Goal: Task Accomplishment & Management: Use online tool/utility

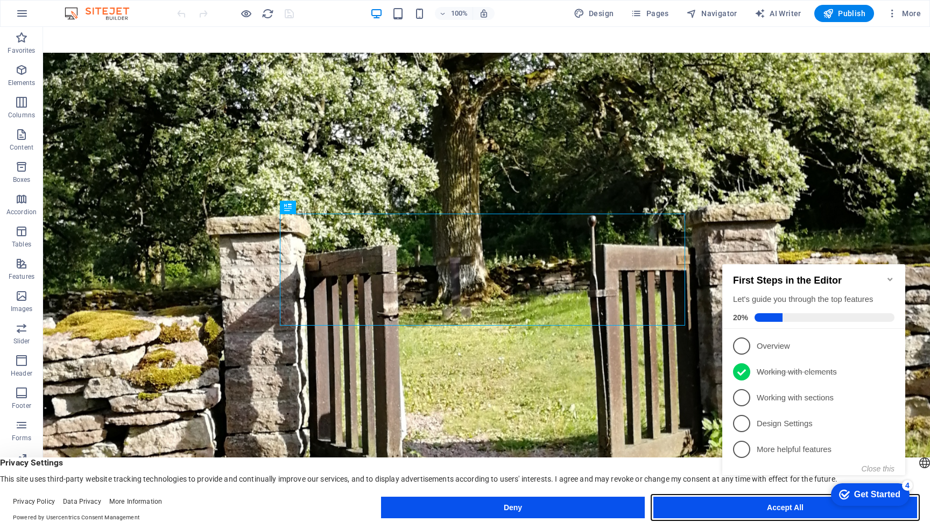
click at [700, 509] on button "Accept All" at bounding box center [786, 508] width 264 height 22
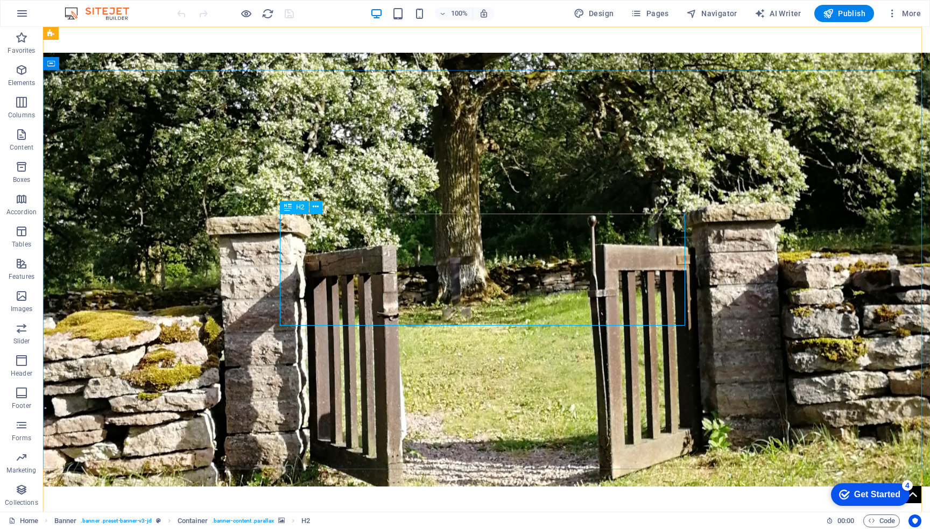
click at [296, 207] on span "H2" at bounding box center [300, 207] width 8 height 6
click at [314, 208] on icon at bounding box center [316, 206] width 6 height 11
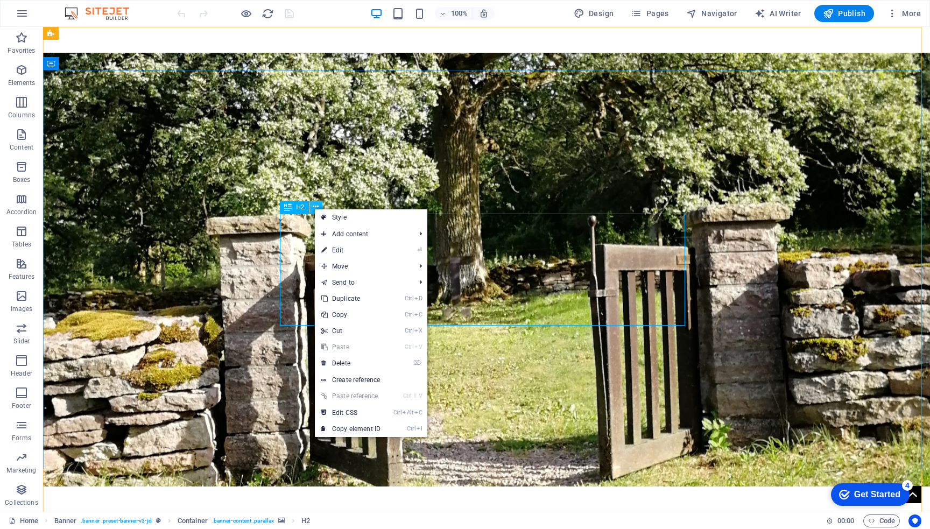
click at [314, 207] on icon at bounding box center [316, 206] width 6 height 11
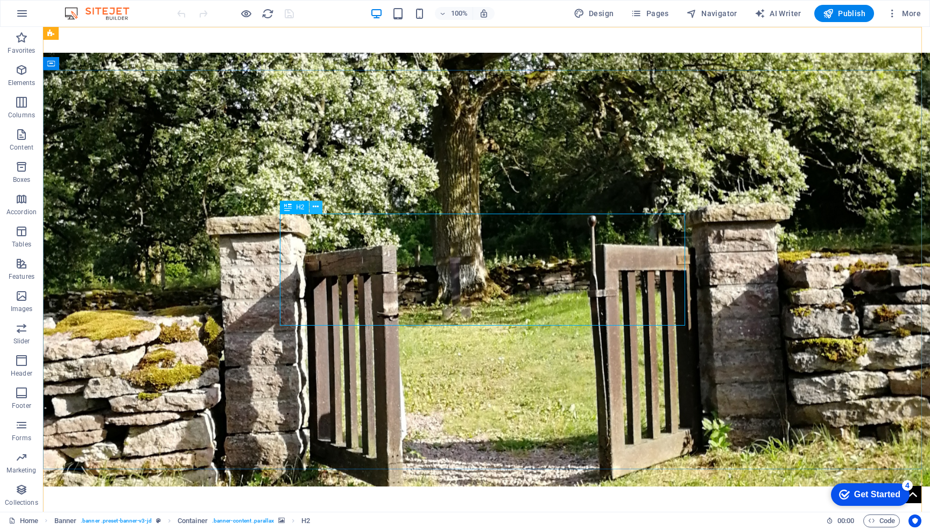
click at [315, 209] on icon at bounding box center [316, 206] width 6 height 11
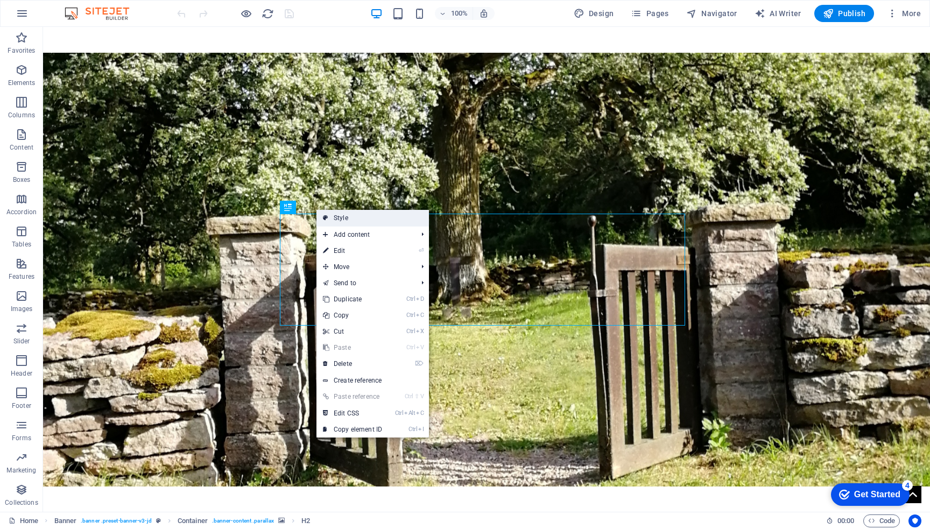
click at [338, 218] on link "Style" at bounding box center [373, 218] width 113 height 16
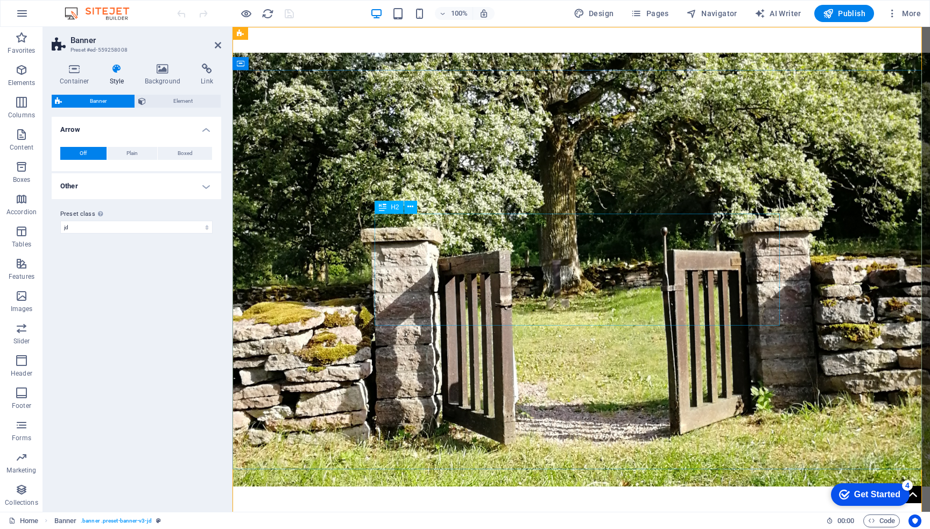
click at [383, 207] on icon at bounding box center [383, 207] width 8 height 13
click at [412, 206] on icon at bounding box center [411, 206] width 6 height 11
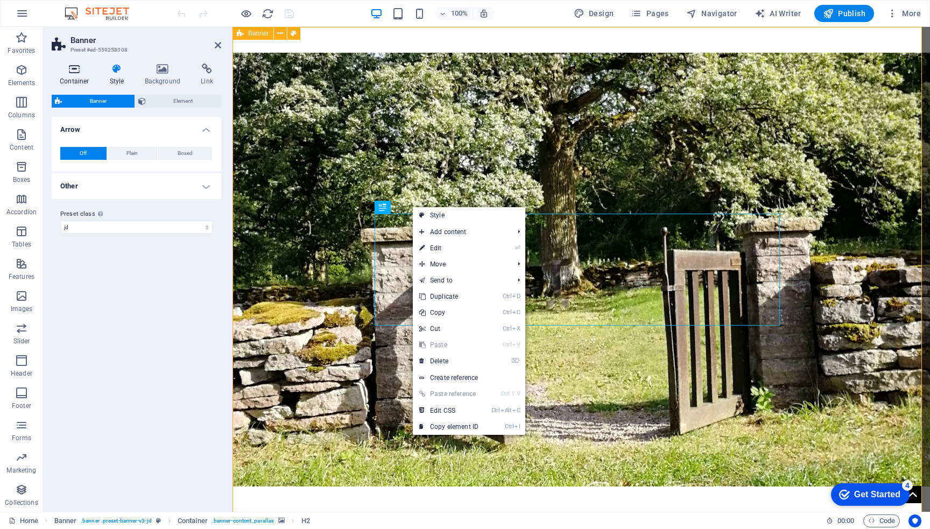
click at [76, 71] on icon at bounding box center [75, 69] width 46 height 11
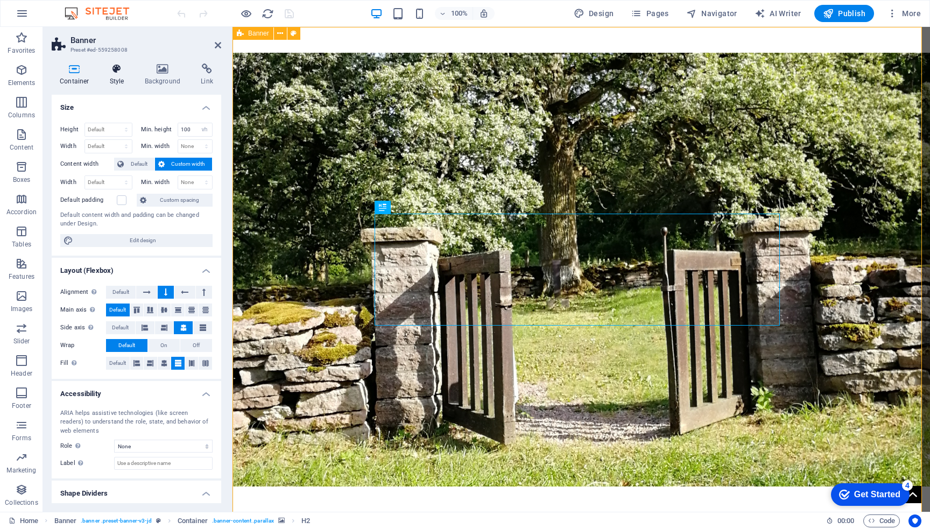
click at [122, 68] on icon at bounding box center [117, 69] width 31 height 11
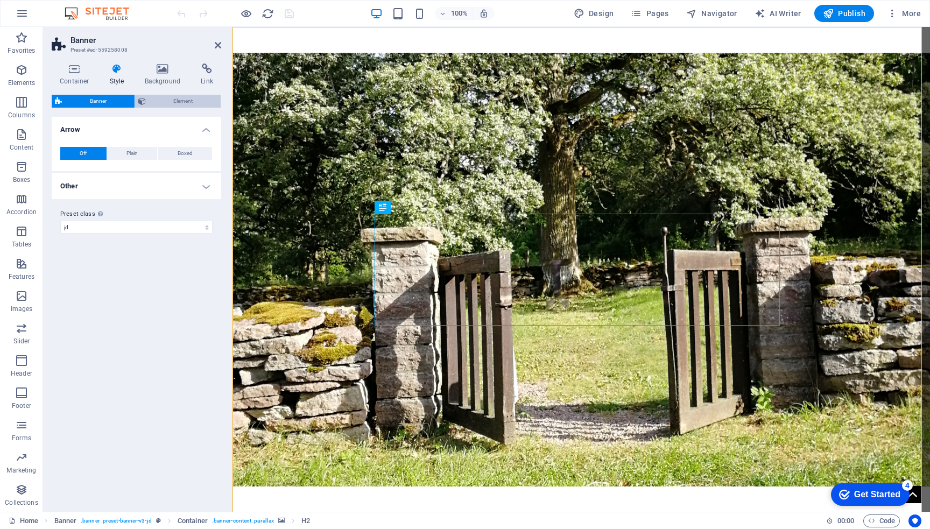
click at [195, 99] on span "Element" at bounding box center [183, 101] width 69 height 13
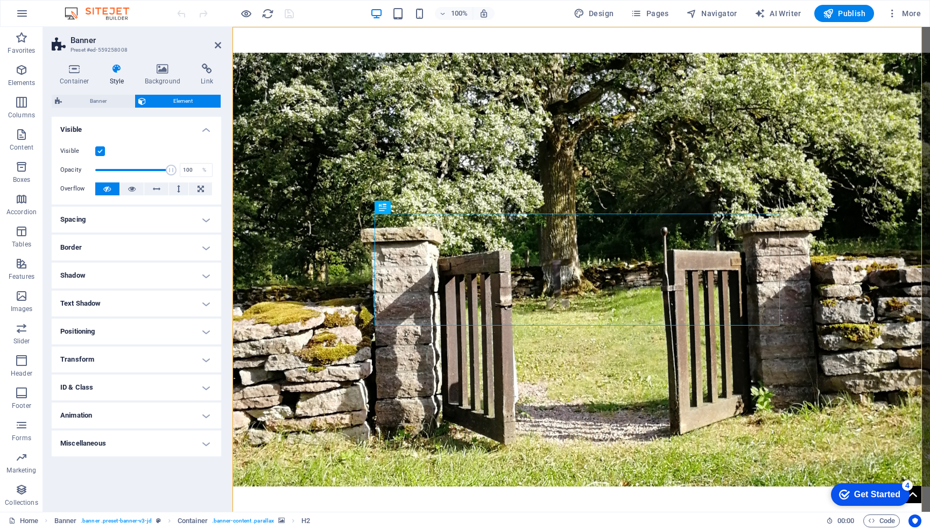
click at [205, 335] on h4 "Positioning" at bounding box center [137, 332] width 170 height 26
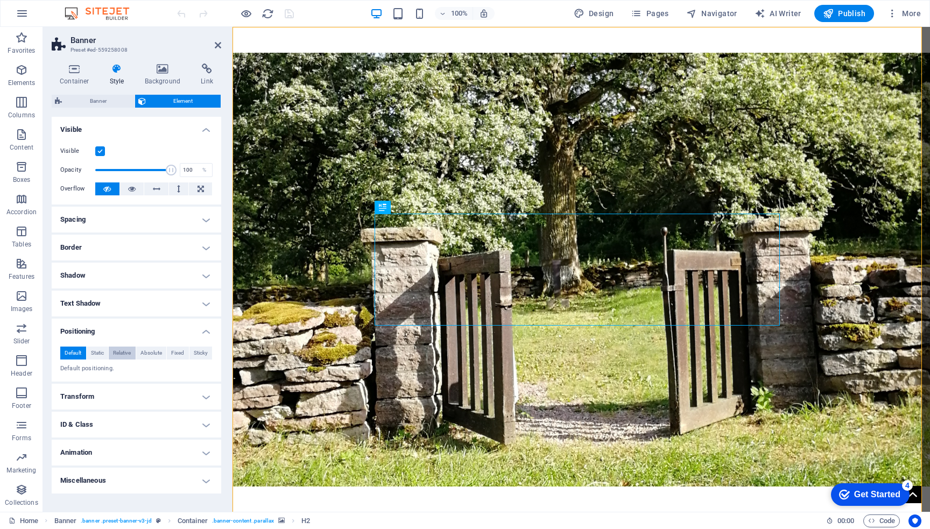
click at [122, 349] on span "Relative" at bounding box center [122, 353] width 18 height 13
click at [100, 352] on span "Static" at bounding box center [97, 353] width 13 height 13
click at [151, 353] on span "Absolute" at bounding box center [152, 353] width 22 height 13
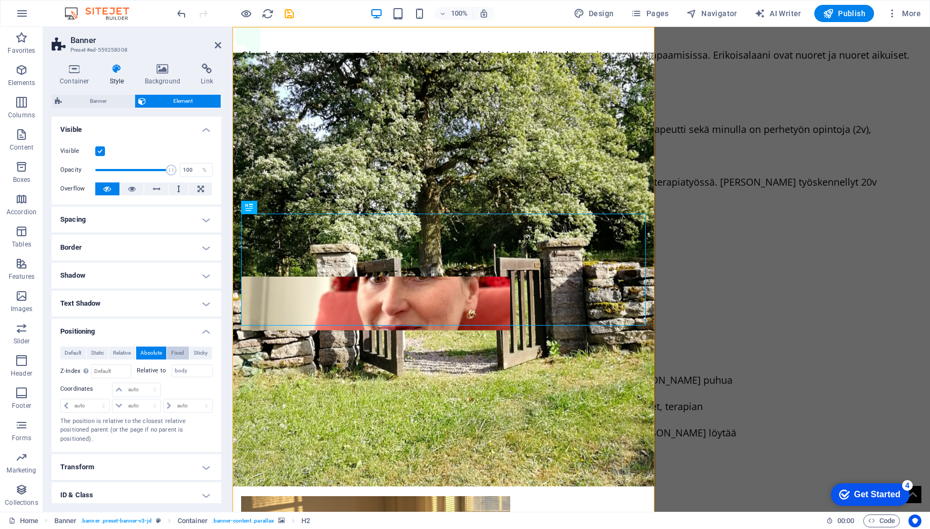
click at [179, 350] on span "Fixed" at bounding box center [177, 353] width 13 height 13
click at [199, 352] on span "Sticky" at bounding box center [201, 353] width 14 height 13
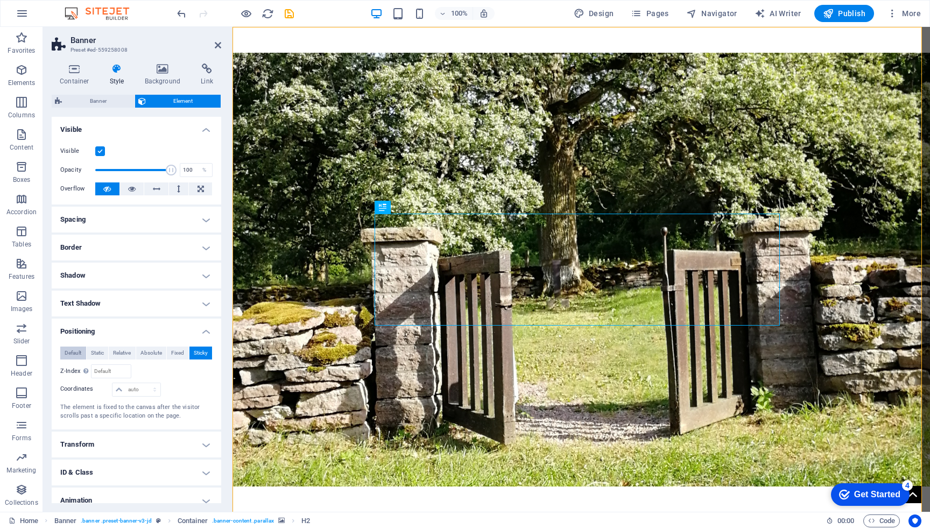
click at [71, 353] on span "Default" at bounding box center [73, 353] width 17 height 13
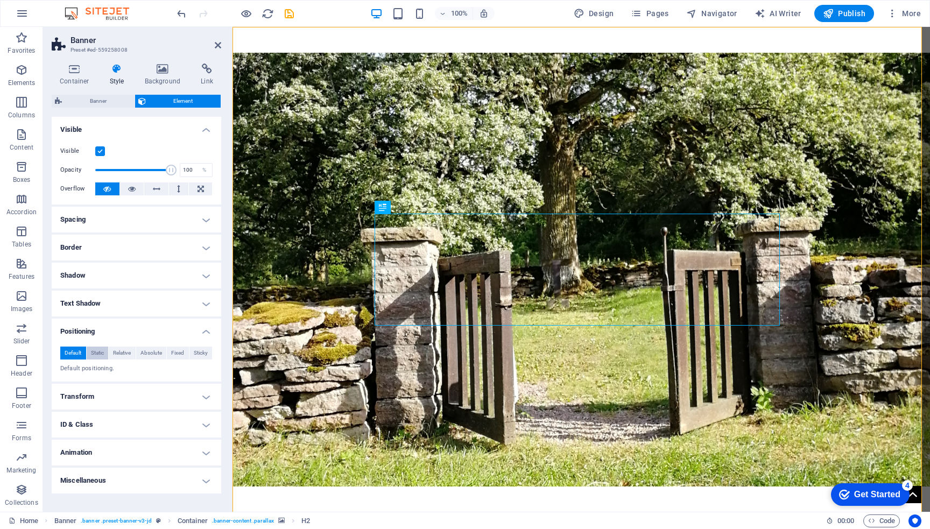
click at [94, 352] on span "Static" at bounding box center [97, 353] width 13 height 13
click at [118, 353] on span "Relative" at bounding box center [122, 353] width 18 height 13
click at [96, 353] on span "Static" at bounding box center [97, 353] width 13 height 13
click at [123, 353] on span "Relative" at bounding box center [122, 353] width 18 height 13
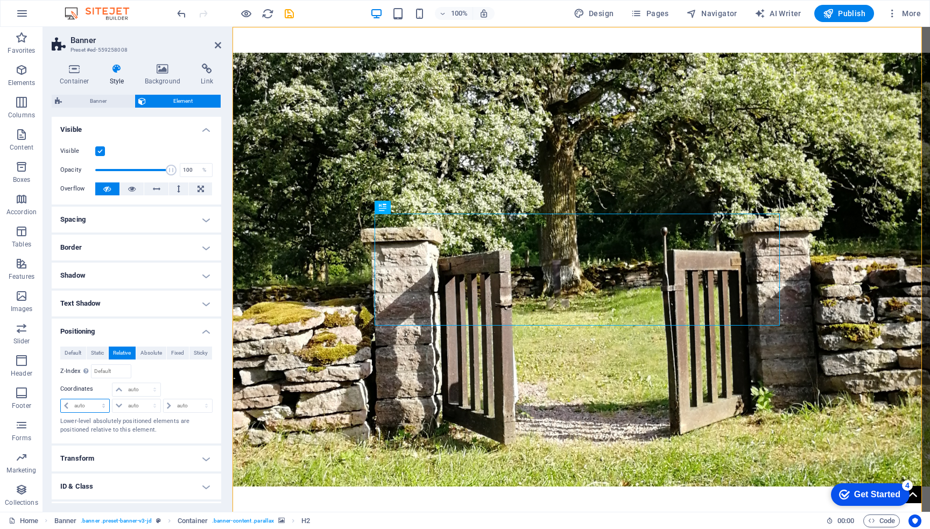
click at [69, 406] on select "auto px rem % em" at bounding box center [85, 405] width 48 height 13
select select "%"
click at [94, 399] on select "auto px rem % em" at bounding box center [85, 405] width 48 height 13
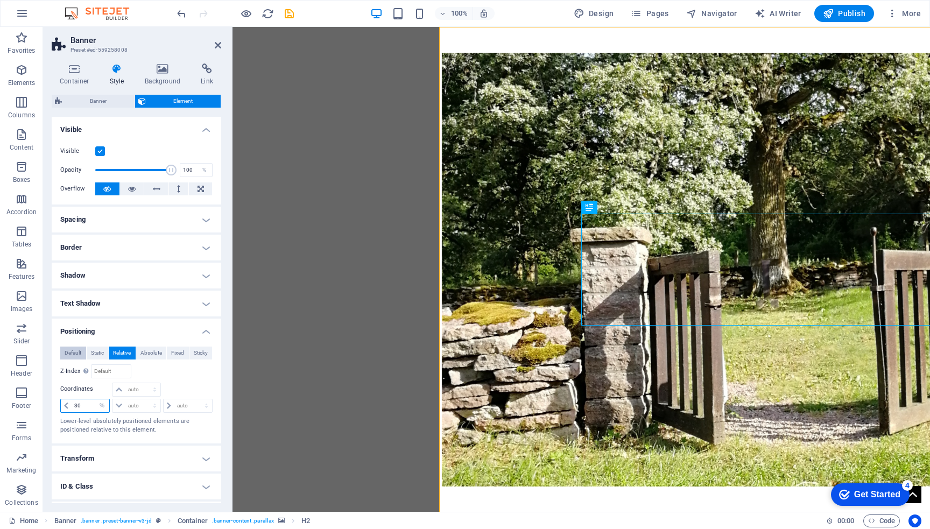
type input "30"
click at [70, 354] on span "Default" at bounding box center [73, 353] width 17 height 13
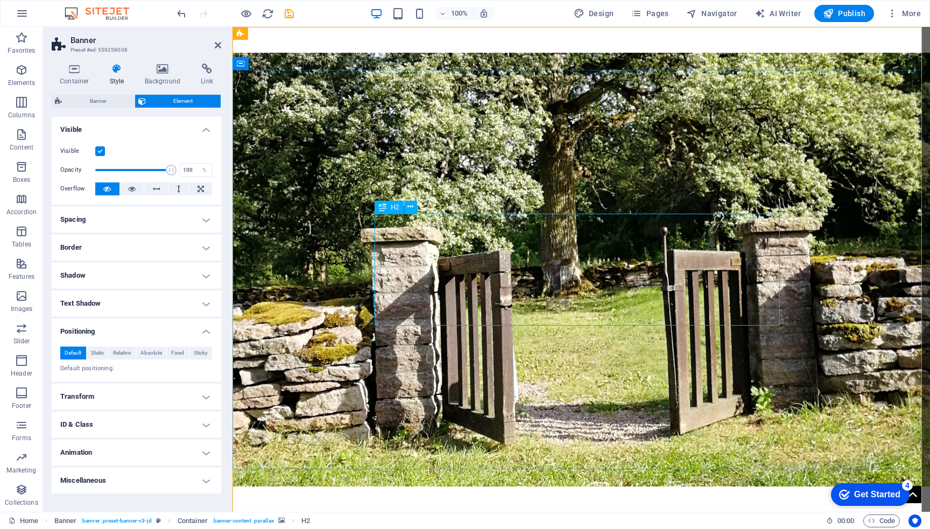
click at [383, 205] on icon at bounding box center [383, 207] width 8 height 13
click at [414, 206] on button at bounding box center [410, 207] width 13 height 13
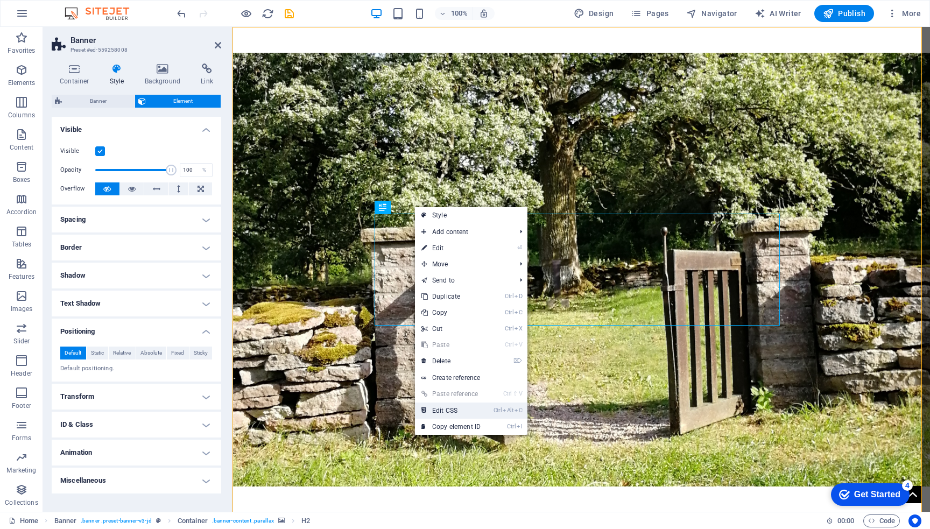
click at [452, 410] on link "Ctrl Alt C Edit CSS" at bounding box center [451, 411] width 72 height 16
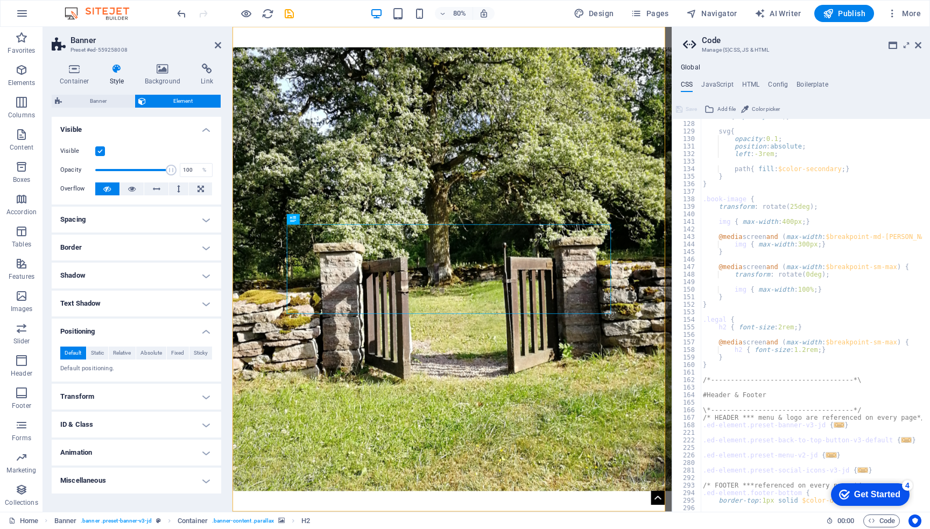
scroll to position [956, 0]
click at [714, 83] on h4 "JavaScript" at bounding box center [717, 87] width 32 height 12
type textarea "/* JS for preset "Menu V2" */"
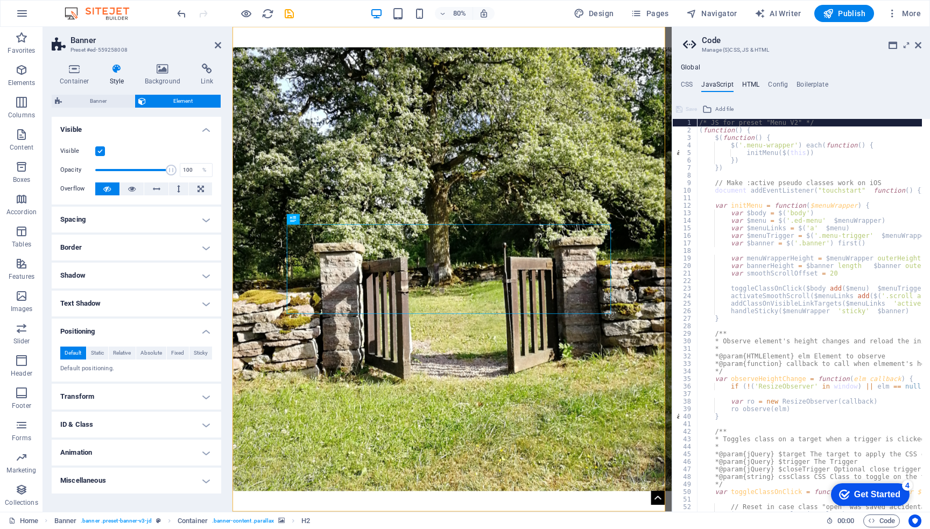
click at [752, 81] on h4 "HTML" at bounding box center [751, 87] width 18 height 12
type textarea "{{content}}"
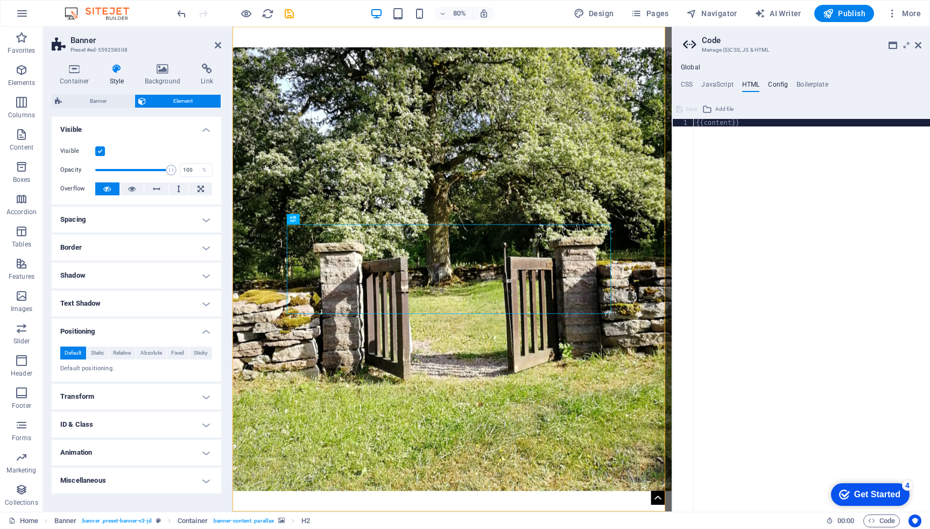
click at [782, 82] on h4 "Config" at bounding box center [778, 87] width 20 height 12
type textarea "$color-background: #ffffff;"
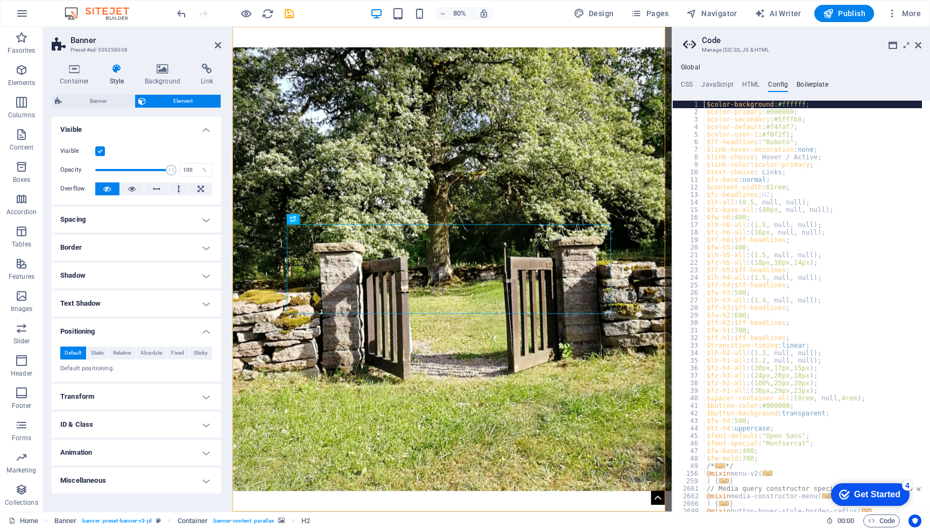
click at [814, 84] on h4 "Boilerplate" at bounding box center [813, 87] width 32 height 12
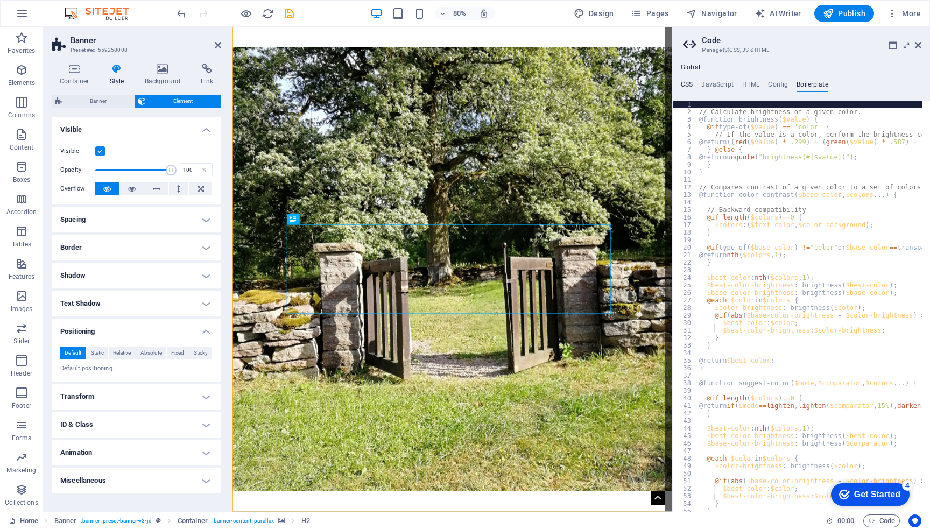
click at [685, 85] on h4 "CSS" at bounding box center [687, 87] width 12 height 12
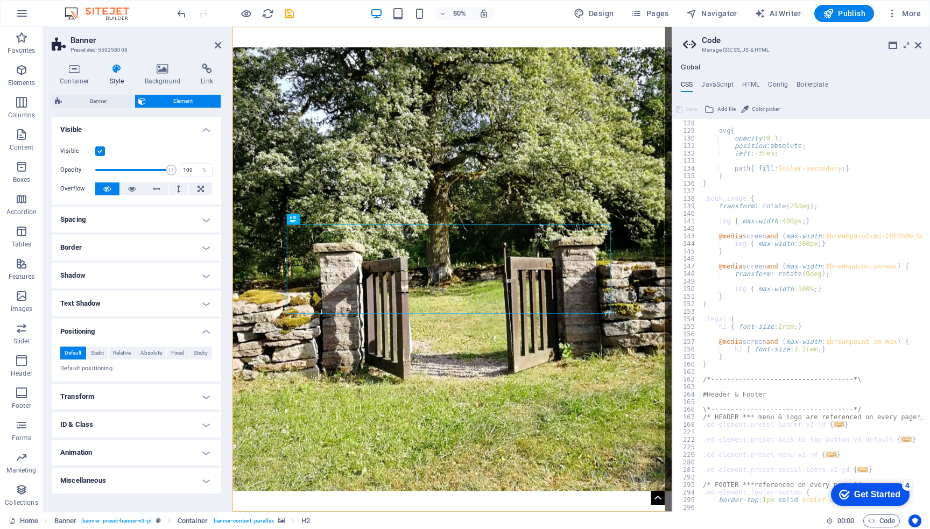
click at [685, 69] on h4 "Global" at bounding box center [690, 68] width 19 height 9
click at [920, 43] on icon at bounding box center [918, 45] width 6 height 9
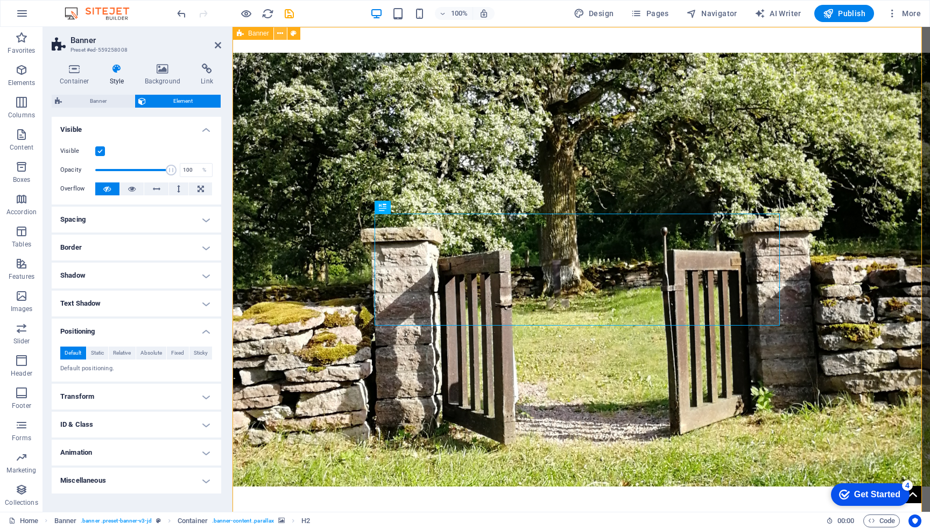
click at [279, 33] on icon at bounding box center [280, 33] width 6 height 11
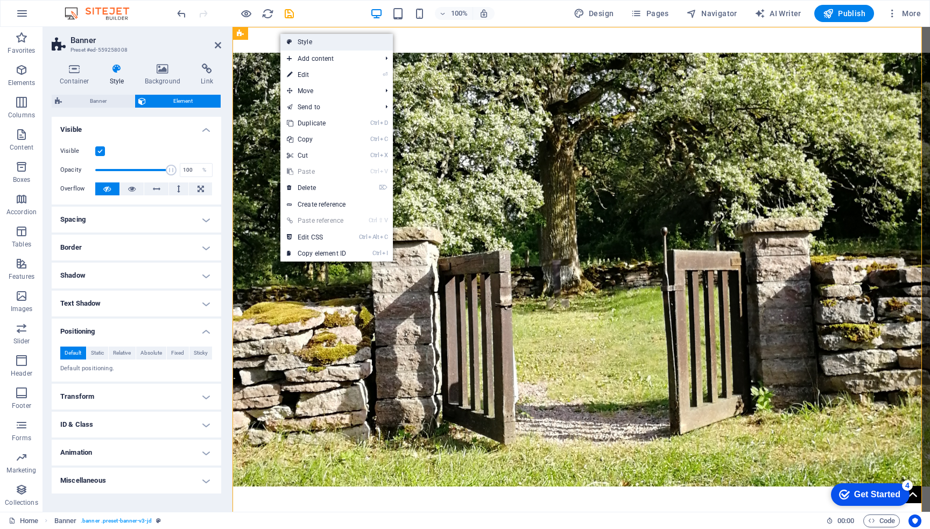
click at [308, 40] on link "Style" at bounding box center [336, 42] width 113 height 16
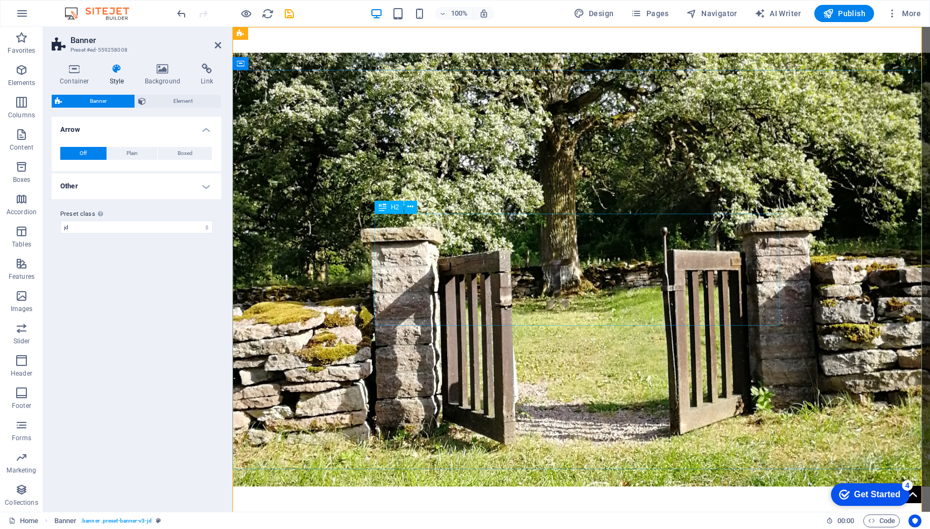
click at [381, 209] on icon at bounding box center [383, 207] width 8 height 13
drag, startPoint x: 614, startPoint y: 235, endPoint x: 300, endPoint y: 297, distance: 319.4
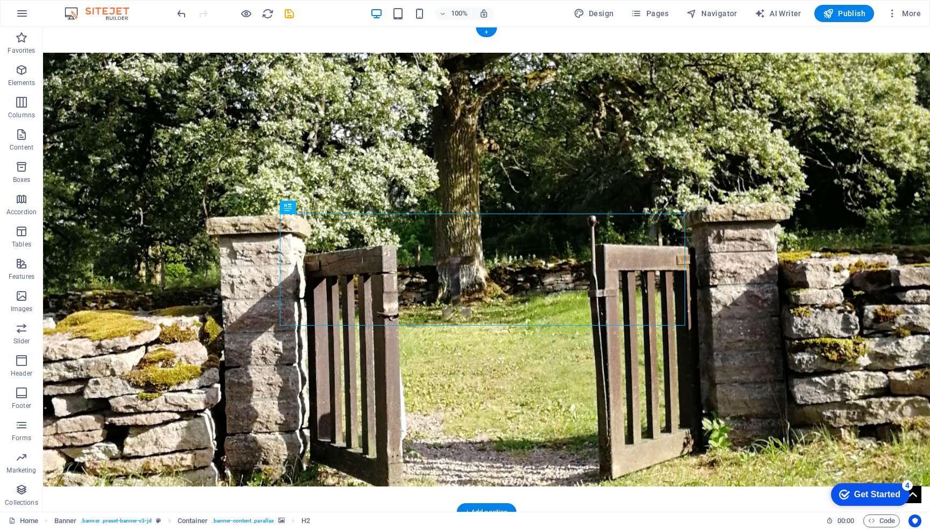
drag, startPoint x: 426, startPoint y: 234, endPoint x: 314, endPoint y: 268, distance: 116.8
drag, startPoint x: 332, startPoint y: 236, endPoint x: 238, endPoint y: 297, distance: 112.4
click at [314, 206] on icon at bounding box center [316, 206] width 6 height 11
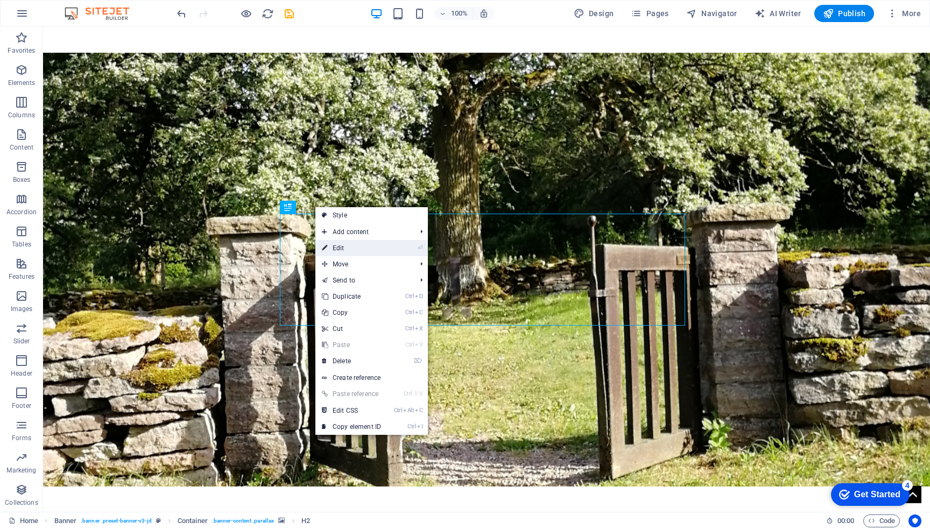
click at [351, 249] on link "⏎ Edit" at bounding box center [351, 248] width 72 height 16
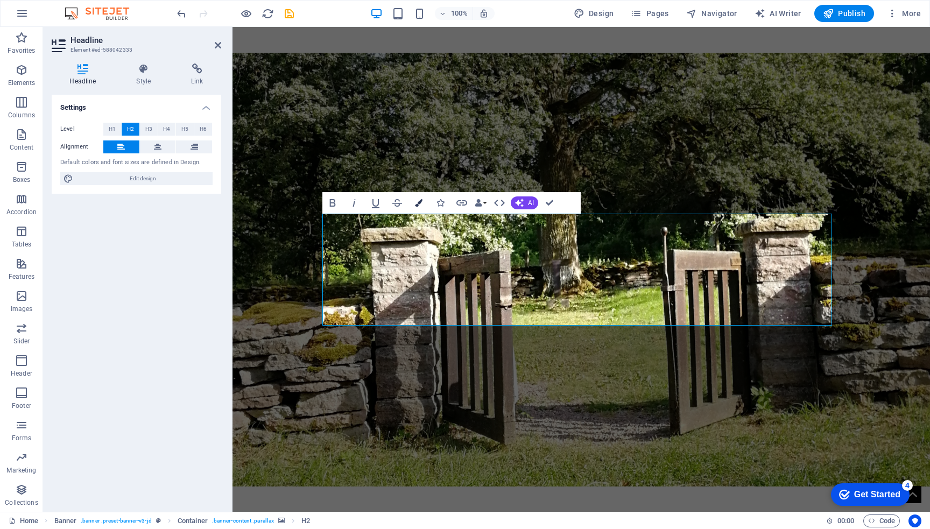
click at [420, 206] on icon "button" at bounding box center [419, 203] width 8 height 8
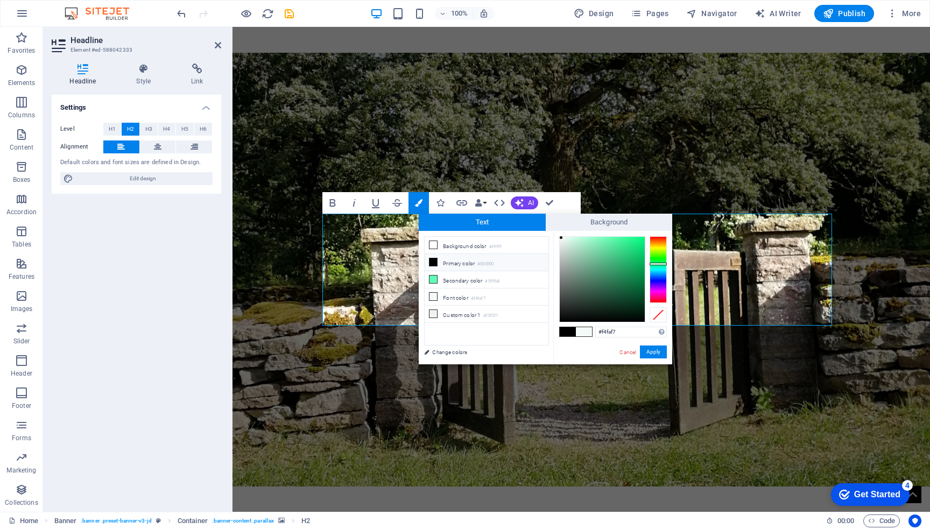
click at [591, 166] on figure at bounding box center [582, 270] width 698 height 434
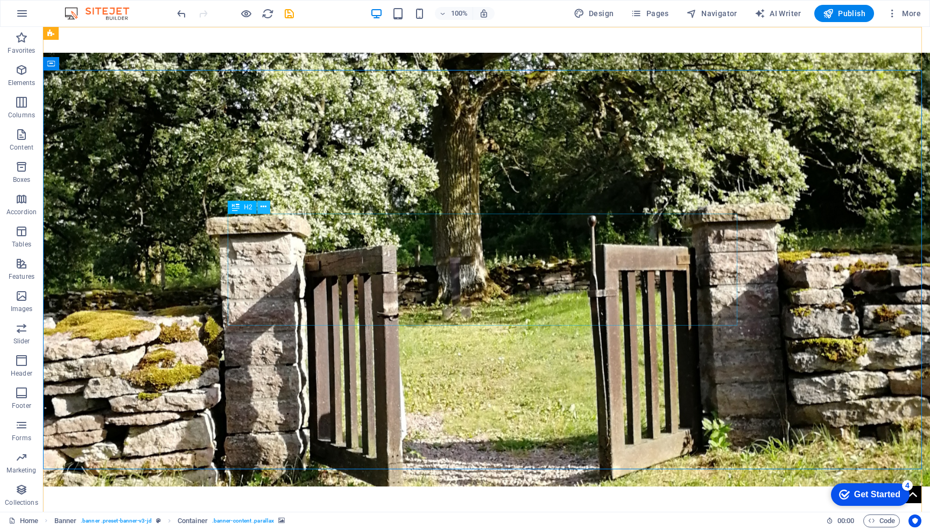
click at [264, 207] on icon at bounding box center [264, 206] width 6 height 11
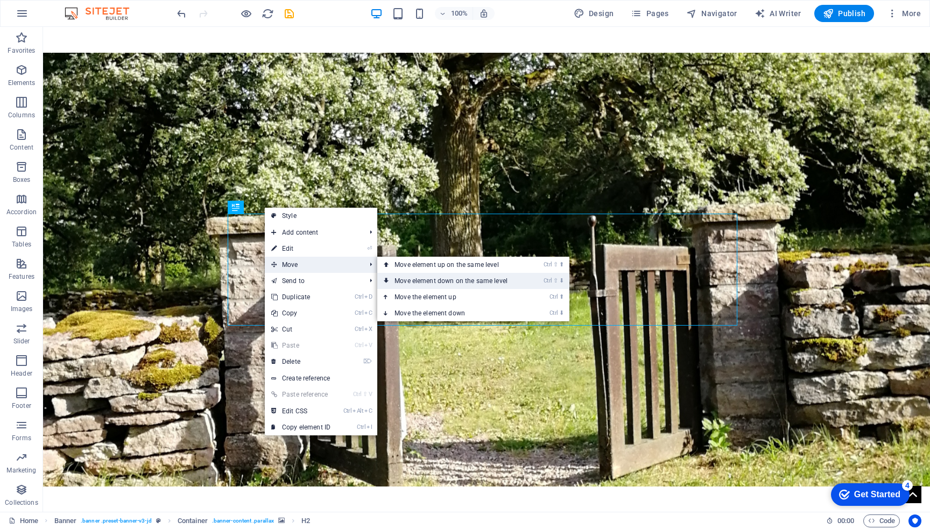
click at [414, 280] on link "Ctrl ⇧ ⬇ Move element down on the same level" at bounding box center [453, 281] width 152 height 16
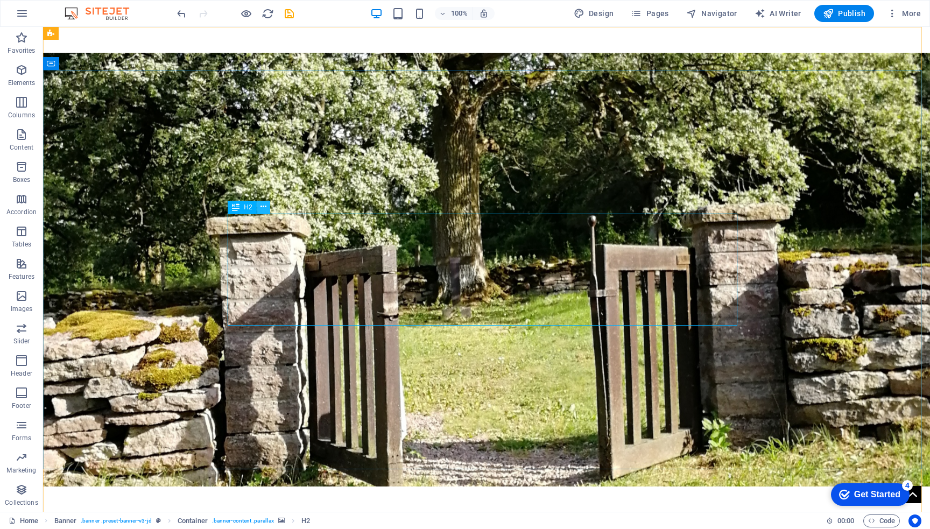
click at [267, 209] on button at bounding box center [263, 207] width 13 height 13
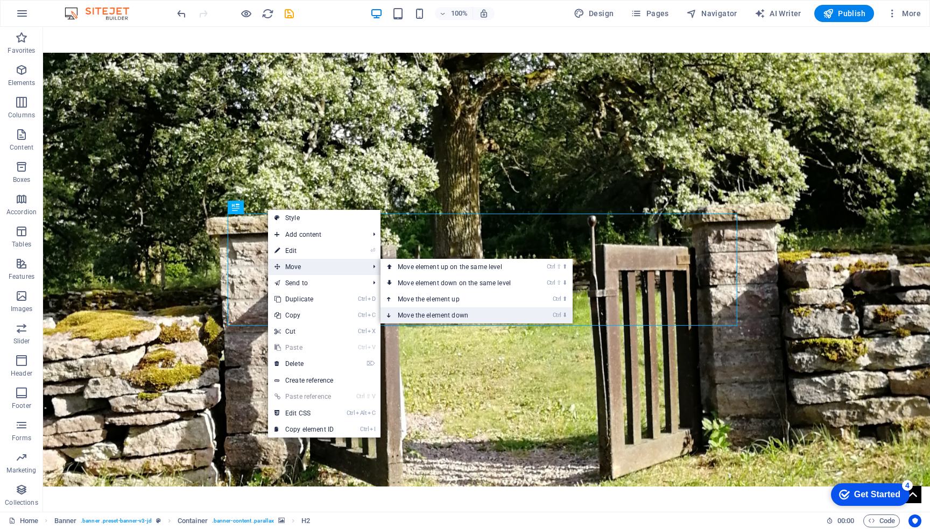
click at [429, 314] on link "Ctrl ⬇ Move the element down" at bounding box center [457, 315] width 152 height 16
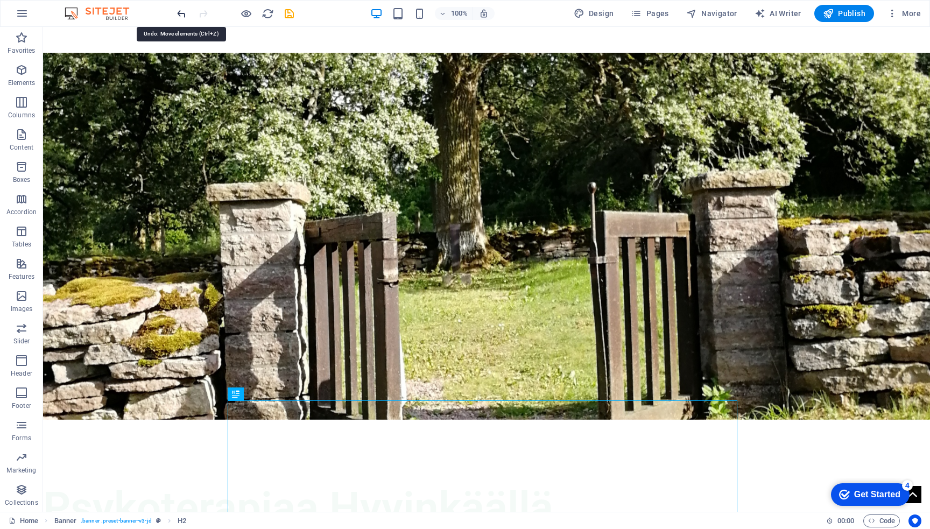
click at [179, 9] on icon "undo" at bounding box center [181, 14] width 12 height 12
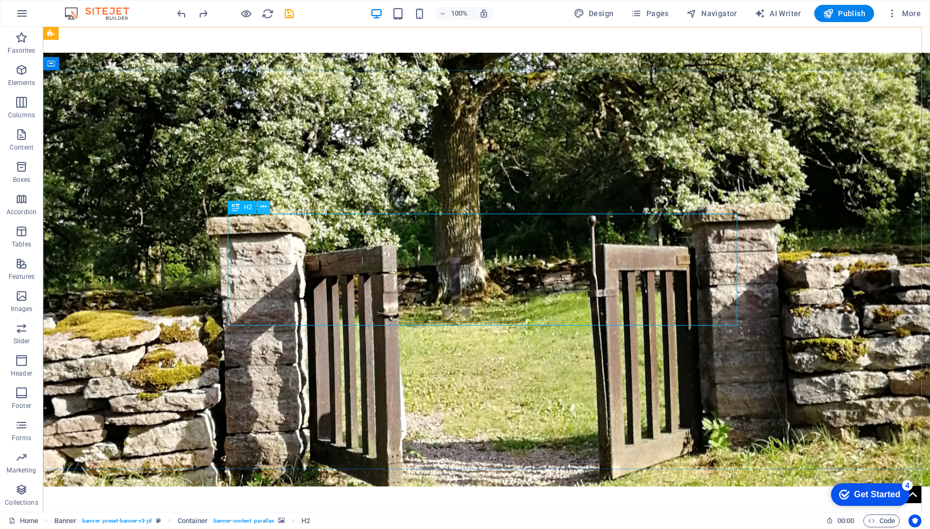
click at [264, 206] on icon at bounding box center [264, 206] width 6 height 11
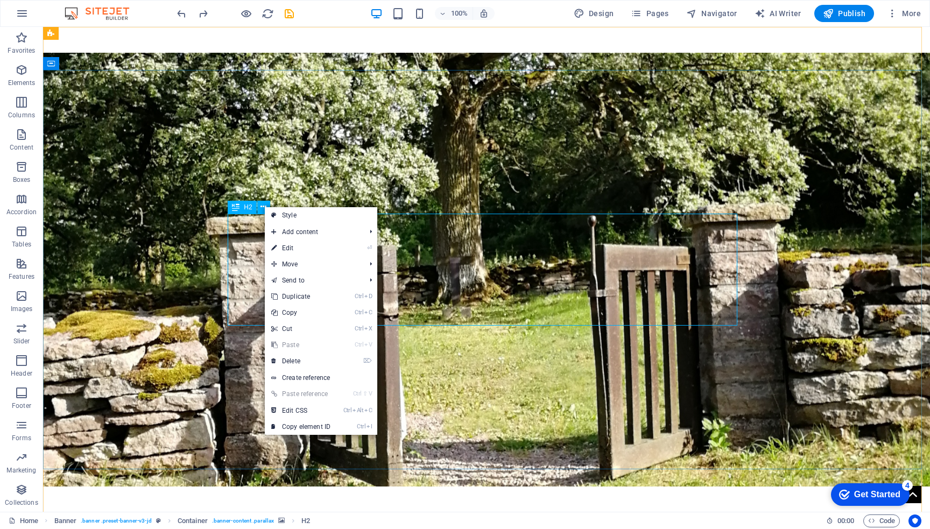
click at [251, 207] on span "H2" at bounding box center [248, 207] width 8 height 6
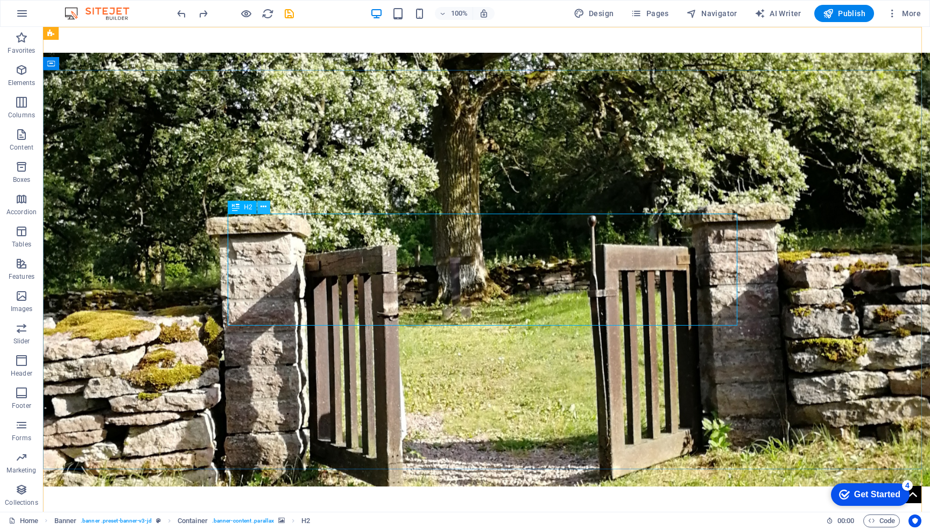
click at [260, 207] on button at bounding box center [263, 207] width 13 height 13
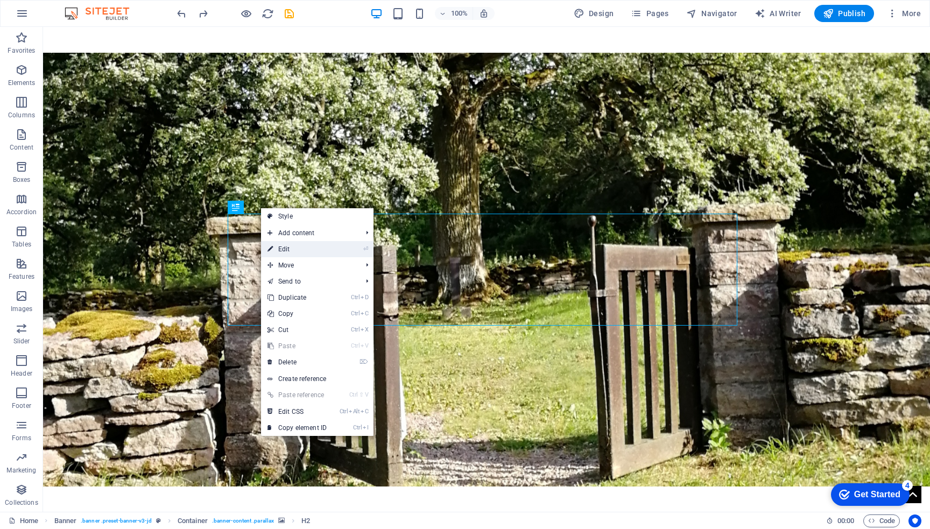
click at [299, 249] on link "⏎ Edit" at bounding box center [297, 249] width 72 height 16
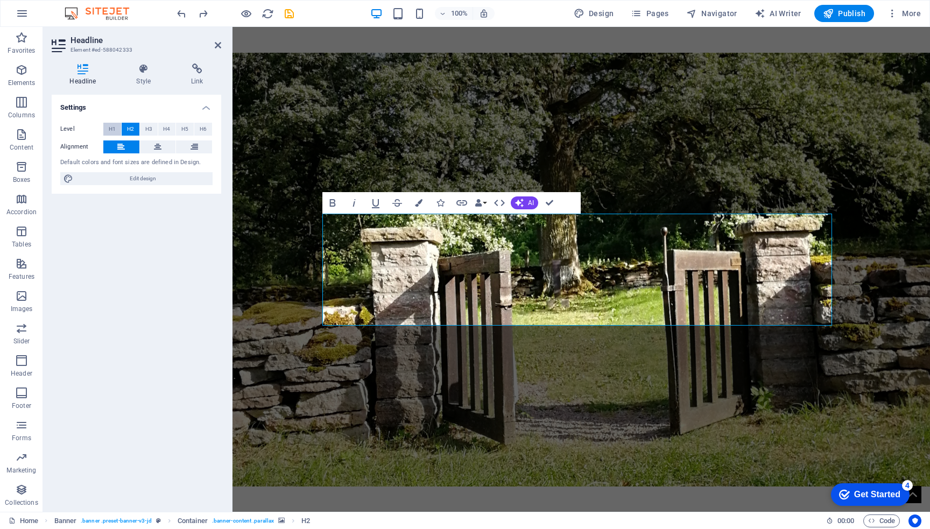
click at [114, 130] on span "H1" at bounding box center [112, 129] width 7 height 13
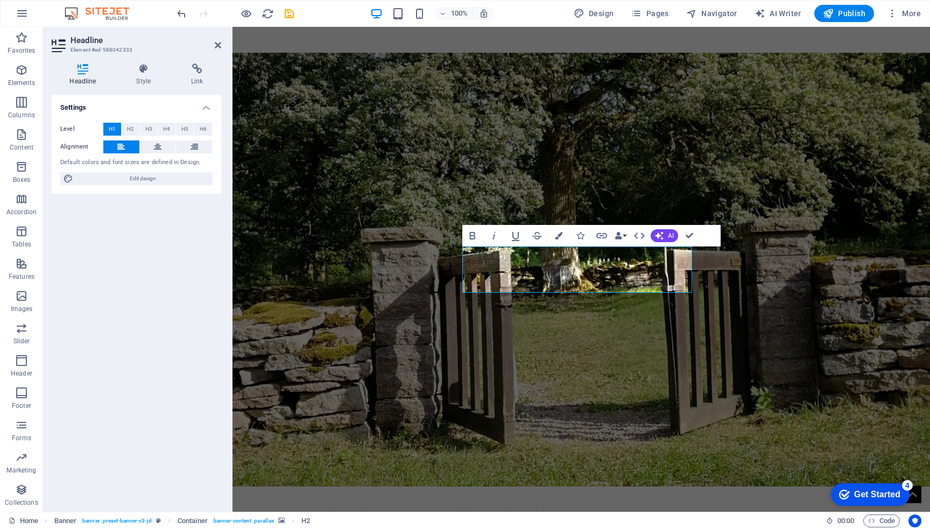
click at [111, 125] on span "H1" at bounding box center [112, 129] width 7 height 13
click at [142, 67] on icon at bounding box center [143, 69] width 51 height 11
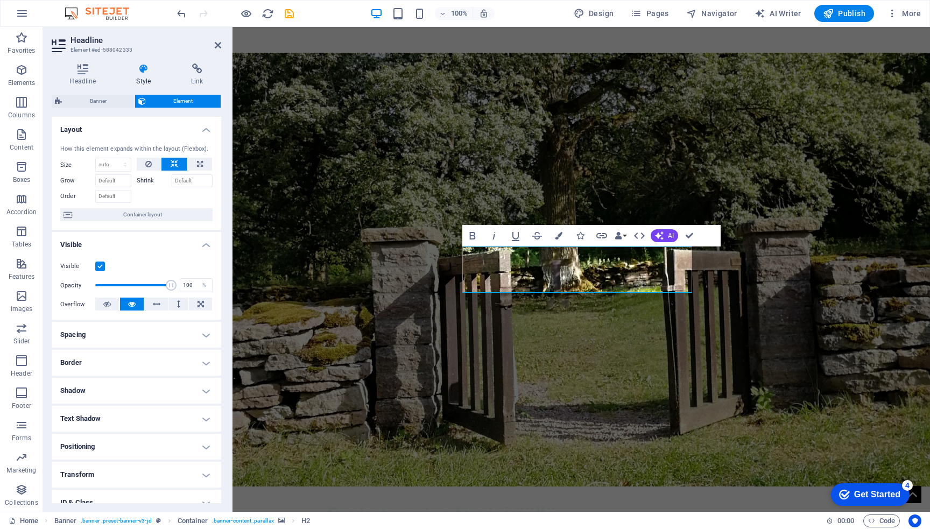
scroll to position [68, 0]
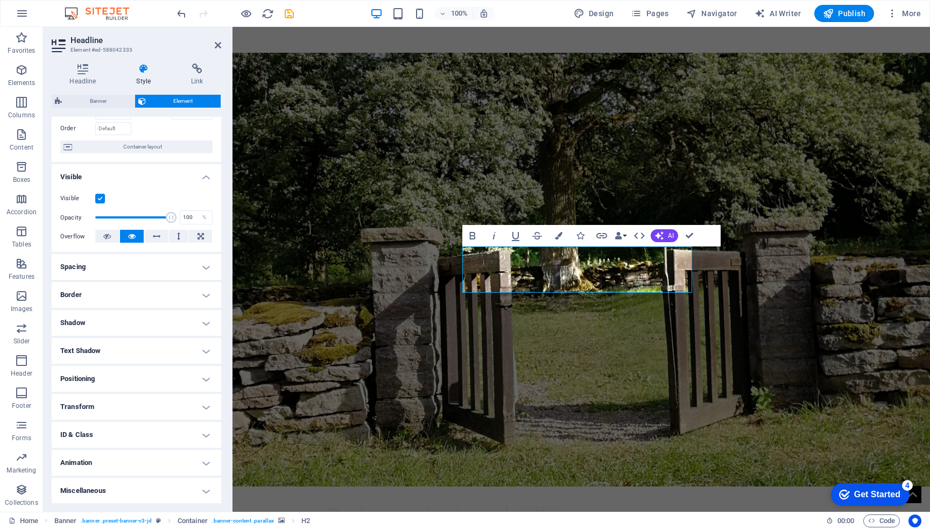
click at [201, 378] on h4 "Positioning" at bounding box center [137, 379] width 170 height 26
click at [129, 398] on span "Relative" at bounding box center [122, 400] width 18 height 13
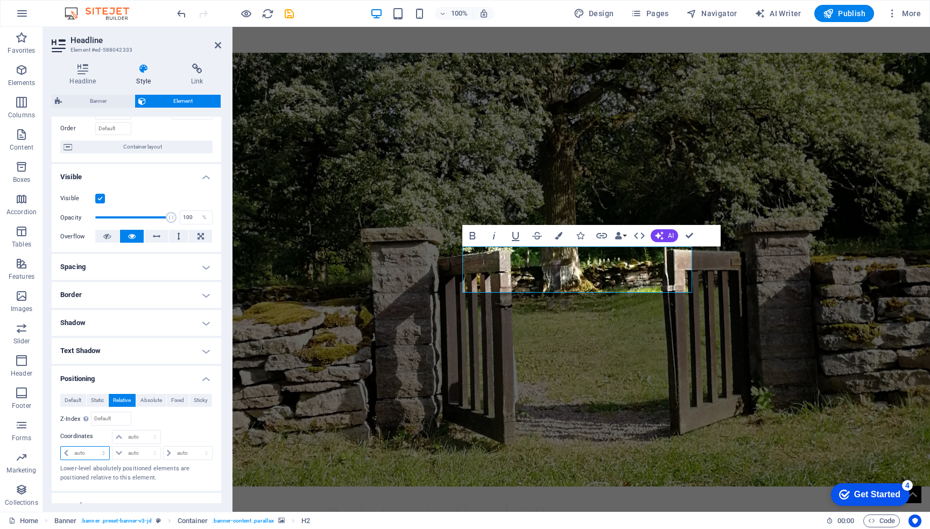
click at [81, 452] on select "auto px rem % em" at bounding box center [85, 453] width 48 height 13
select select "%"
click at [94, 447] on select "auto px rem % em" at bounding box center [85, 453] width 48 height 13
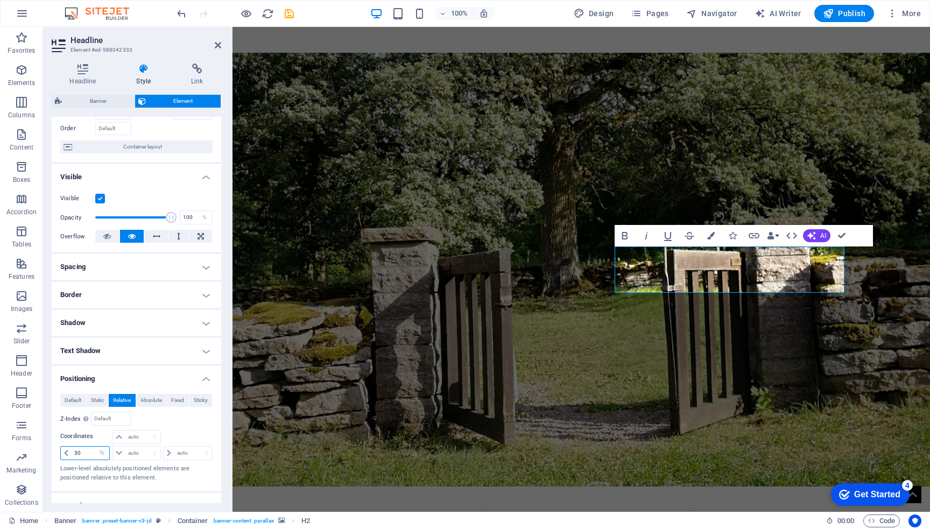
type input "3"
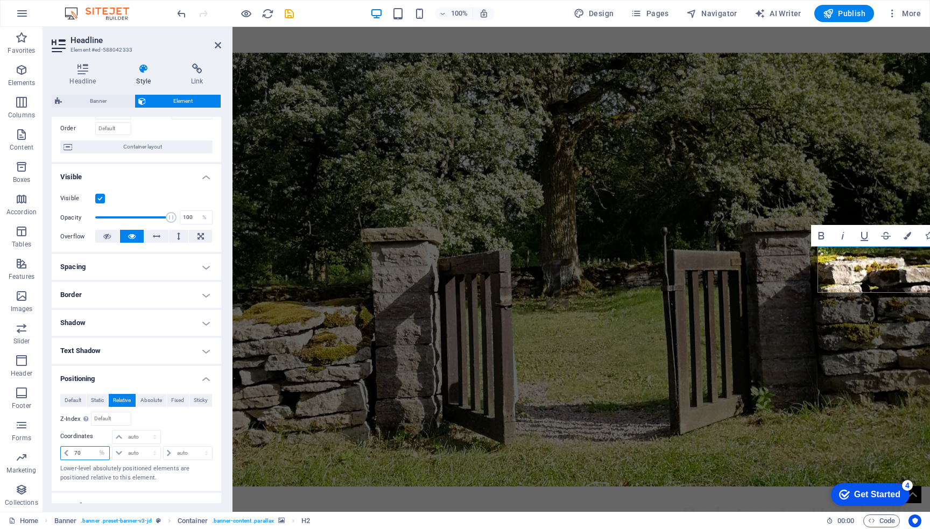
type input "7"
click at [148, 403] on span "Absolute" at bounding box center [152, 400] width 22 height 13
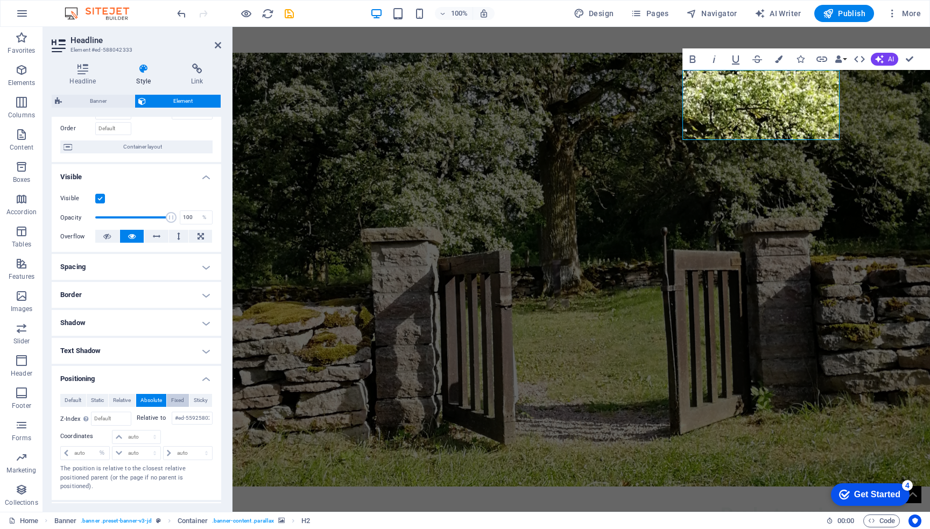
click at [174, 401] on span "Fixed" at bounding box center [177, 400] width 13 height 13
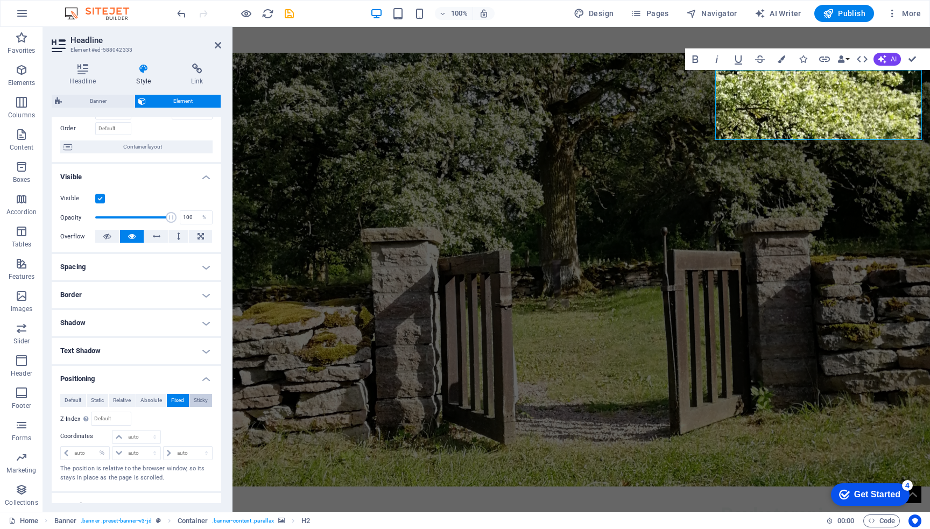
click at [194, 402] on span "Sticky" at bounding box center [201, 400] width 14 height 13
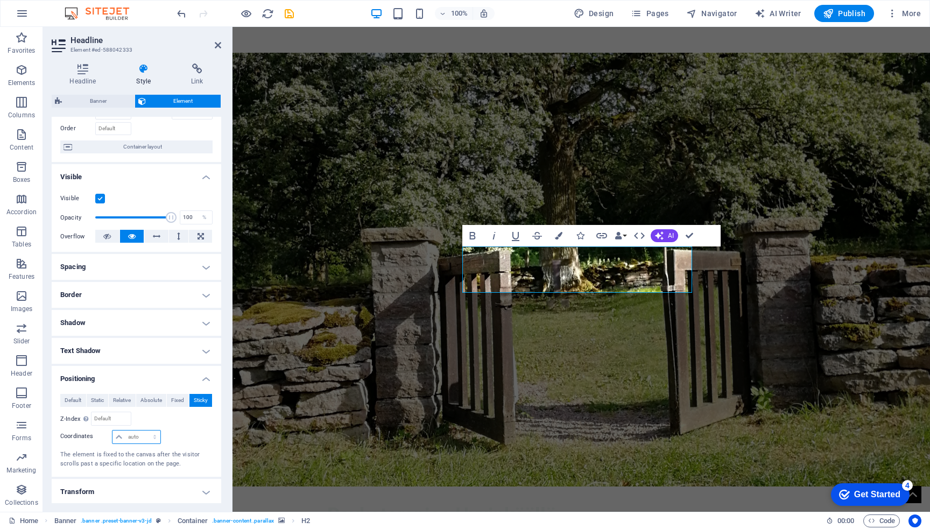
click at [150, 437] on select "auto px rem % em" at bounding box center [136, 437] width 47 height 13
select select "%"
click at [144, 431] on select "auto px rem % em" at bounding box center [136, 437] width 47 height 13
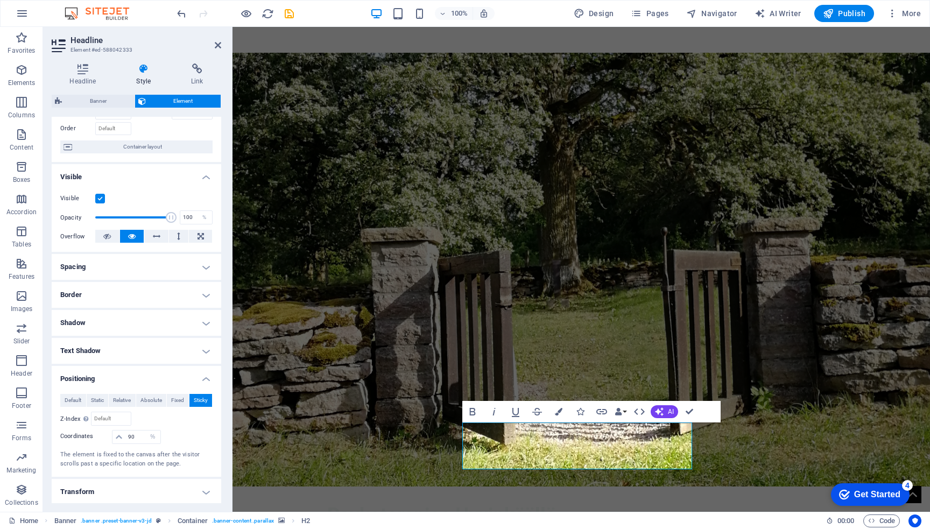
click at [194, 429] on div "Default Static Relative Absolute Fixed Sticky Z-Index Sets the order of the ele…" at bounding box center [136, 431] width 152 height 74
click at [136, 434] on input "90" at bounding box center [142, 437] width 34 height 13
type input "9"
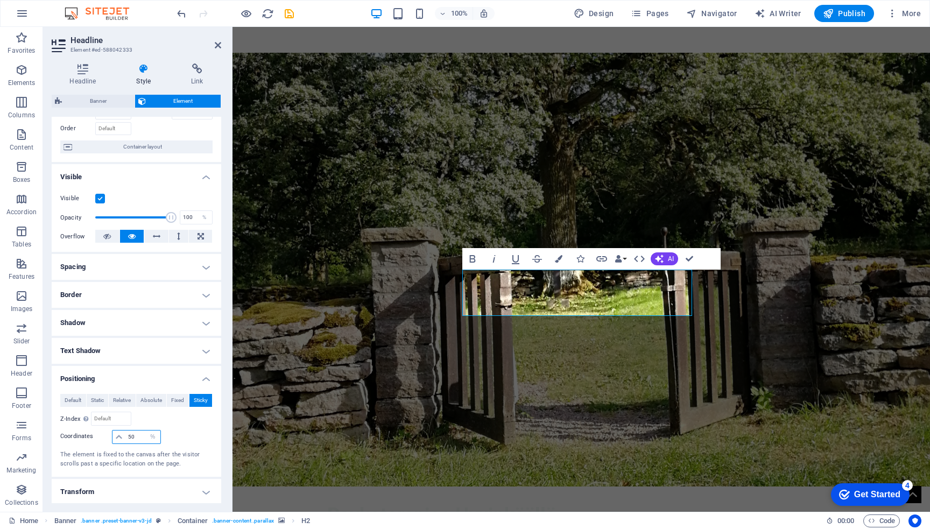
click at [136, 434] on input "50" at bounding box center [142, 437] width 34 height 13
type input "5"
type input "30"
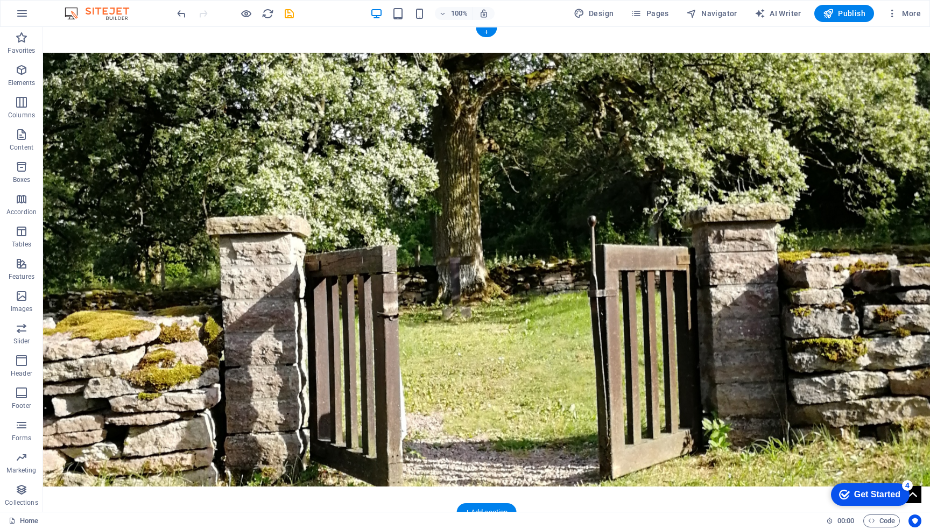
click at [480, 296] on figure at bounding box center [486, 270] width 887 height 434
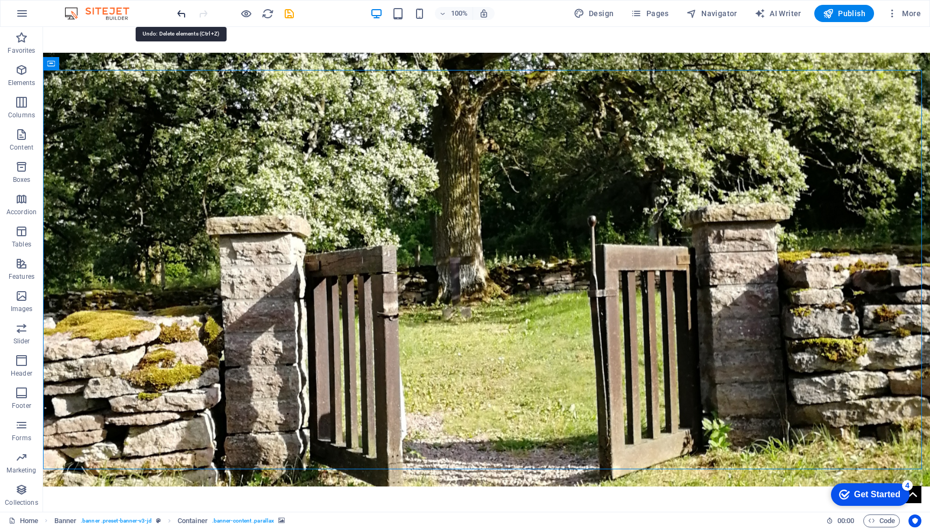
click at [180, 12] on icon "undo" at bounding box center [181, 14] width 12 height 12
click at [442, 504] on div "Psykoterapiaa Hyvinkäällä Maarit Ala-Mutka" at bounding box center [487, 527] width 508 height 46
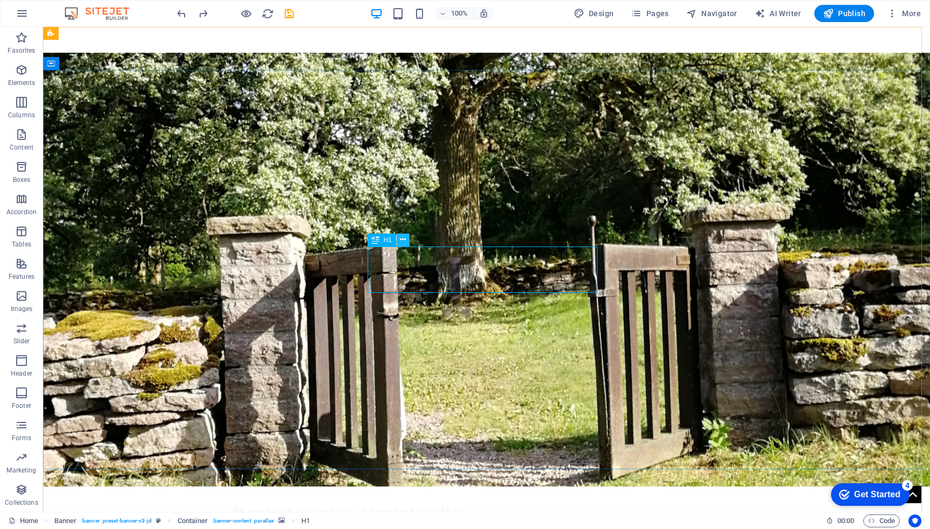
click at [407, 241] on button at bounding box center [403, 240] width 13 height 13
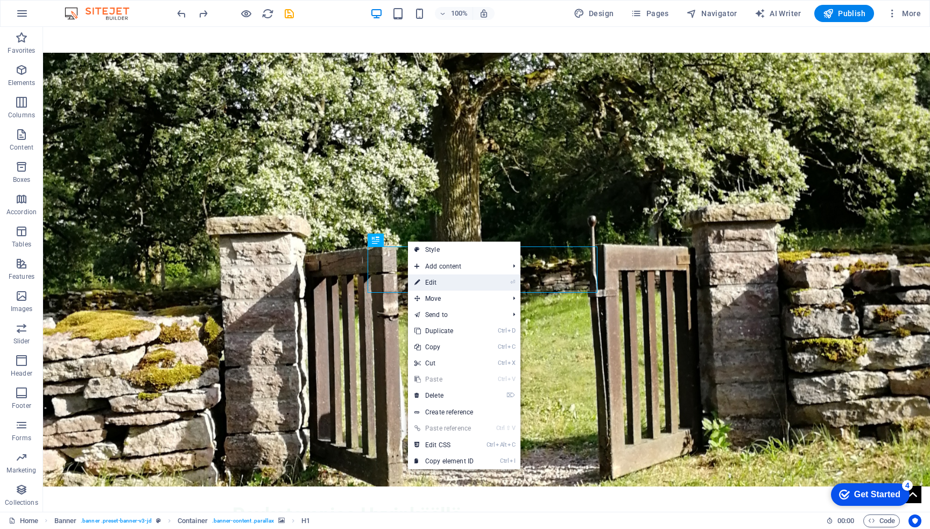
click at [449, 282] on link "⏎ Edit" at bounding box center [444, 283] width 72 height 16
select select "%"
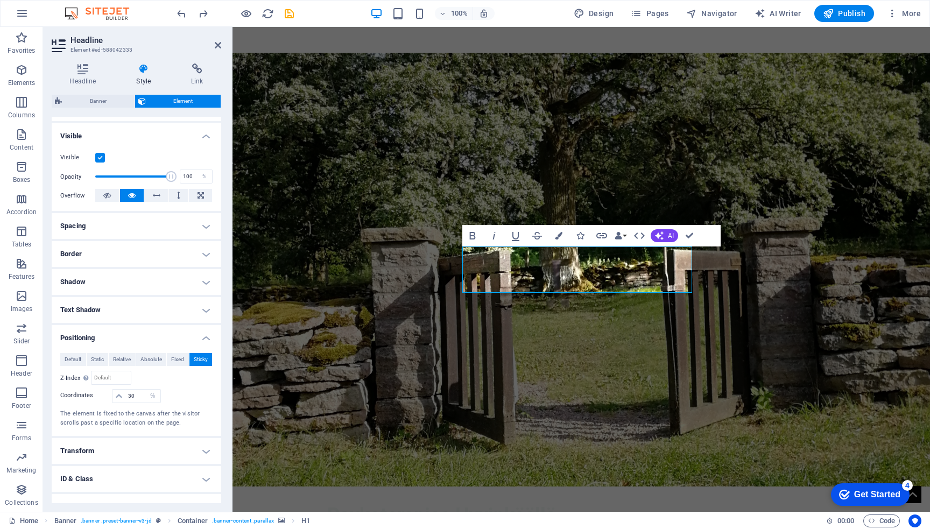
scroll to position [108, 0]
click at [136, 397] on input "30" at bounding box center [142, 397] width 34 height 13
type input "3"
type input "20"
click at [182, 395] on div at bounding box center [187, 397] width 51 height 15
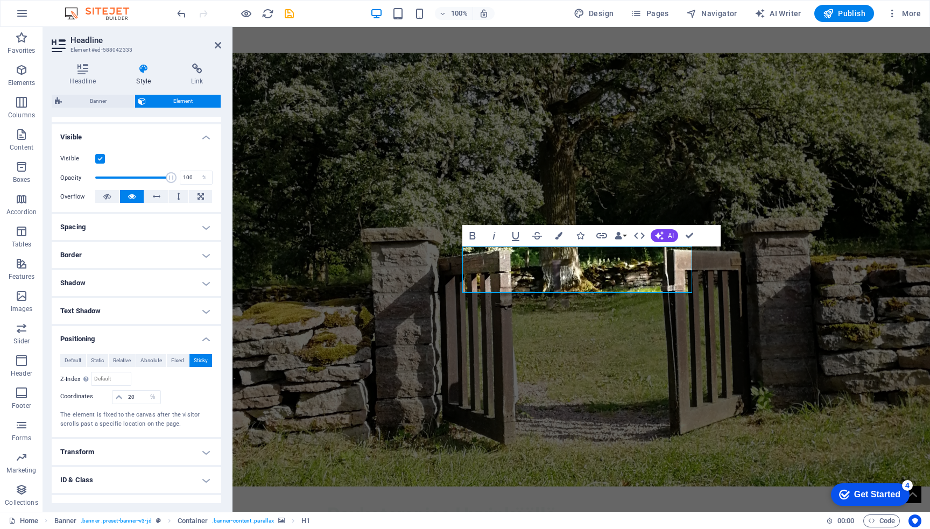
click at [182, 395] on div at bounding box center [187, 397] width 51 height 15
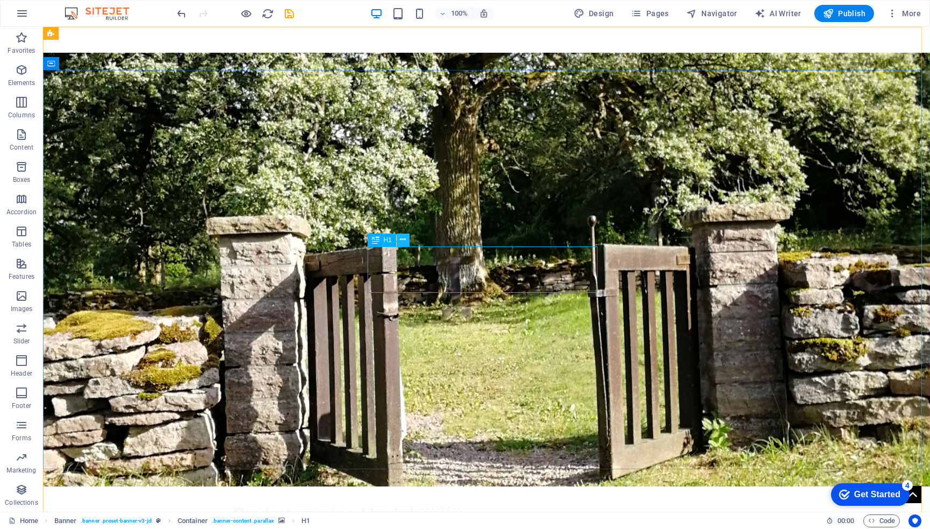
click at [401, 238] on icon at bounding box center [403, 239] width 6 height 11
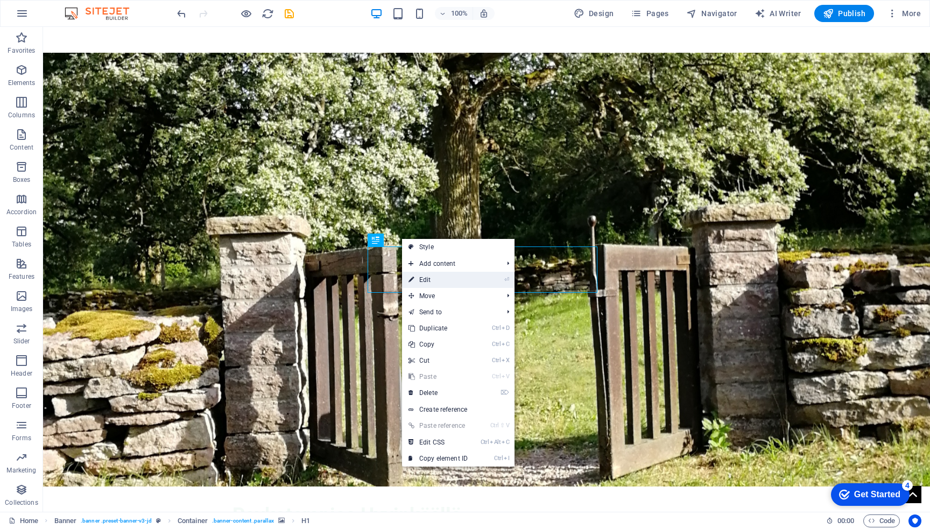
click at [442, 284] on link "⏎ Edit" at bounding box center [438, 280] width 72 height 16
select select "%"
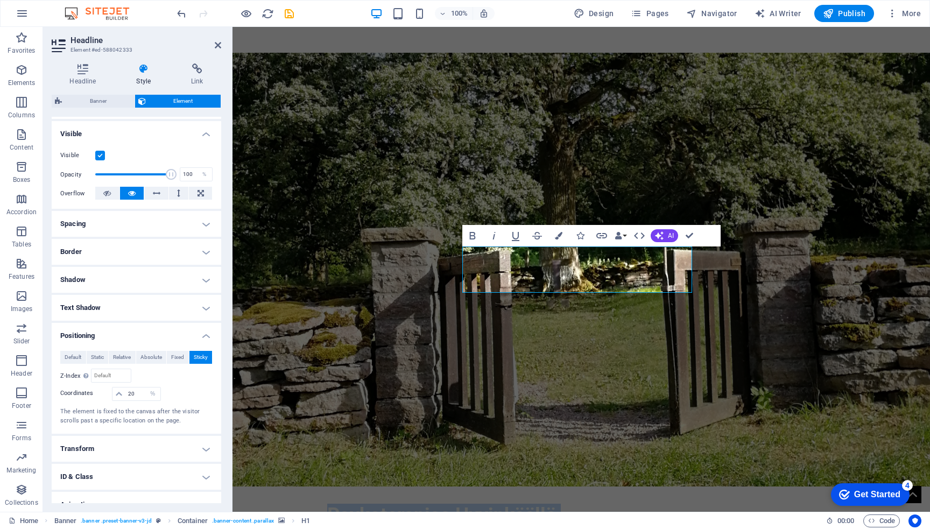
scroll to position [110, 0]
click at [65, 356] on span "Default" at bounding box center [73, 358] width 17 height 13
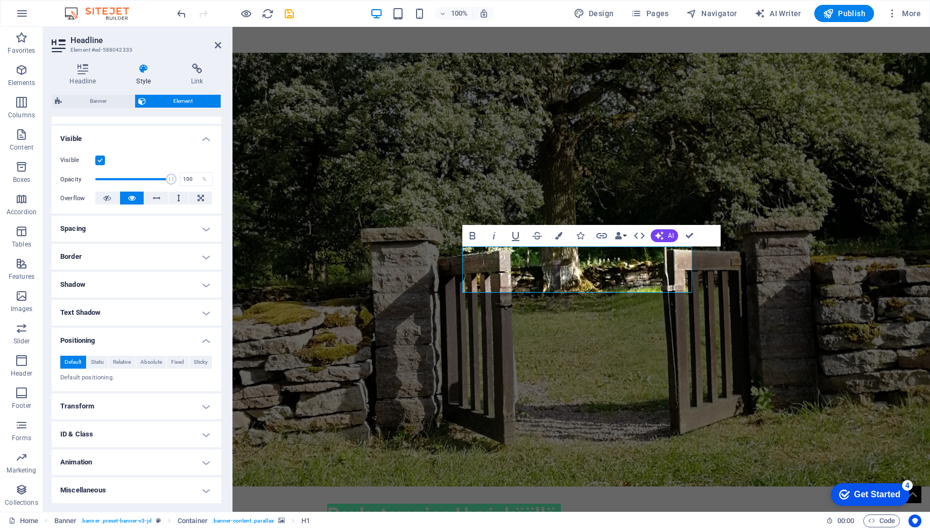
scroll to position [106, 0]
click at [99, 361] on span "Static" at bounding box center [97, 362] width 13 height 13
click at [122, 360] on span "Relative" at bounding box center [122, 362] width 18 height 13
click at [179, 417] on select "auto px rem % em" at bounding box center [188, 415] width 48 height 13
select select "%"
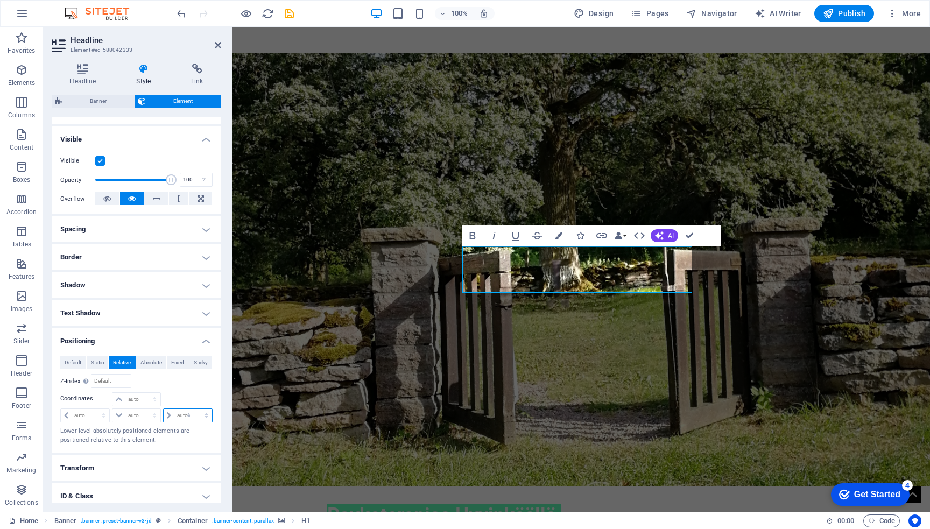
click at [195, 409] on select "auto px rem % em" at bounding box center [188, 415] width 48 height 13
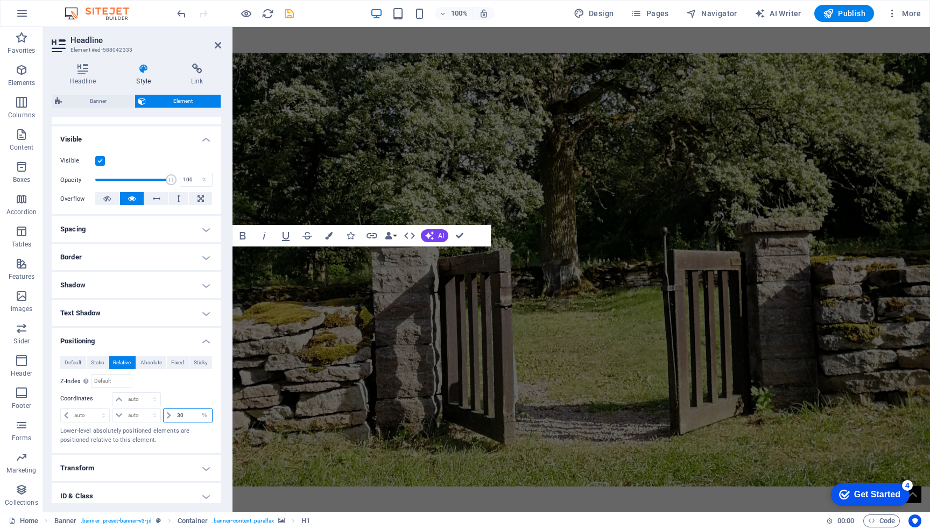
type input "30"
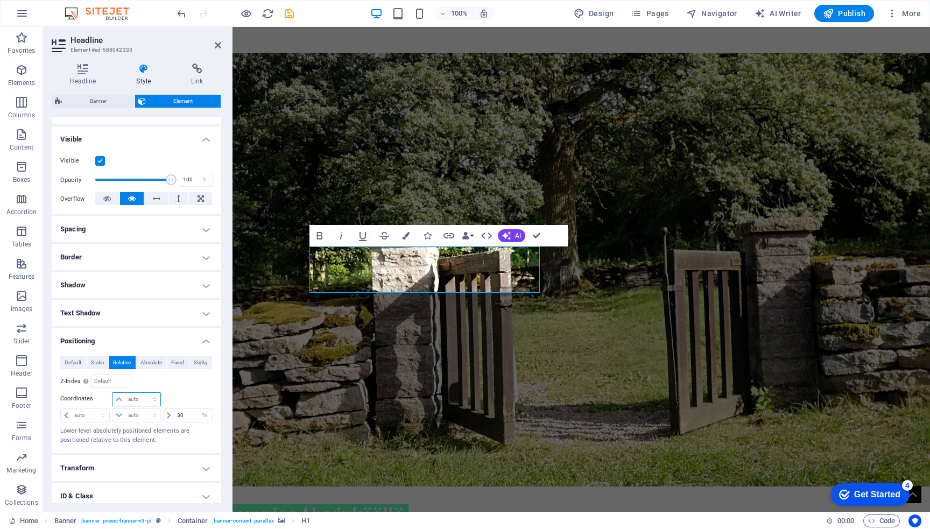
click at [142, 399] on select "auto px rem % em" at bounding box center [136, 399] width 47 height 13
select select "%"
click at [144, 393] on select "auto px rem % em" at bounding box center [136, 399] width 47 height 13
type input "30"
click at [142, 399] on input "30" at bounding box center [142, 399] width 34 height 13
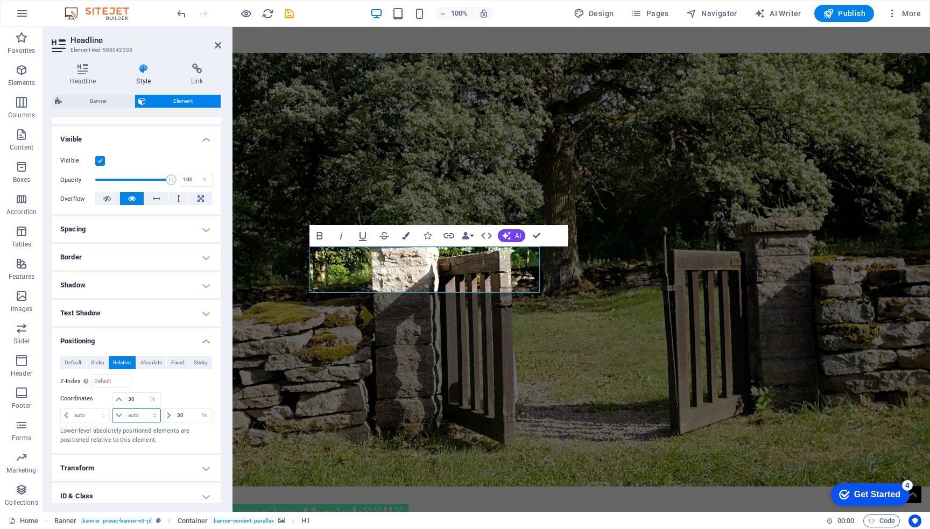
click at [138, 415] on select "auto px rem % em" at bounding box center [136, 415] width 47 height 13
select select "%"
click at [144, 409] on select "auto px rem % em" at bounding box center [136, 415] width 47 height 13
type input "30"
click at [141, 402] on input "30" at bounding box center [142, 399] width 34 height 13
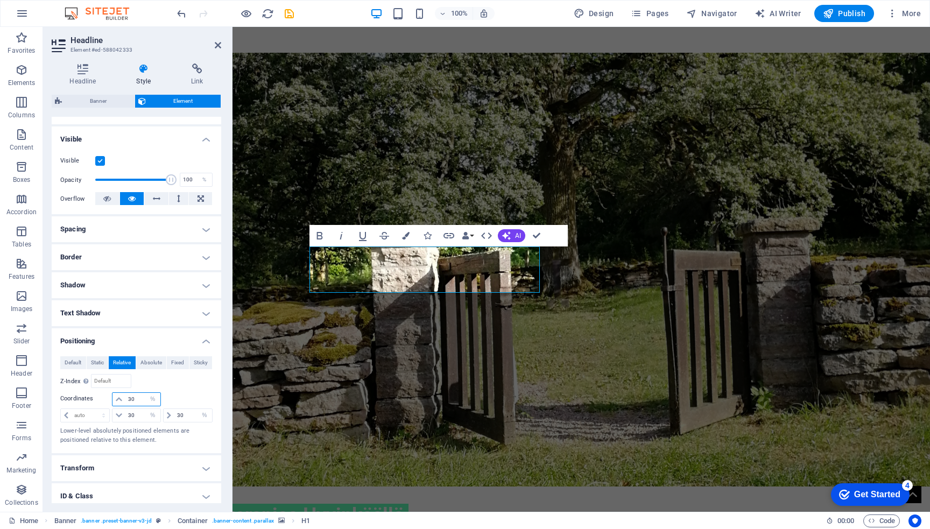
type input "3"
click at [184, 392] on div at bounding box center [187, 399] width 51 height 15
click at [118, 415] on icon at bounding box center [119, 415] width 6 height 6
click at [137, 413] on input "30" at bounding box center [142, 415] width 34 height 13
type input "3"
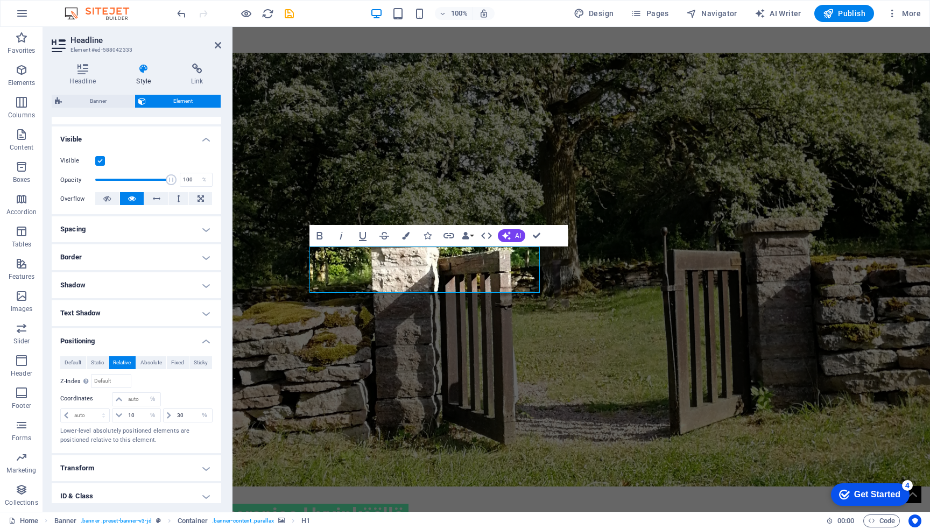
click at [174, 396] on div at bounding box center [187, 399] width 51 height 15
click at [141, 412] on input "10" at bounding box center [142, 415] width 34 height 13
type input "1"
type input "70"
click at [140, 400] on input "number" at bounding box center [142, 399] width 34 height 13
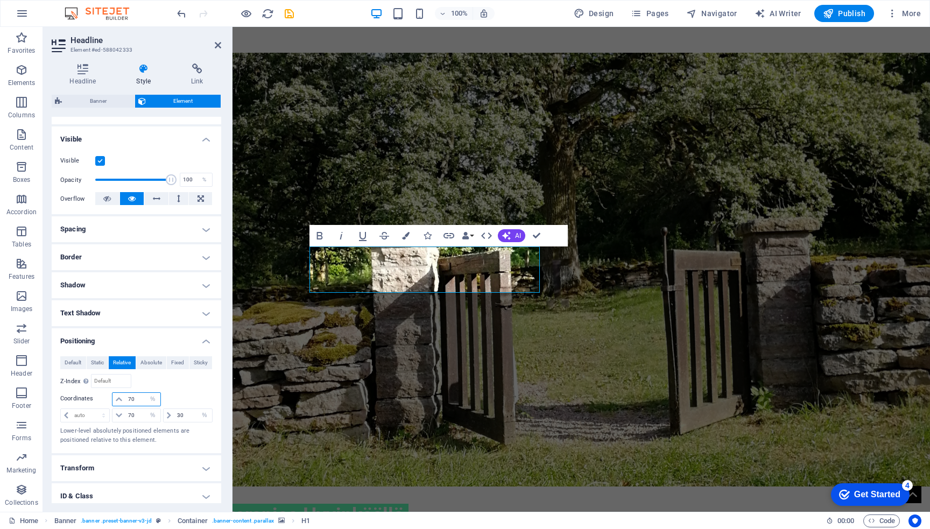
type input "70"
click at [137, 415] on input "70" at bounding box center [142, 415] width 34 height 13
type input "7"
click at [177, 395] on div at bounding box center [187, 399] width 51 height 15
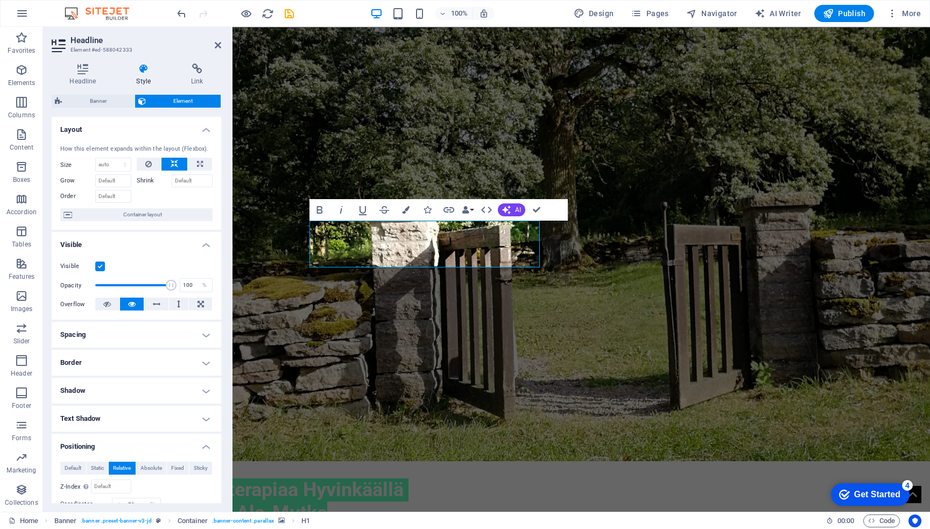
scroll to position [0, 0]
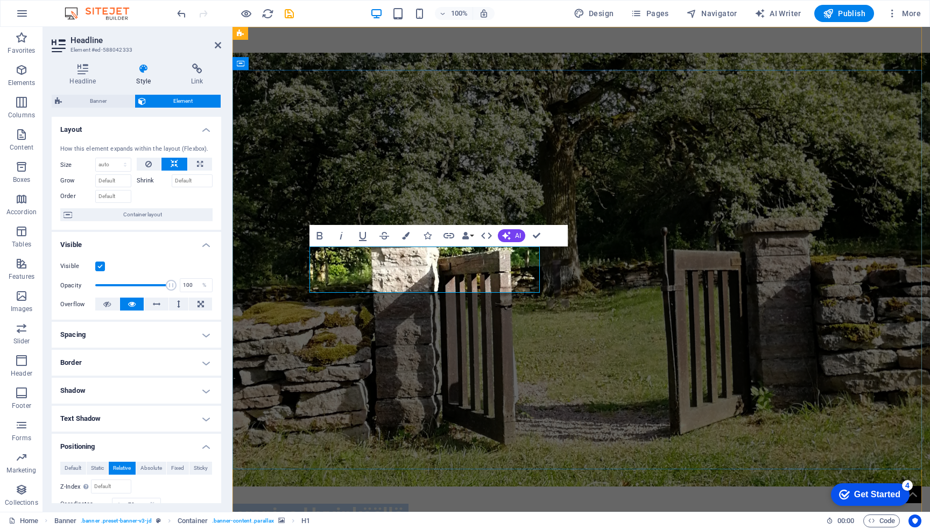
click at [404, 504] on span "Psykoterapiaa Hyvinkäällä Maarit Ala-Mutka" at bounding box center [289, 527] width 229 height 46
click at [336, 504] on span "Psykoterapia Hyvinkäällä Maarit Ala-Mutka" at bounding box center [284, 527] width 219 height 46
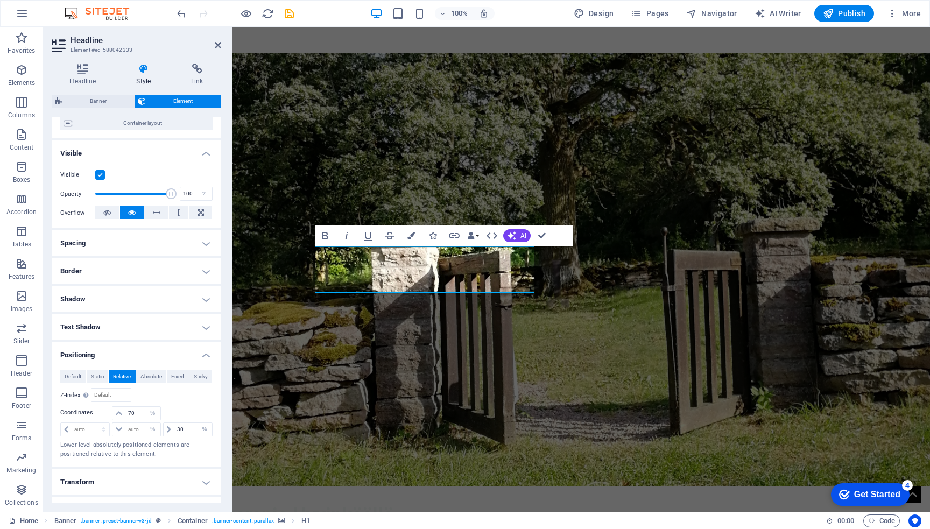
scroll to position [101, 0]
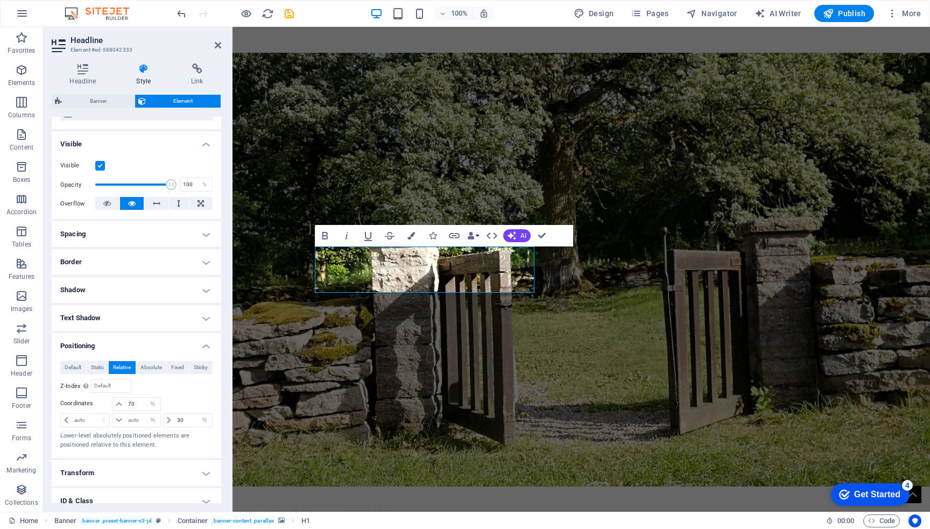
click at [168, 407] on div at bounding box center [187, 404] width 51 height 15
click at [142, 404] on input "70" at bounding box center [142, 404] width 34 height 13
type input "7"
click at [192, 387] on div "Relative to #ed-559258026" at bounding box center [175, 386] width 76 height 14
click at [136, 404] on input "10" at bounding box center [142, 404] width 34 height 13
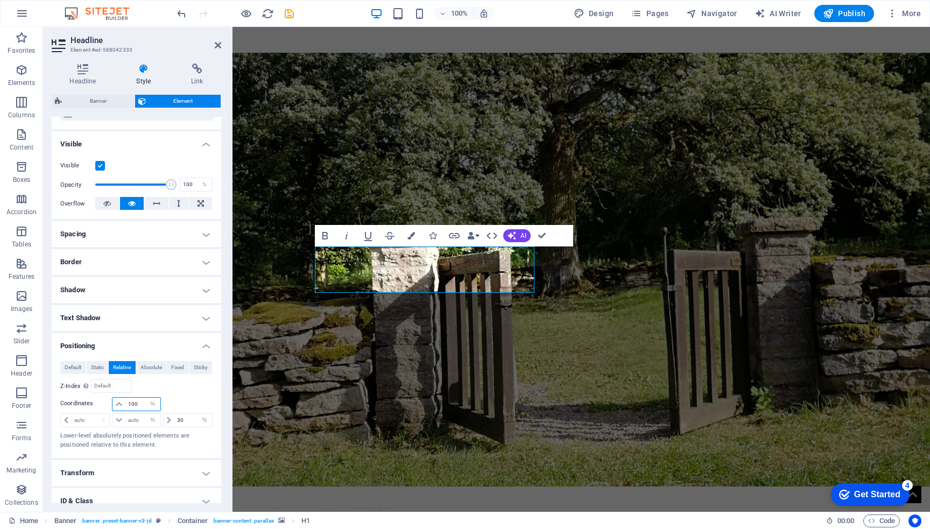
click at [136, 404] on input "100" at bounding box center [142, 404] width 34 height 13
type input "1"
click at [182, 396] on div "Default Static Relative Absolute Fixed Sticky Z-Index Sets the order of the ele…" at bounding box center [136, 405] width 152 height 88
click at [138, 402] on input "80" at bounding box center [142, 404] width 34 height 13
type input "8"
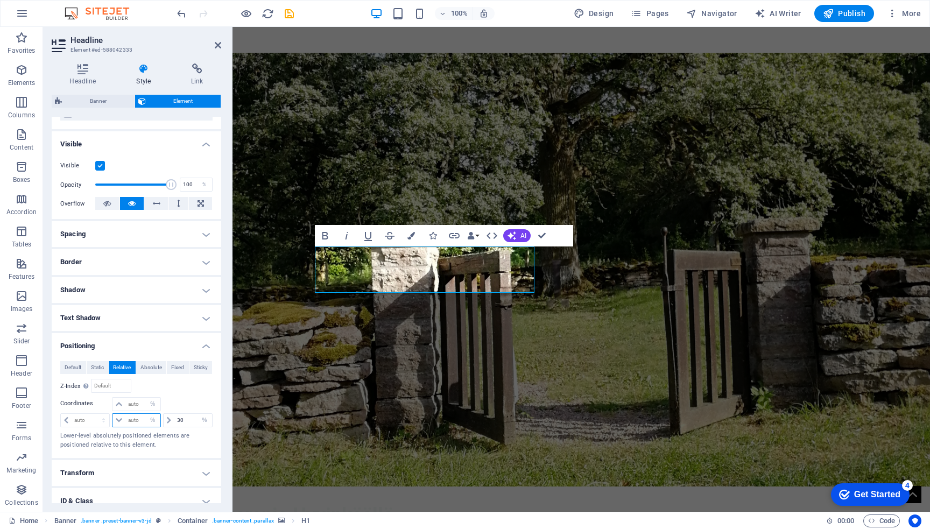
click at [136, 419] on input "number" at bounding box center [142, 420] width 34 height 13
click at [185, 397] on div at bounding box center [187, 404] width 51 height 15
click at [137, 418] on input "30" at bounding box center [142, 420] width 34 height 13
type input "3"
type input "70"
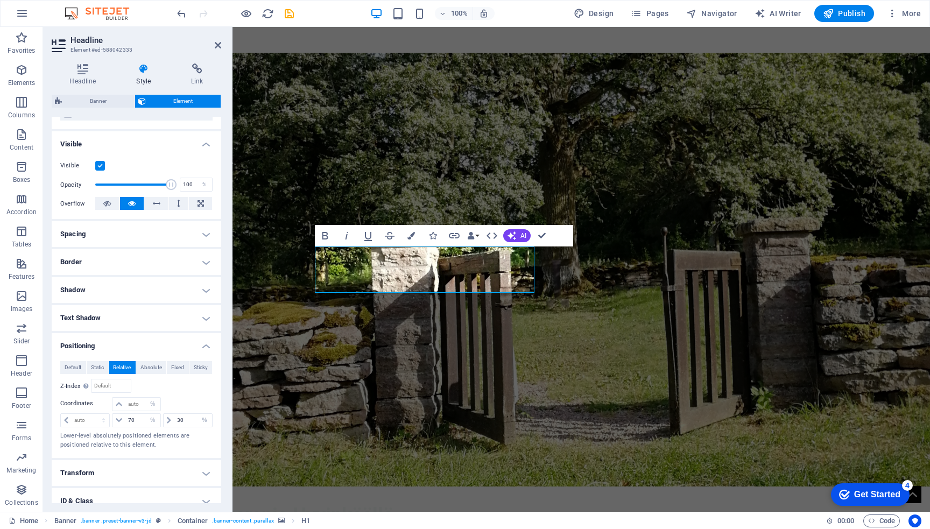
click at [193, 395] on div "Default Static Relative Absolute Fixed Sticky Z-Index Sets the order of the ele…" at bounding box center [136, 405] width 152 height 88
click at [145, 417] on select "auto px rem % em" at bounding box center [152, 420] width 15 height 13
select select "auto"
click at [145, 414] on select "auto px rem % em" at bounding box center [152, 420] width 15 height 13
select select "DISABLED_OPTION_VALUE"
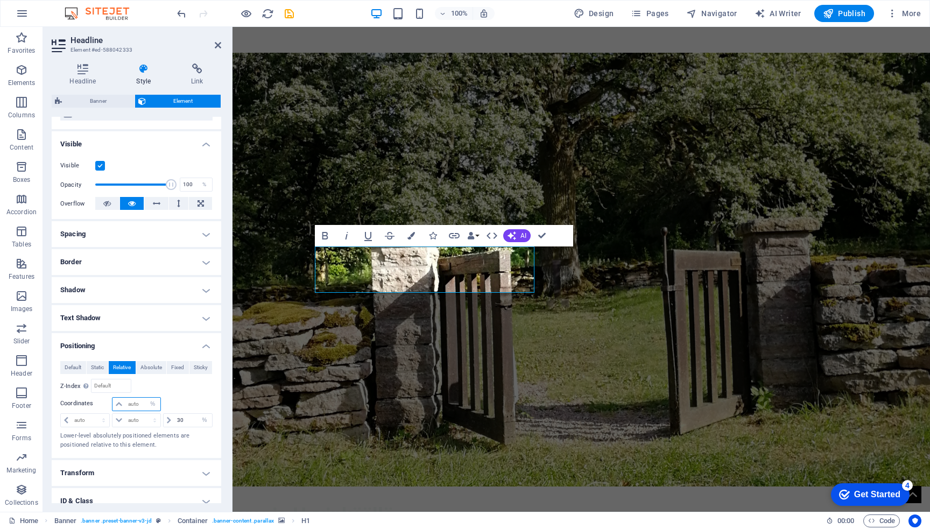
click at [142, 402] on input "number" at bounding box center [142, 404] width 34 height 13
click at [148, 402] on select "auto px rem % em" at bounding box center [152, 404] width 15 height 13
select select "px"
click at [145, 398] on select "auto px rem % em" at bounding box center [152, 404] width 15 height 13
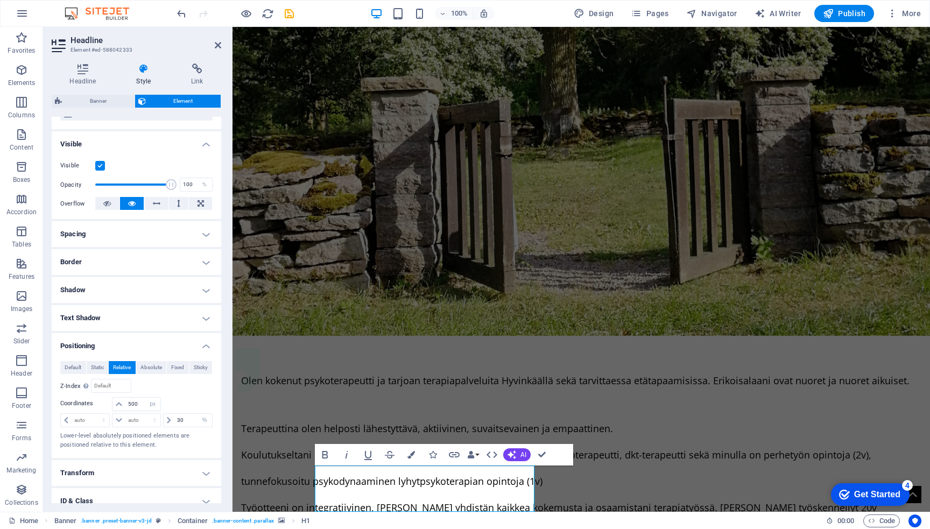
scroll to position [269, 0]
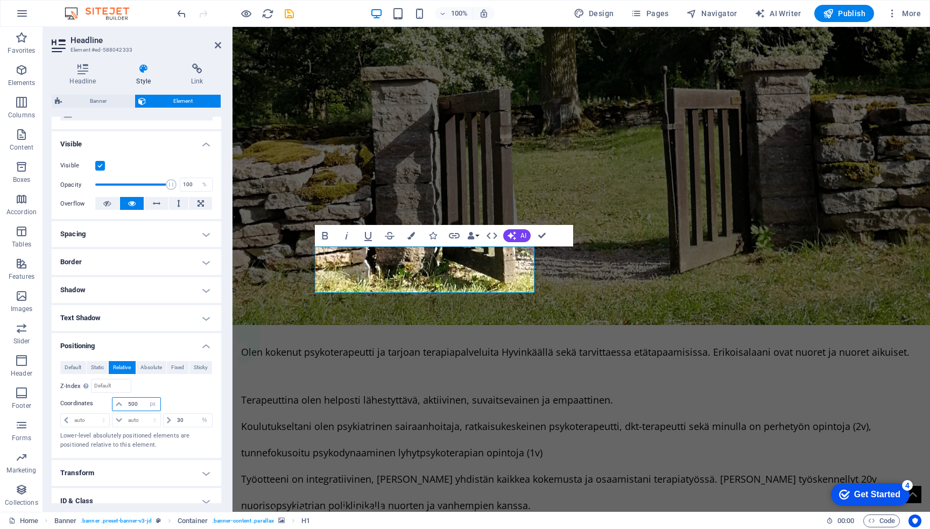
click at [141, 406] on input "500" at bounding box center [142, 404] width 34 height 13
type input "5"
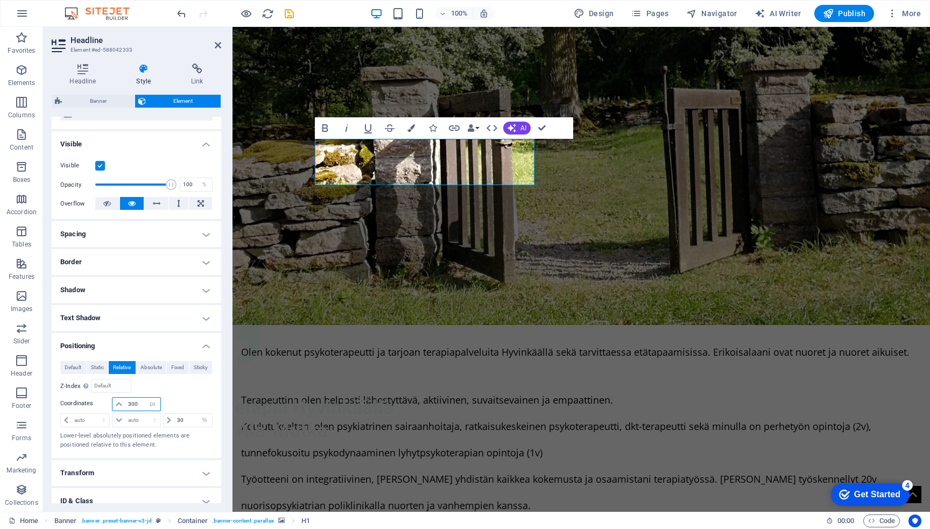
click at [141, 406] on input "300" at bounding box center [142, 404] width 34 height 13
type input "3"
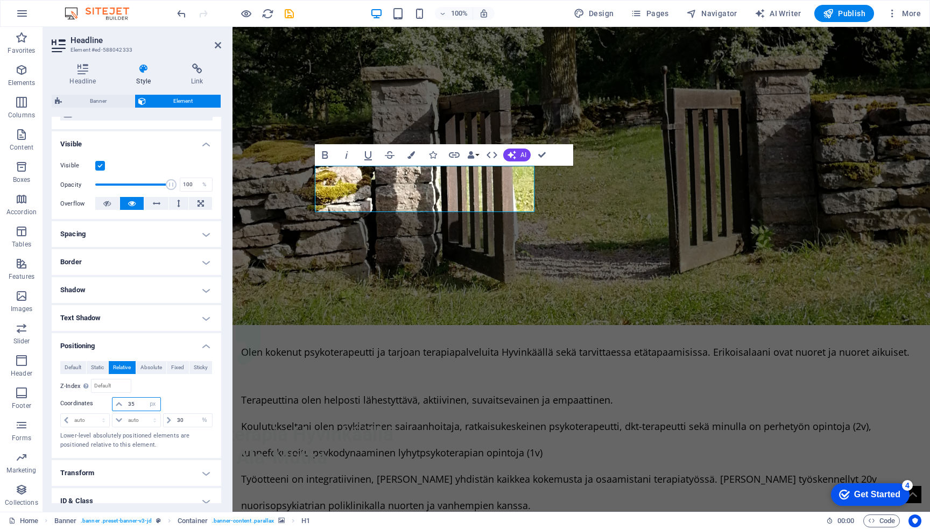
type input "3"
type input "200"
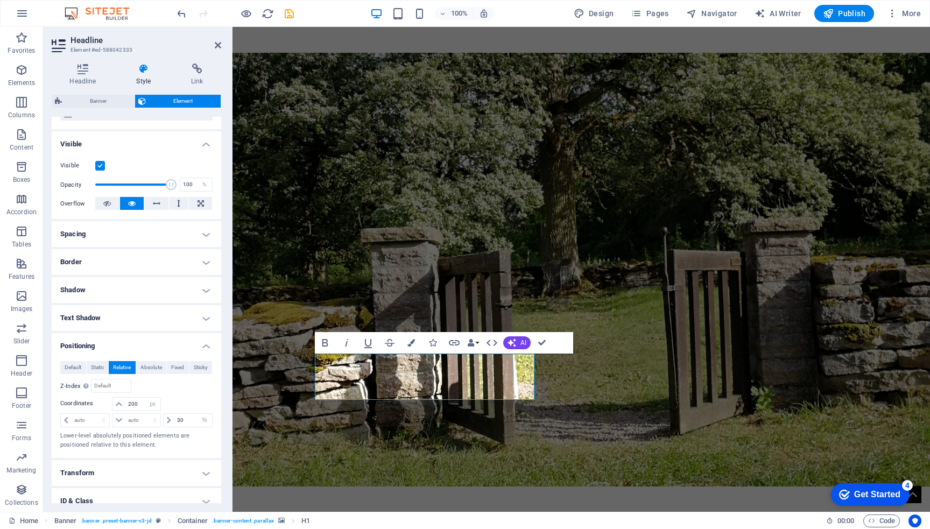
scroll to position [0, 0]
click at [80, 66] on icon at bounding box center [83, 69] width 62 height 11
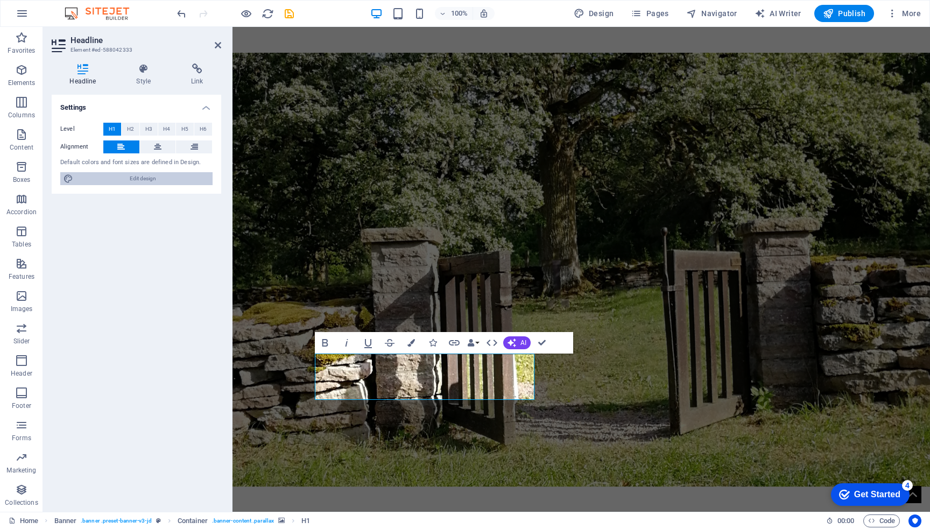
drag, startPoint x: 124, startPoint y: 178, endPoint x: 462, endPoint y: 297, distance: 358.2
click at [124, 178] on span "Edit design" at bounding box center [142, 178] width 133 height 13
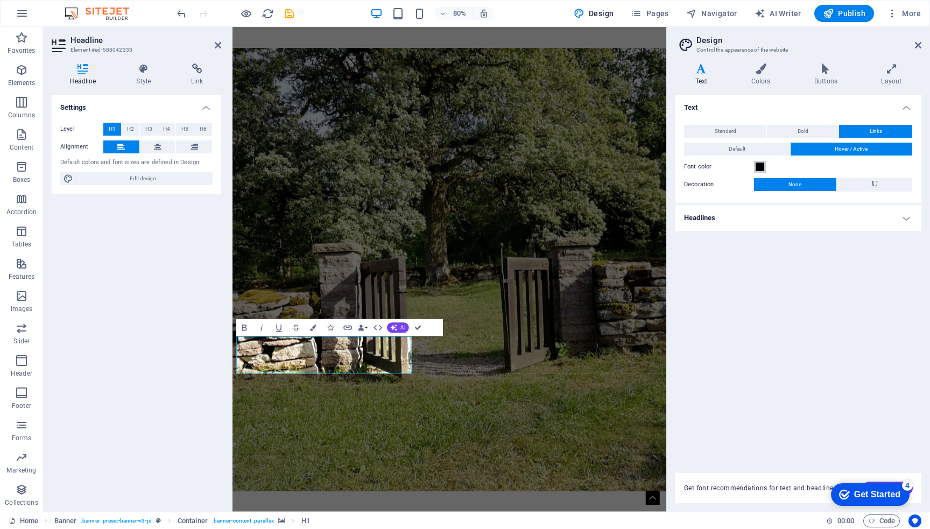
click at [760, 165] on span at bounding box center [760, 167] width 9 height 9
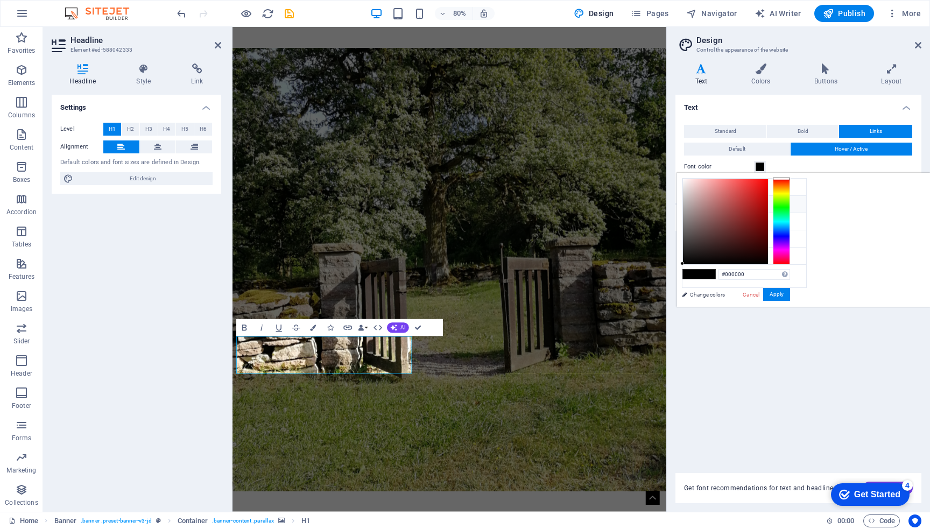
click at [691, 202] on icon at bounding box center [691, 204] width 8 height 8
click at [691, 237] on icon at bounding box center [691, 239] width 8 height 8
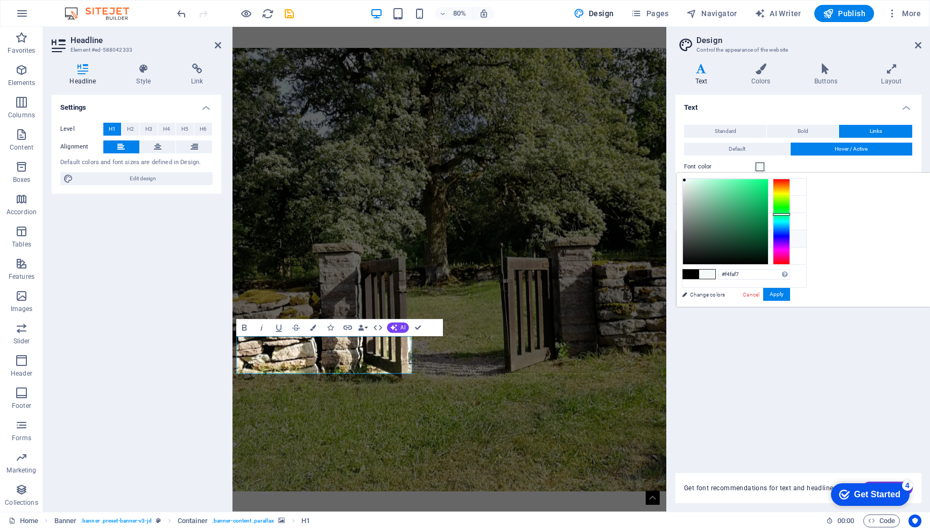
click at [699, 275] on span at bounding box center [691, 274] width 16 height 9
type input "#000000"
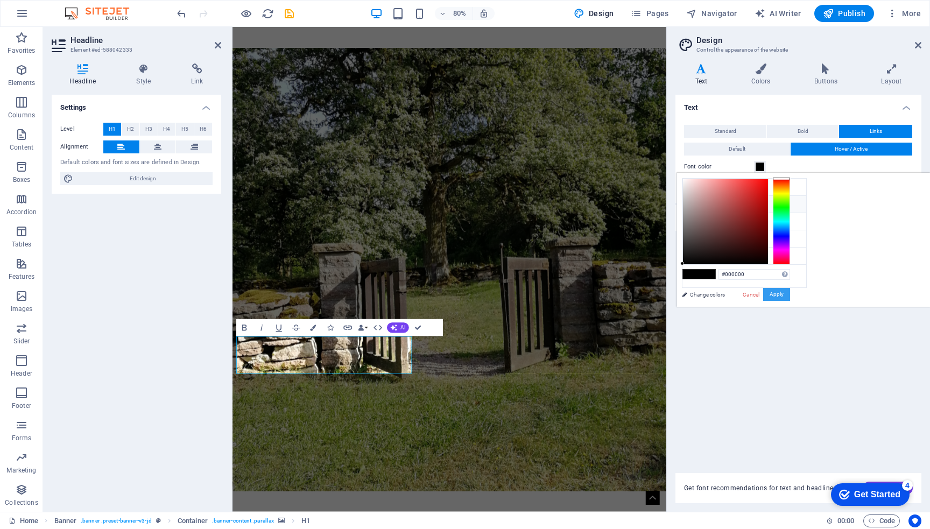
click at [790, 294] on button "Apply" at bounding box center [776, 294] width 27 height 13
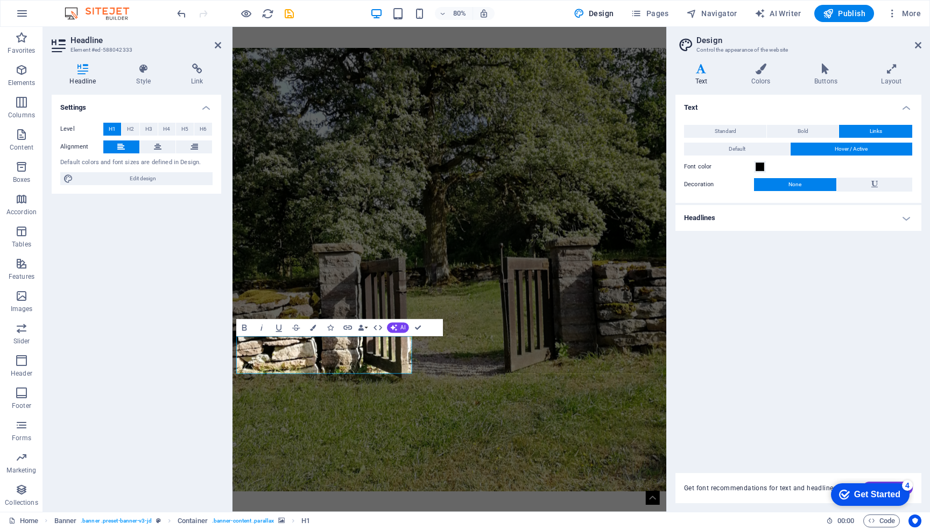
click at [607, 433] on figure at bounding box center [504, 330] width 543 height 554
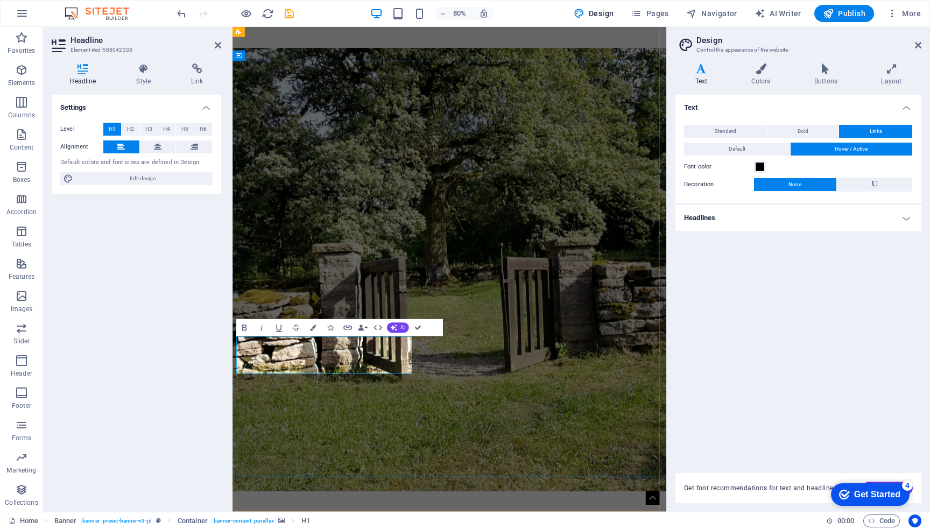
click at [551, 480] on figure at bounding box center [504, 330] width 543 height 554
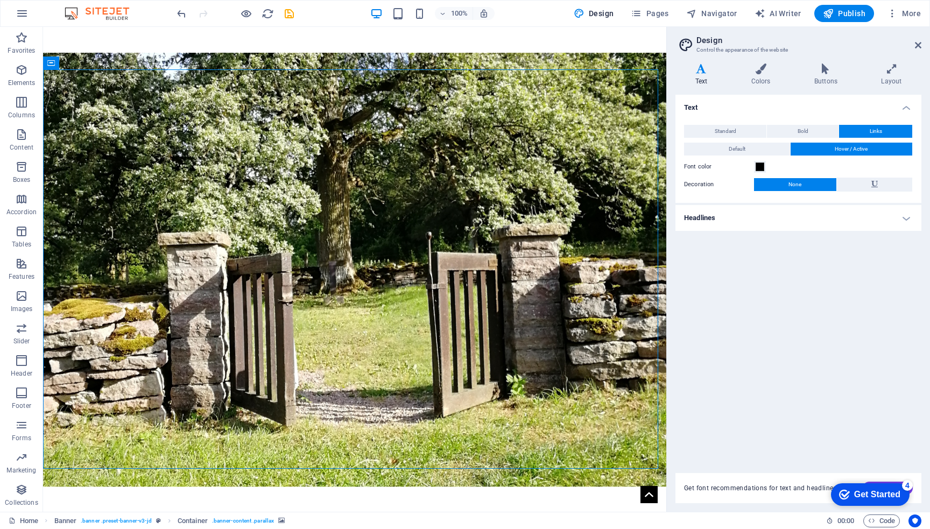
click at [807, 215] on h4 "Headlines" at bounding box center [799, 218] width 246 height 26
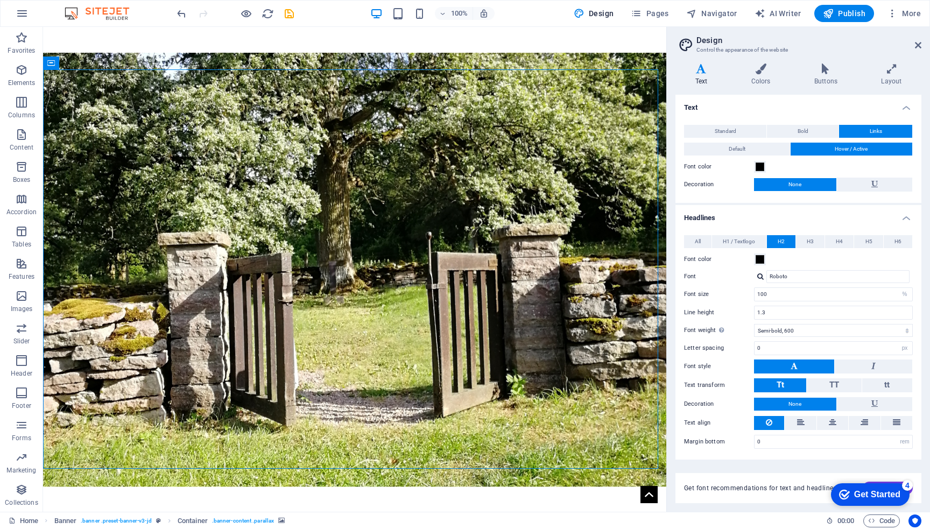
click at [910, 213] on h4 "Headlines" at bounding box center [799, 214] width 246 height 19
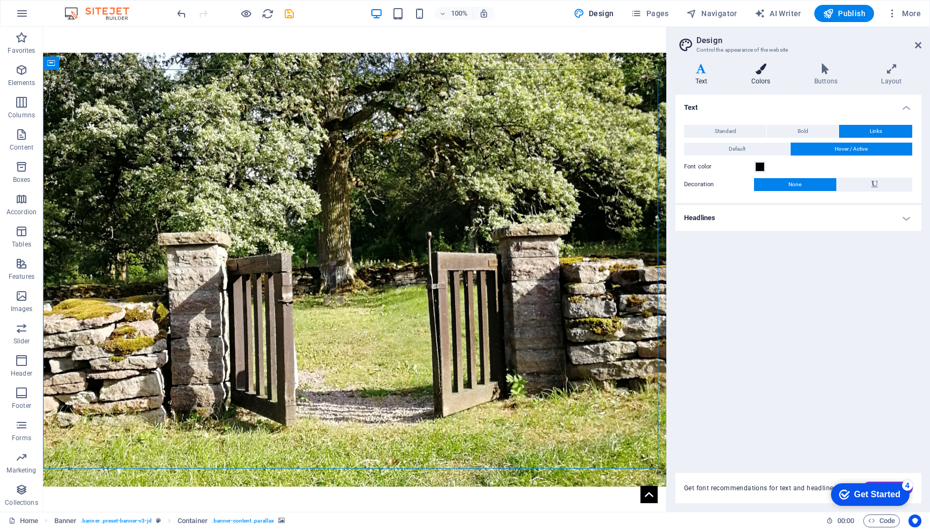
click at [762, 64] on icon at bounding box center [761, 69] width 59 height 11
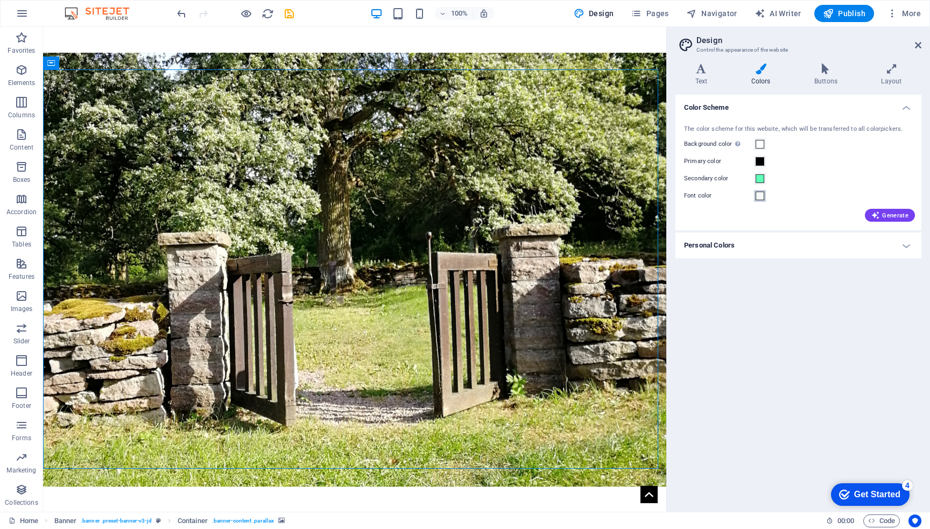
click at [761, 198] on span at bounding box center [760, 196] width 9 height 9
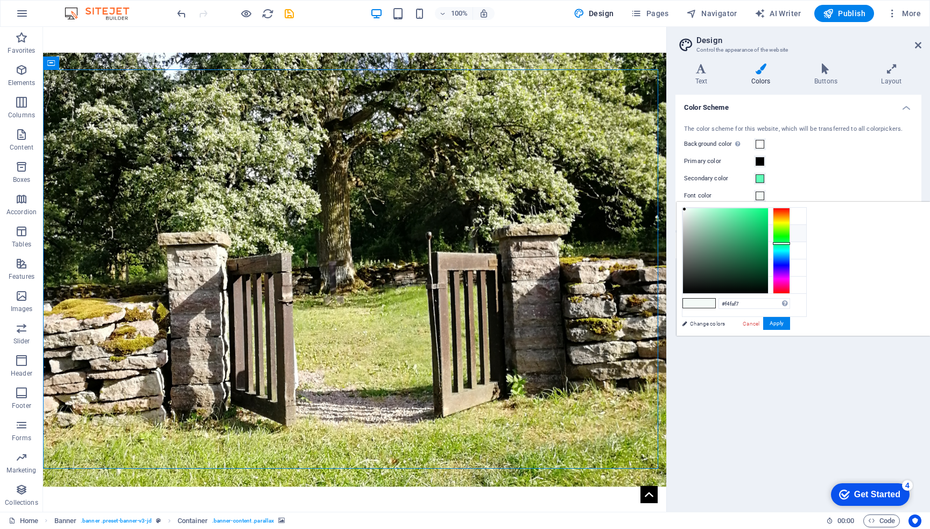
click at [691, 231] on icon at bounding box center [691, 233] width 8 height 8
type input "#000000"
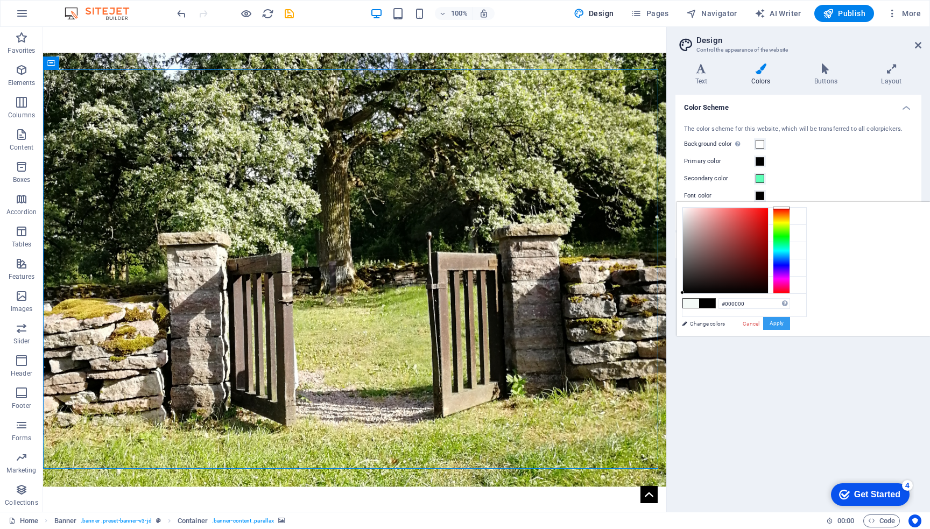
click at [790, 322] on button "Apply" at bounding box center [776, 323] width 27 height 13
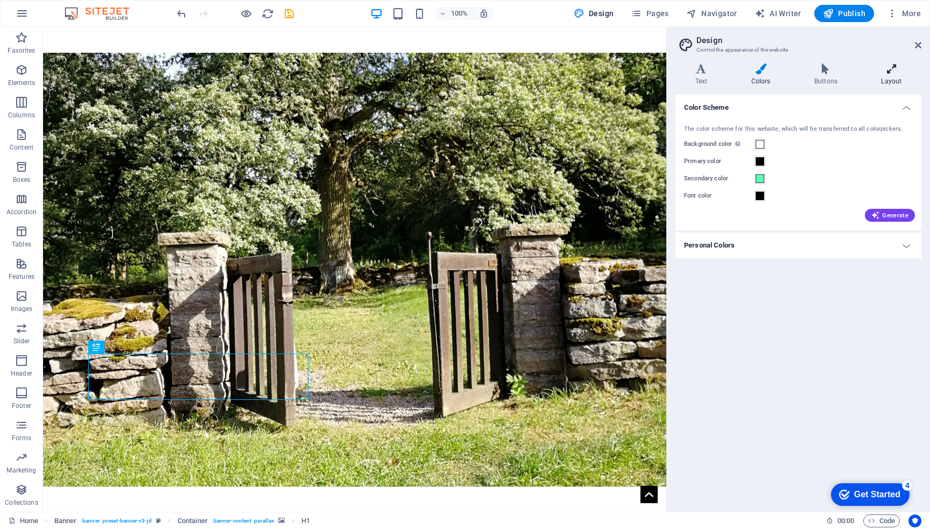
click at [889, 73] on icon at bounding box center [892, 69] width 60 height 11
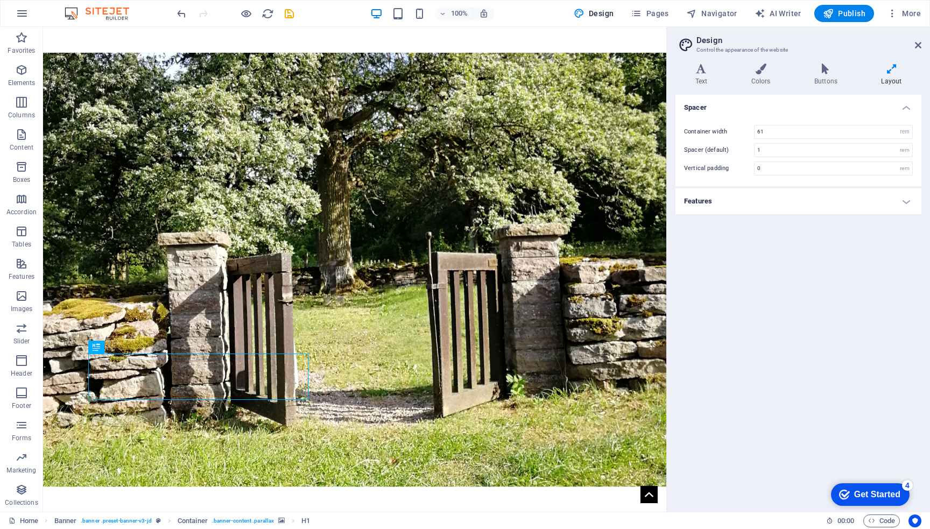
click at [902, 199] on h4 "Features" at bounding box center [799, 201] width 246 height 26
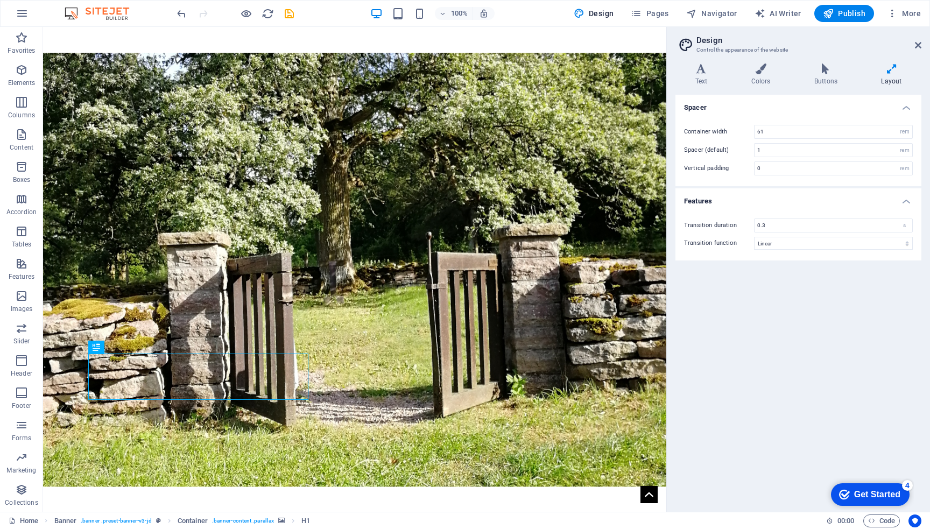
click at [902, 199] on h4 "Features" at bounding box center [799, 197] width 246 height 19
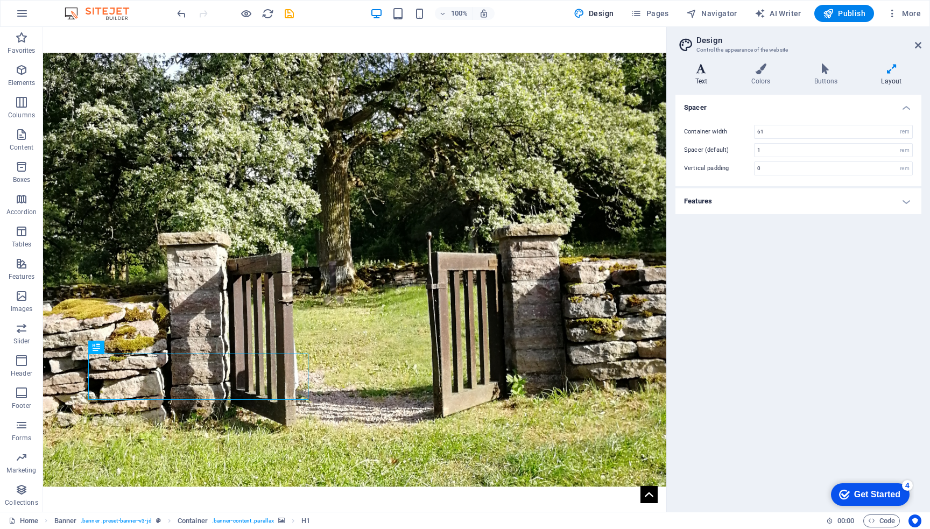
click at [698, 73] on icon at bounding box center [702, 69] width 52 height 11
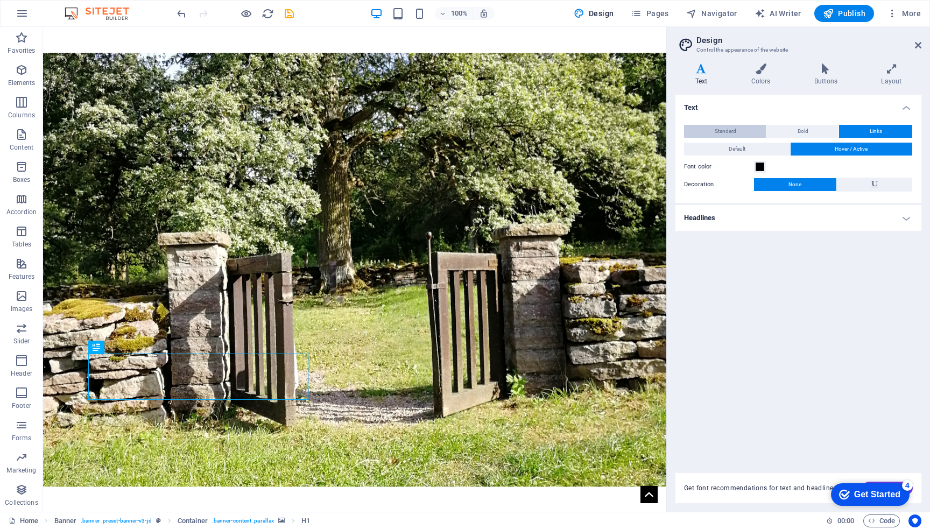
click at [731, 130] on span "Standard" at bounding box center [726, 131] width 22 height 13
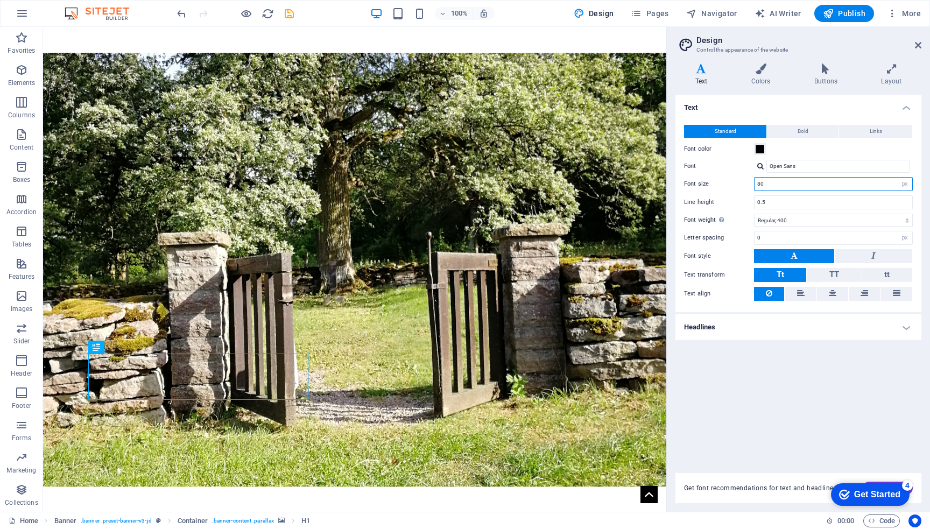
click at [796, 180] on input "80" at bounding box center [834, 184] width 158 height 13
type input "8"
type input "100"
click at [803, 215] on select "Thin, 100 Extra-light, 200 Light, 300 Regular, 400 Medium, 500 Semi-bold, 600 B…" at bounding box center [833, 220] width 159 height 13
click at [754, 214] on select "Thin, 100 Extra-light, 200 Light, 300 Regular, 400 Medium, 500 Semi-bold, 600 B…" at bounding box center [833, 220] width 159 height 13
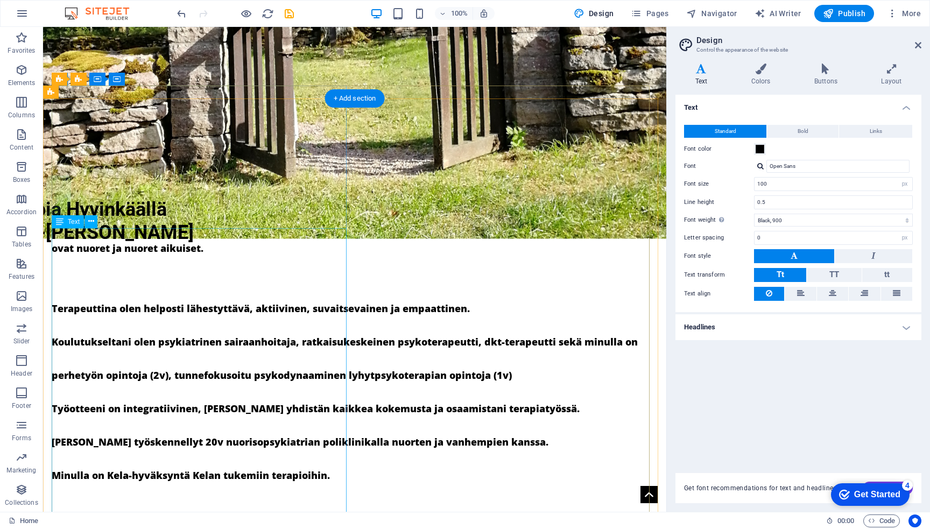
scroll to position [415, 0]
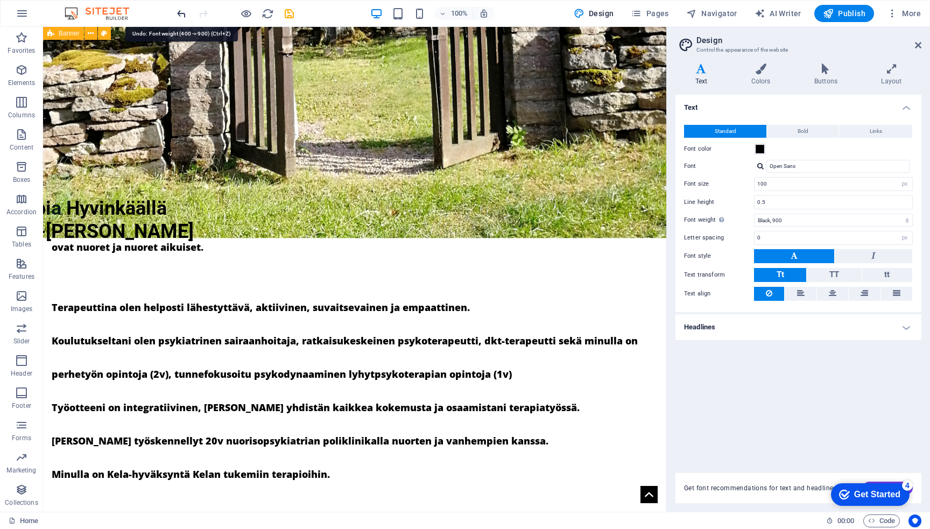
click at [176, 13] on icon "undo" at bounding box center [181, 14] width 12 height 12
select select "400"
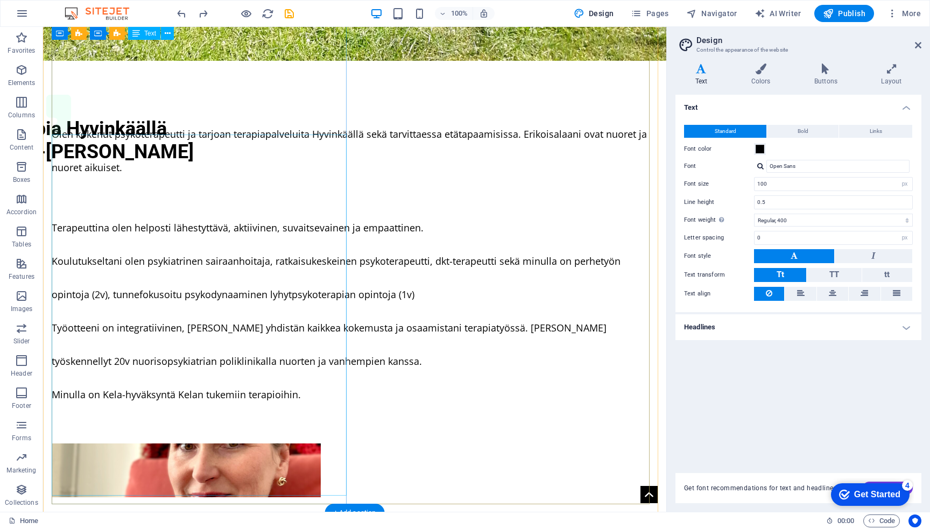
scroll to position [492, 0]
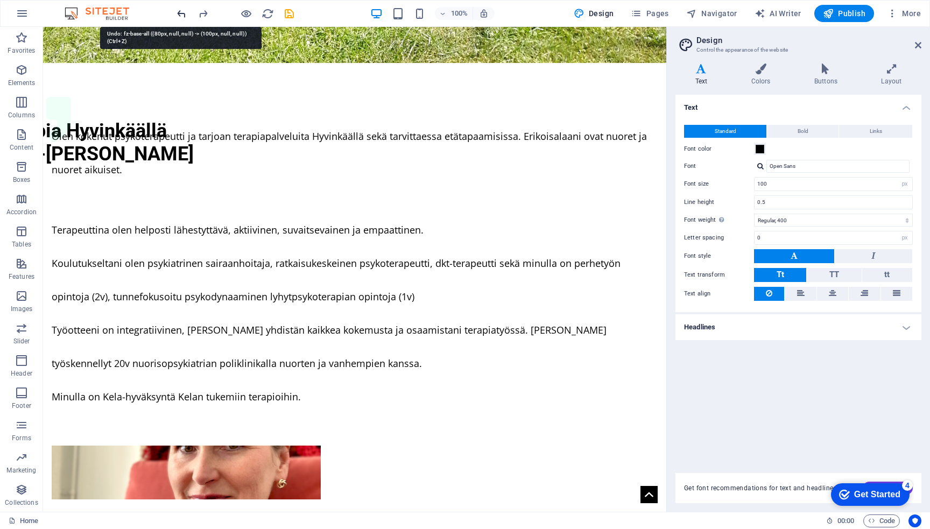
click at [180, 9] on icon "undo" at bounding box center [181, 14] width 12 height 12
type input "80"
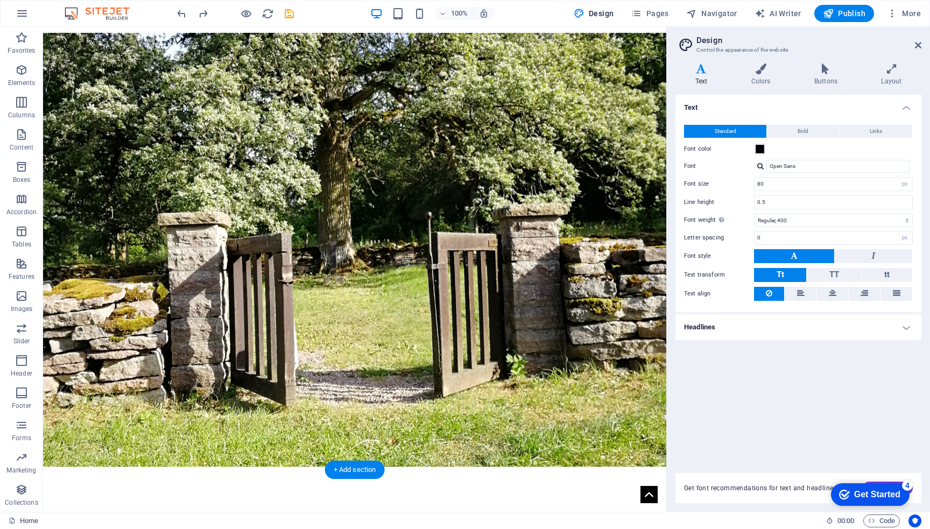
scroll to position [19, 0]
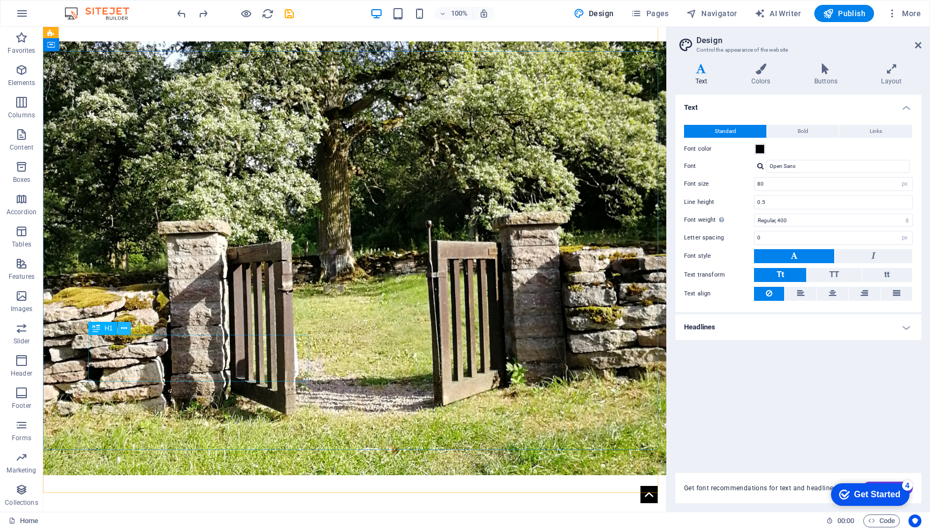
click at [122, 328] on icon at bounding box center [124, 328] width 6 height 11
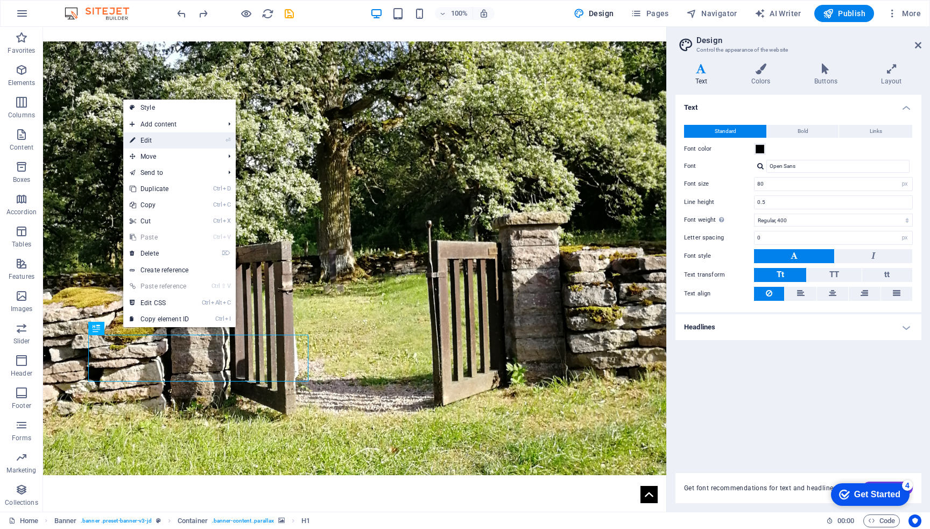
click at [181, 138] on link "⏎ Edit" at bounding box center [159, 140] width 72 height 16
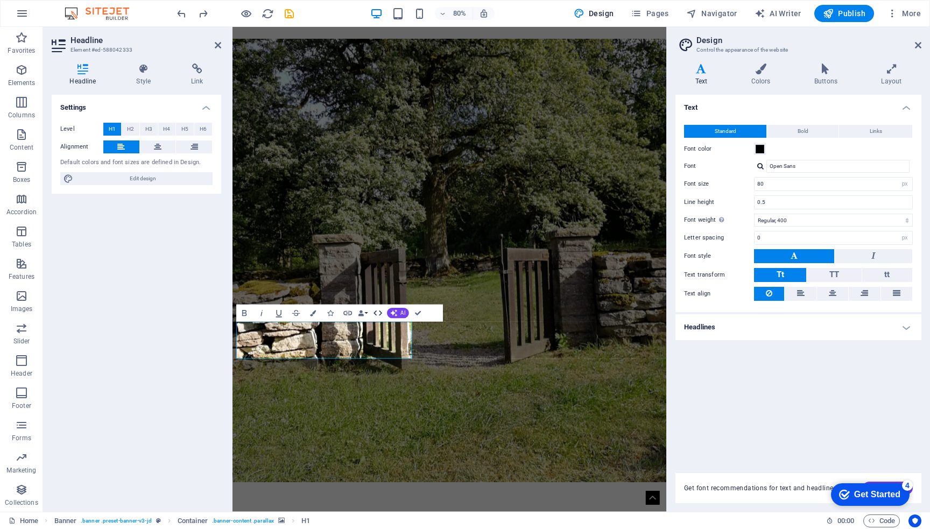
click at [381, 312] on icon "button" at bounding box center [378, 313] width 10 height 10
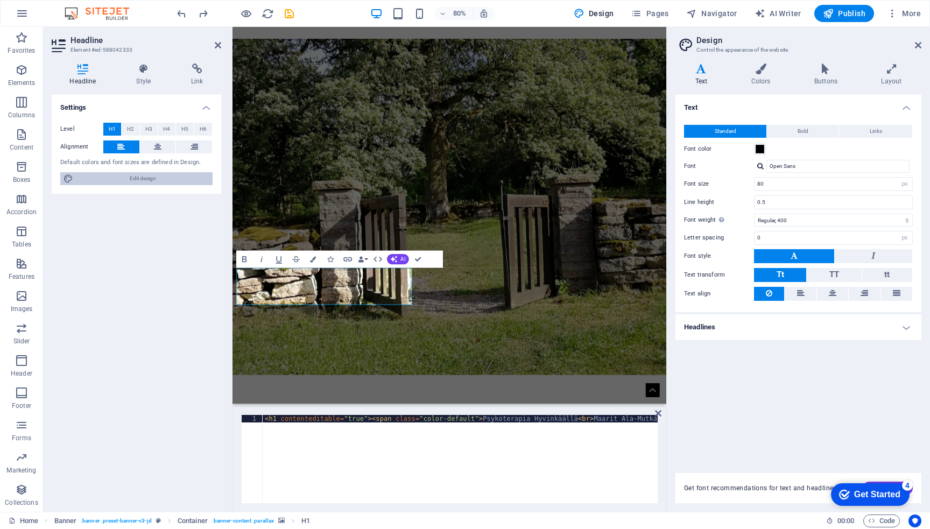
click at [150, 180] on span "Edit design" at bounding box center [142, 178] width 133 height 13
click at [862, 331] on h4 "Headlines" at bounding box center [799, 327] width 246 height 26
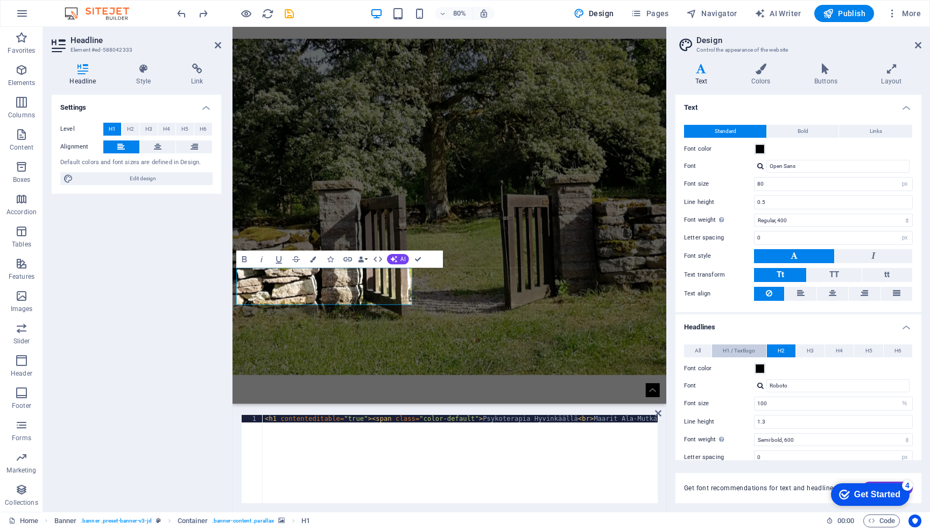
click at [735, 347] on span "H1 / Textlogo" at bounding box center [739, 351] width 32 height 13
click at [778, 402] on input "36" at bounding box center [834, 403] width 158 height 13
type input "3"
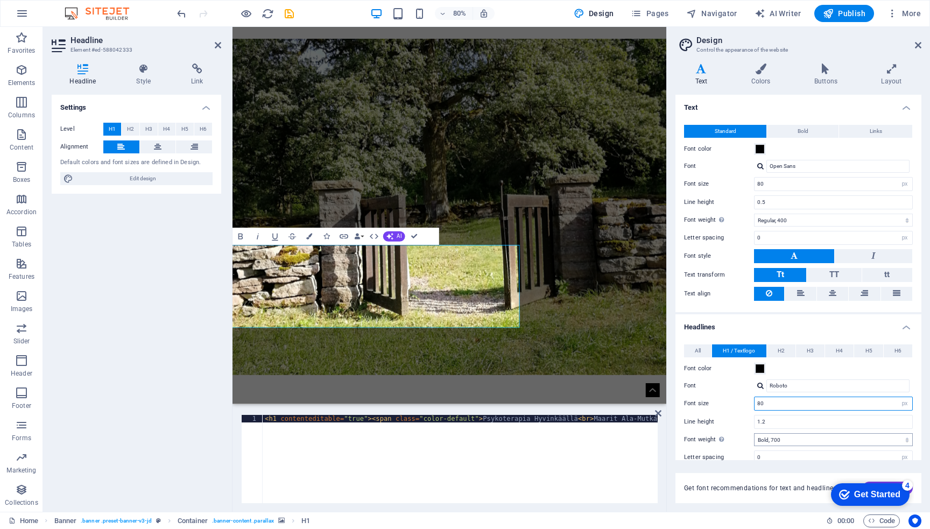
type input "80"
click at [845, 438] on select "Thin, 100 Extra-light, 200 Light, 300 Regular, 400 Medium, 500 Semi-bold, 600 B…" at bounding box center [833, 439] width 159 height 13
click at [754, 433] on select "Thin, 100 Extra-light, 200 Light, 300 Regular, 400 Medium, 500 Semi-bold, 600 B…" at bounding box center [833, 439] width 159 height 13
click at [825, 440] on select "Thin, 100 Extra-light, 200 Light, 300 Regular, 400 Medium, 500 Semi-bold, 600 B…" at bounding box center [833, 439] width 159 height 13
click at [754, 433] on select "Thin, 100 Extra-light, 200 Light, 300 Regular, 400 Medium, 500 Semi-bold, 600 B…" at bounding box center [833, 439] width 159 height 13
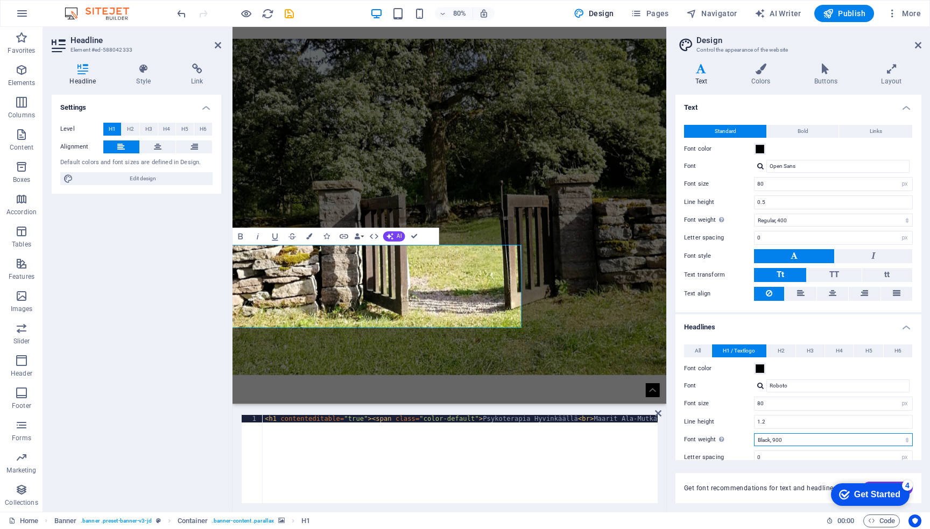
click at [811, 439] on select "Thin, 100 Extra-light, 200 Light, 300 Regular, 400 Medium, 500 Semi-bold, 600 B…" at bounding box center [833, 439] width 159 height 13
click at [754, 433] on select "Thin, 100 Extra-light, 200 Light, 300 Regular, 400 Medium, 500 Semi-bold, 600 B…" at bounding box center [833, 439] width 159 height 13
click at [811, 436] on select "Thin, 100 Extra-light, 200 Light, 300 Regular, 400 Medium, 500 Semi-bold, 600 B…" at bounding box center [833, 439] width 159 height 13
click at [754, 433] on select "Thin, 100 Extra-light, 200 Light, 300 Regular, 400 Medium, 500 Semi-bold, 600 B…" at bounding box center [833, 439] width 159 height 13
click at [810, 437] on select "Thin, 100 Extra-light, 200 Light, 300 Regular, 400 Medium, 500 Semi-bold, 600 B…" at bounding box center [833, 439] width 159 height 13
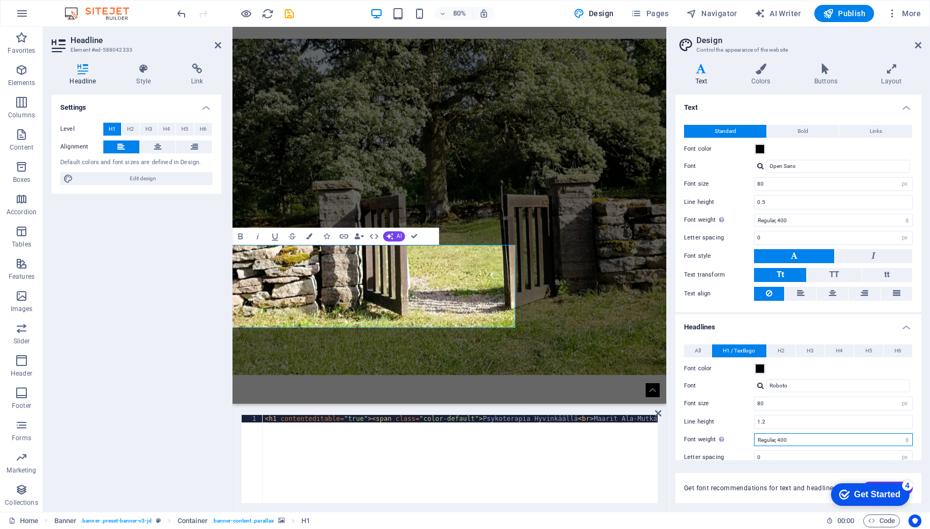
select select "500"
click at [754, 433] on select "Thin, 100 Extra-light, 200 Light, 300 Regular, 400 Medium, 500 Semi-bold, 600 B…" at bounding box center [833, 439] width 159 height 13
click at [683, 406] on figure at bounding box center [504, 251] width 543 height 420
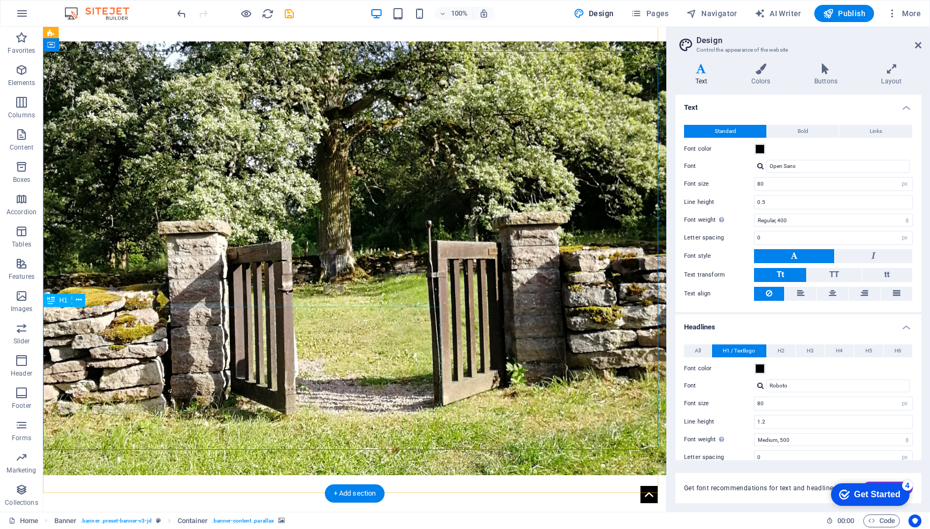
click at [74, 298] on button at bounding box center [78, 300] width 13 height 13
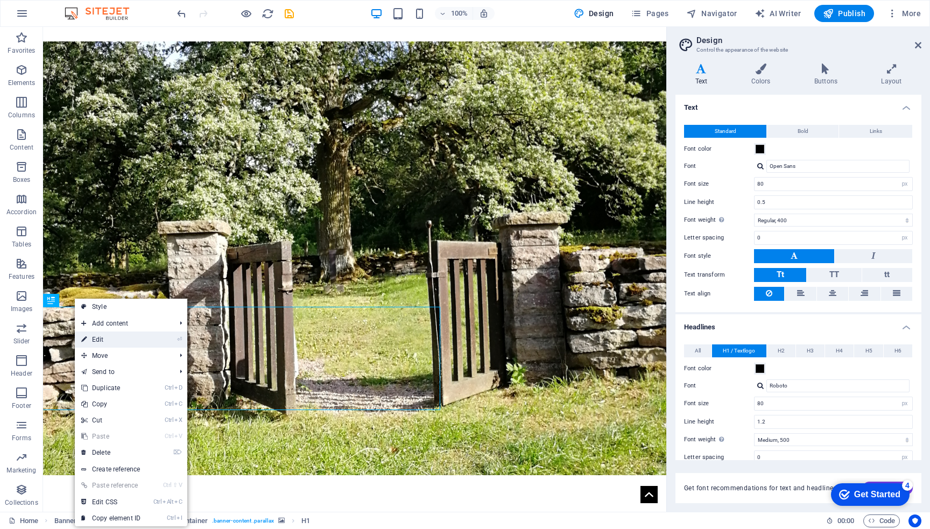
click at [103, 340] on link "⏎ Edit" at bounding box center [111, 340] width 72 height 16
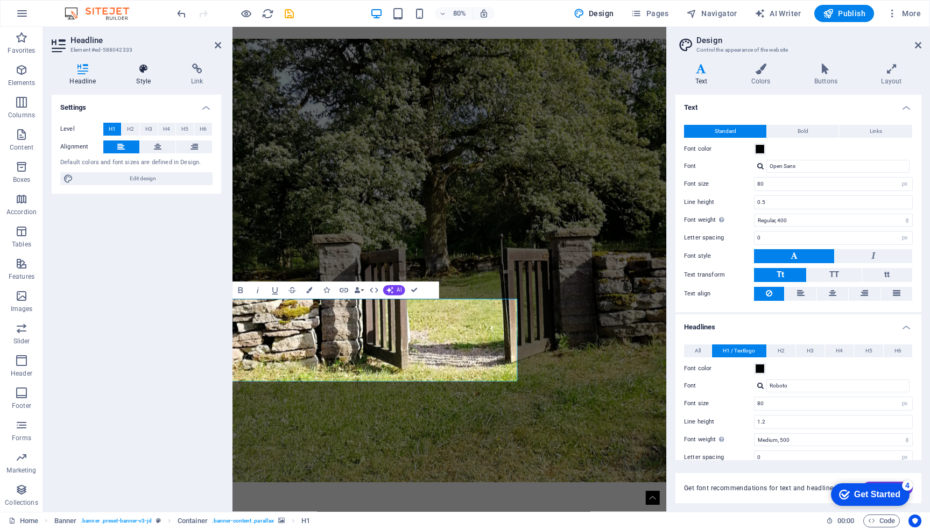
click at [146, 70] on icon at bounding box center [143, 69] width 51 height 11
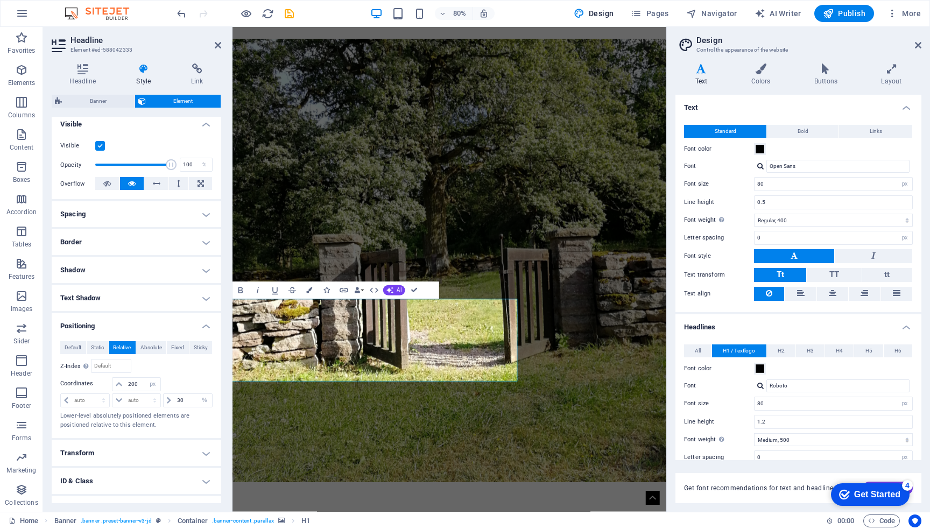
scroll to position [121, 0]
click at [185, 400] on input "30" at bounding box center [193, 400] width 38 height 13
type input "3"
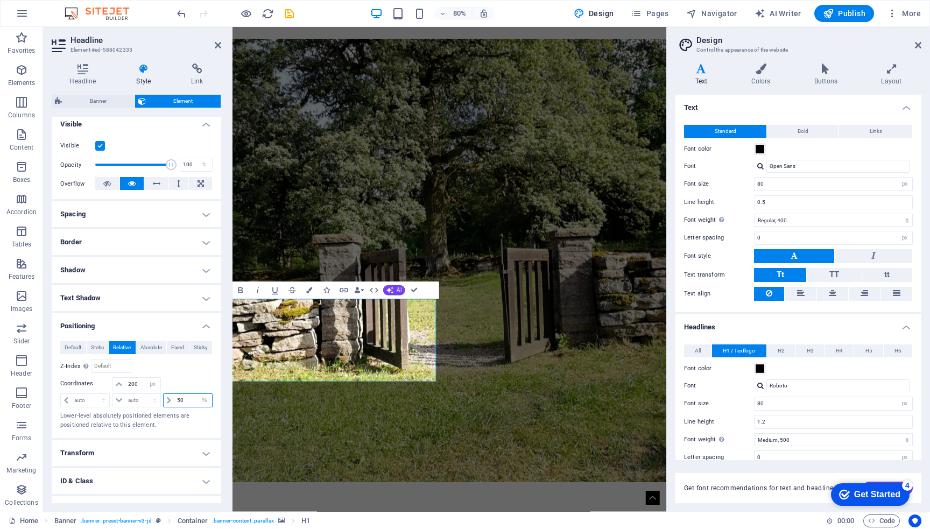
type input "5"
click at [199, 381] on div at bounding box center [187, 384] width 51 height 15
click at [328, 504] on figure at bounding box center [504, 318] width 543 height 554
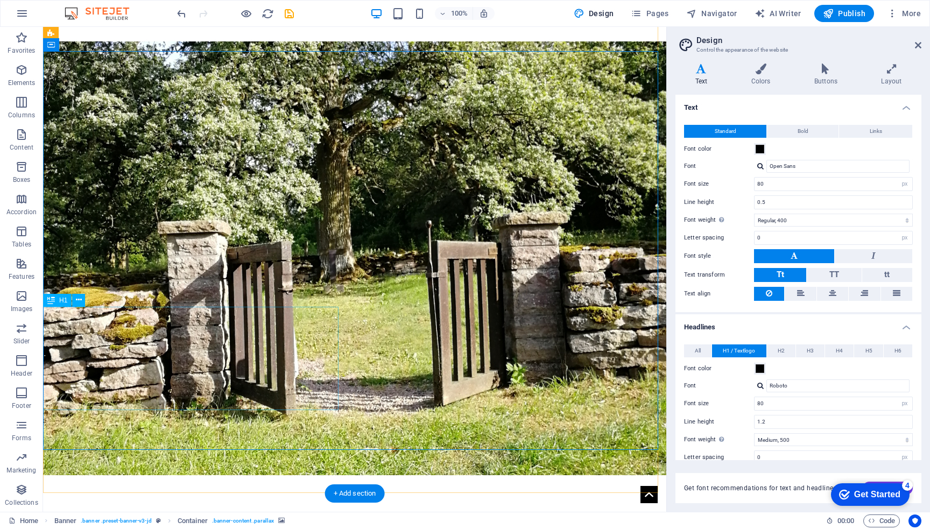
click at [76, 299] on icon at bounding box center [79, 299] width 6 height 11
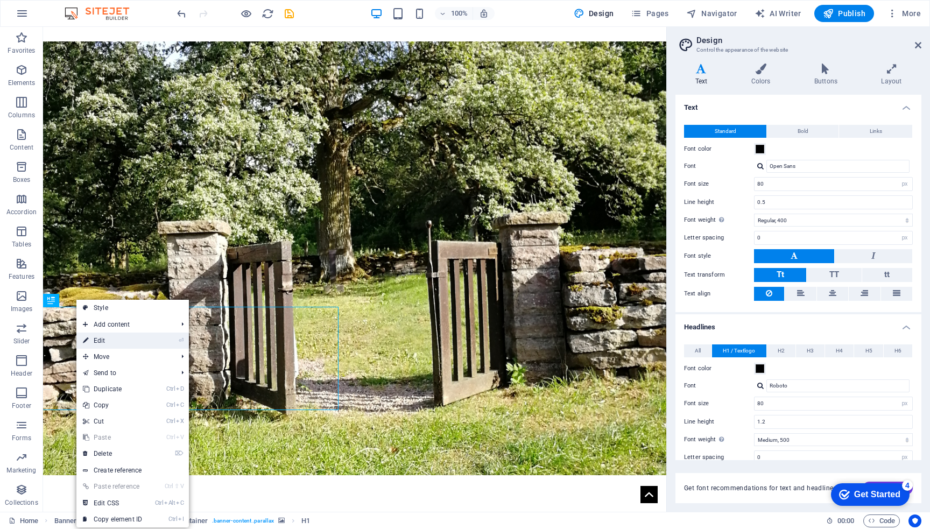
click at [129, 340] on link "⏎ Edit" at bounding box center [112, 341] width 72 height 16
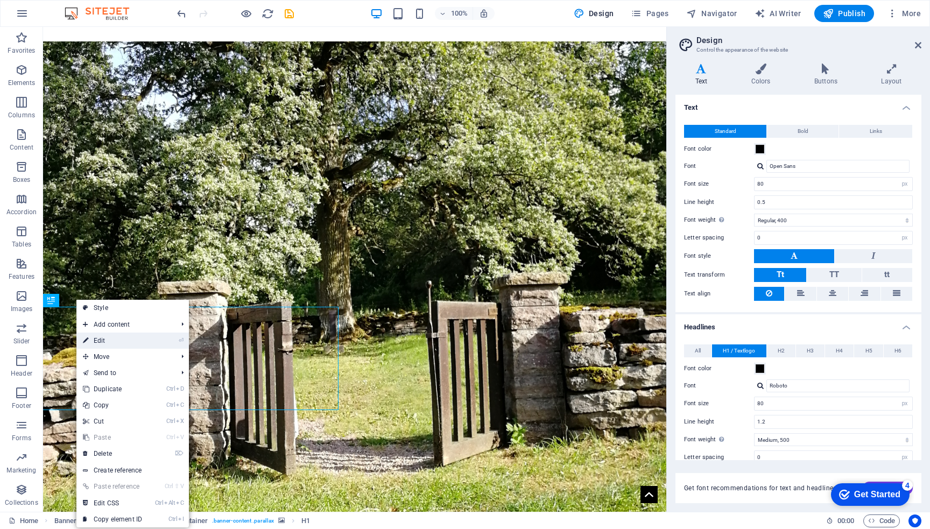
select select "px"
select select "%"
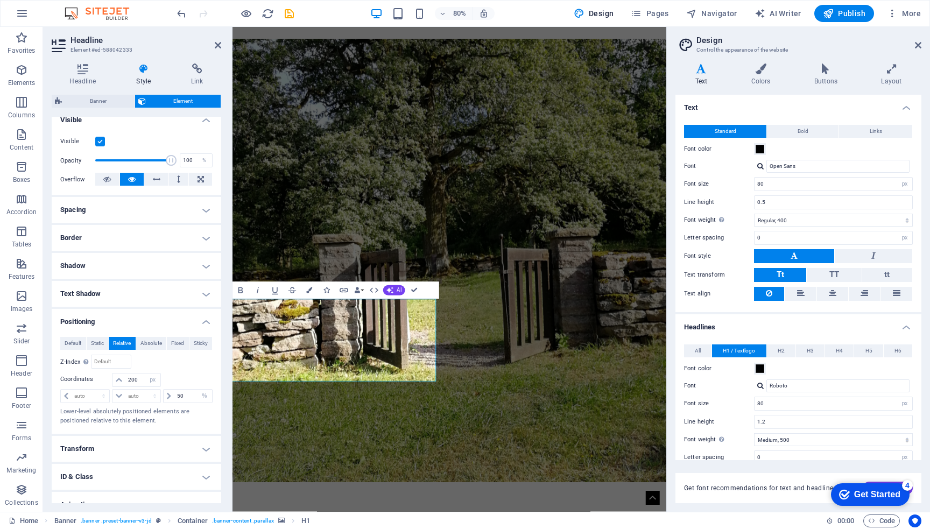
scroll to position [125, 0]
click at [192, 397] on input "50" at bounding box center [193, 396] width 38 height 13
type input "5"
click at [196, 420] on p "Lower-level absolutely positioned elements are positioned relative to this elem…" at bounding box center [136, 417] width 152 height 18
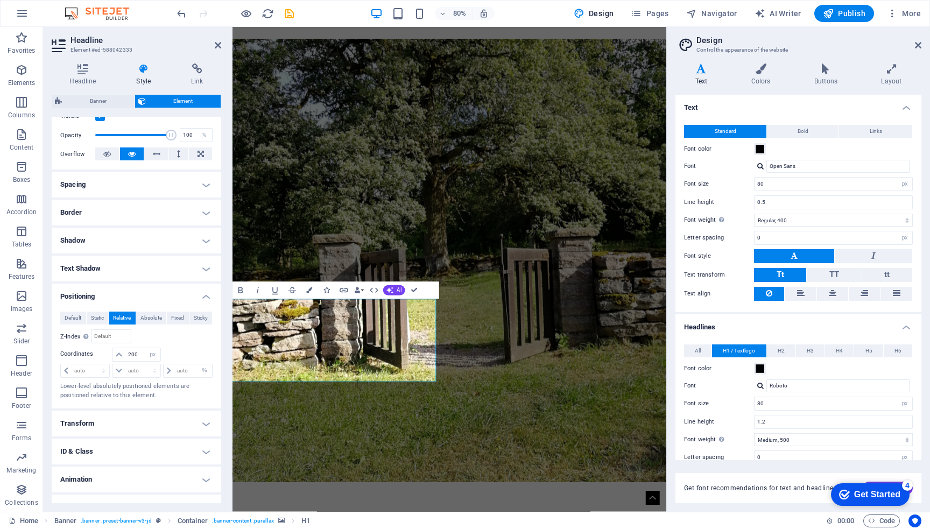
scroll to position [151, 0]
click at [140, 367] on select "auto px rem % em" at bounding box center [136, 370] width 47 height 13
click at [185, 373] on input "number" at bounding box center [193, 370] width 38 height 13
click at [170, 353] on div at bounding box center [187, 354] width 51 height 15
click at [186, 367] on input "number" at bounding box center [193, 370] width 38 height 13
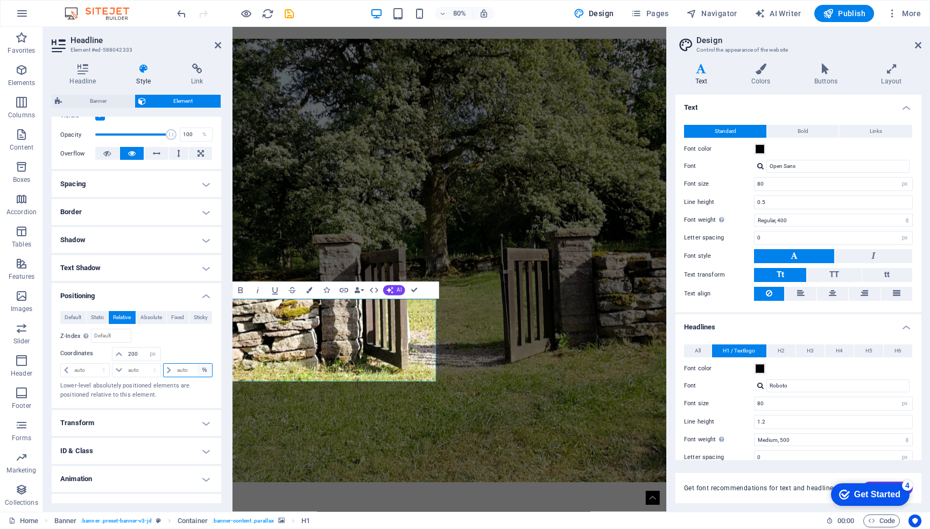
click at [201, 370] on select "auto px rem % em" at bounding box center [204, 370] width 15 height 13
select select "px"
click at [197, 364] on select "auto px rem % em" at bounding box center [204, 370] width 15 height 13
type input "0"
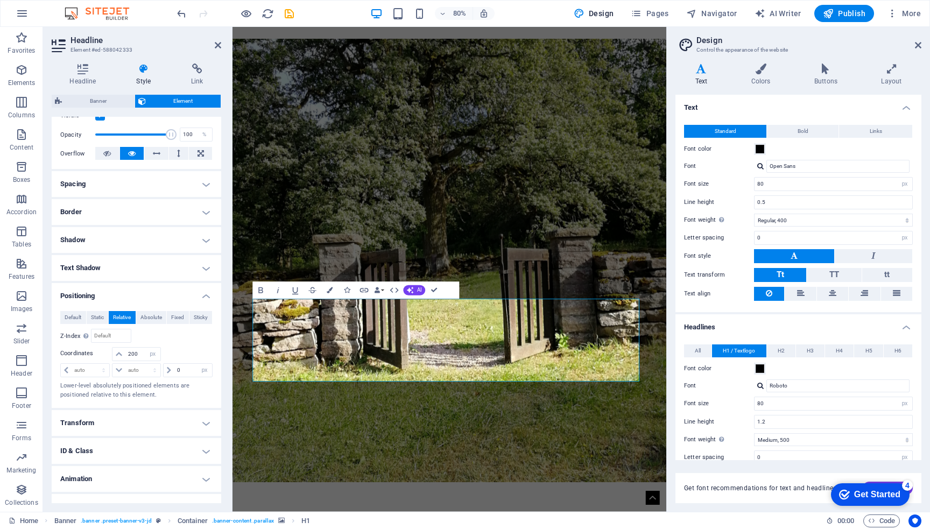
click at [201, 397] on p "Lower-level absolutely positioned elements are positioned relative to this elem…" at bounding box center [136, 391] width 152 height 18
click at [370, 479] on figure at bounding box center [504, 318] width 543 height 554
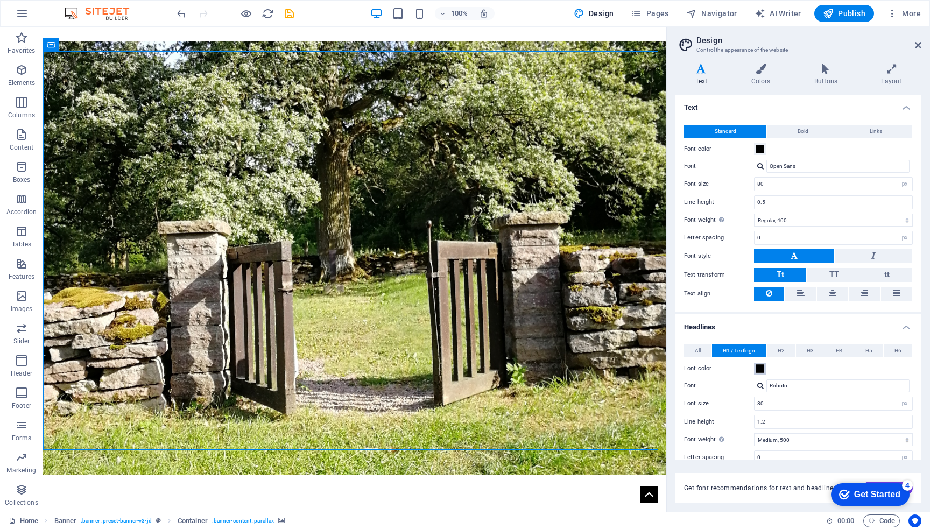
click at [760, 368] on span at bounding box center [760, 368] width 9 height 9
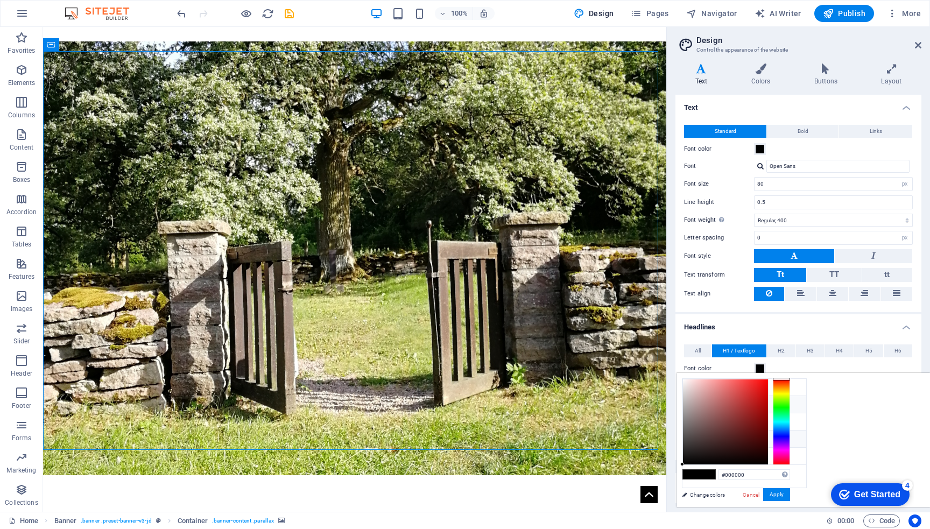
click at [721, 440] on li "Font color #000000" at bounding box center [745, 439] width 124 height 17
click at [768, 410] on div at bounding box center [725, 422] width 85 height 85
click at [768, 396] on div at bounding box center [725, 422] width 85 height 85
click at [768, 389] on div at bounding box center [725, 422] width 85 height 85
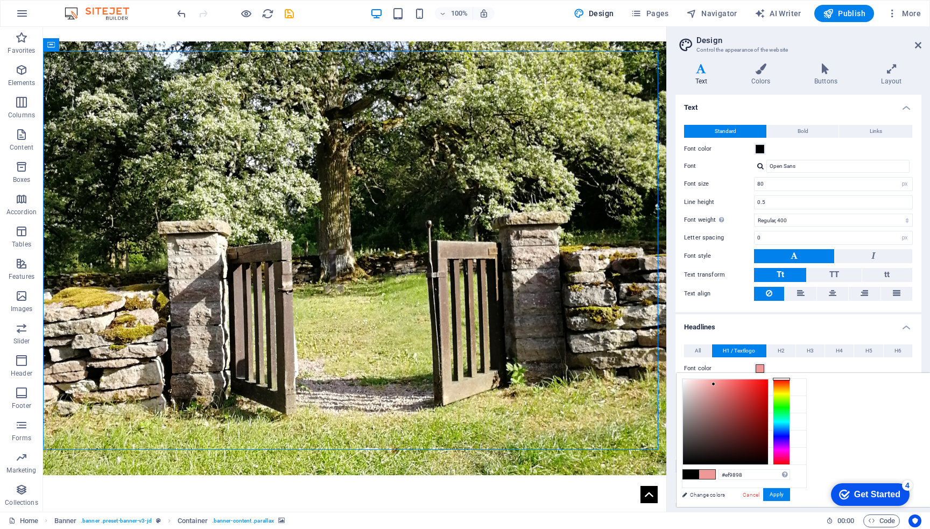
click at [768, 384] on div at bounding box center [725, 422] width 85 height 85
click at [768, 385] on div at bounding box center [725, 422] width 85 height 85
click at [760, 367] on span at bounding box center [760, 368] width 9 height 9
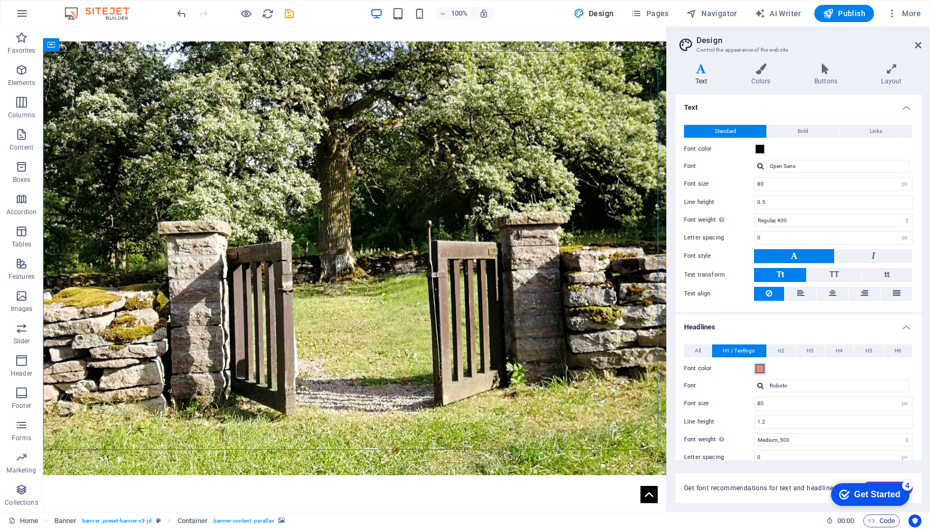
click at [760, 367] on span at bounding box center [760, 368] width 9 height 9
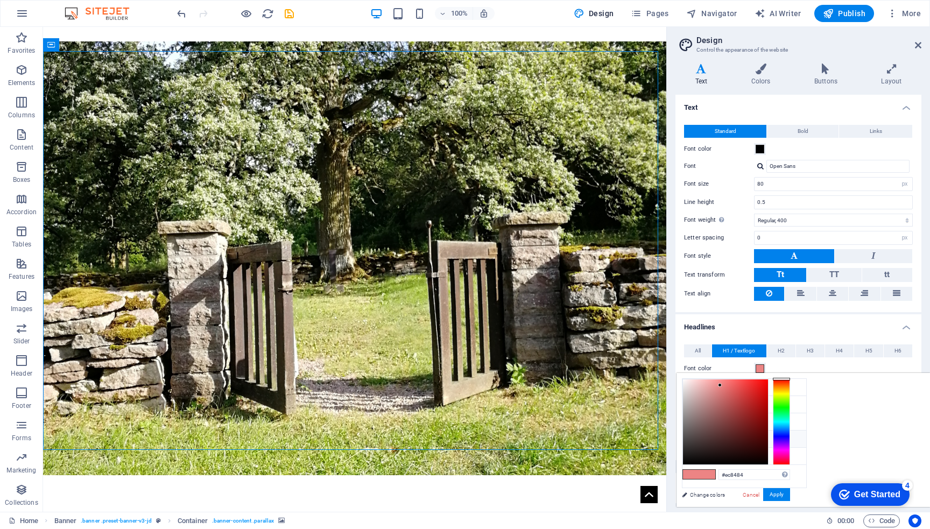
click at [690, 435] on icon at bounding box center [691, 439] width 8 height 8
click at [699, 473] on span at bounding box center [691, 474] width 16 height 9
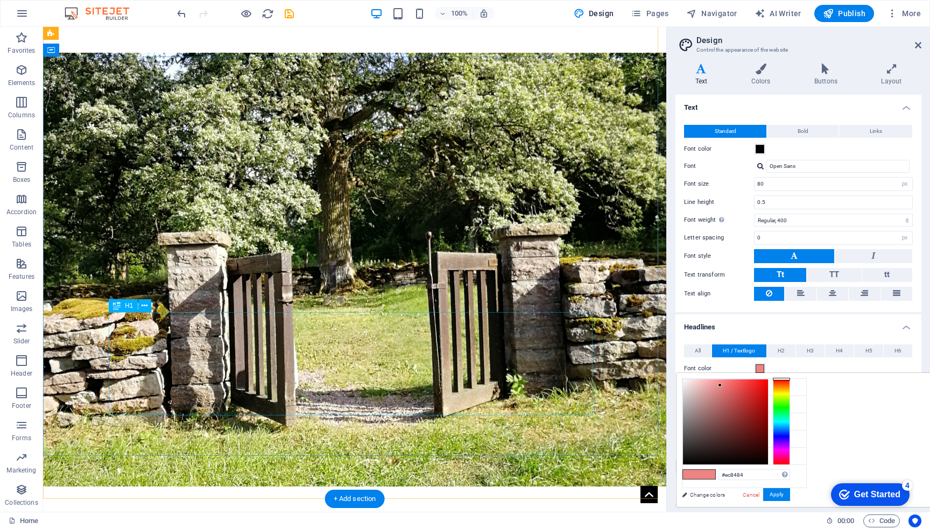
scroll to position [0, 0]
click at [760, 366] on span at bounding box center [760, 368] width 9 height 9
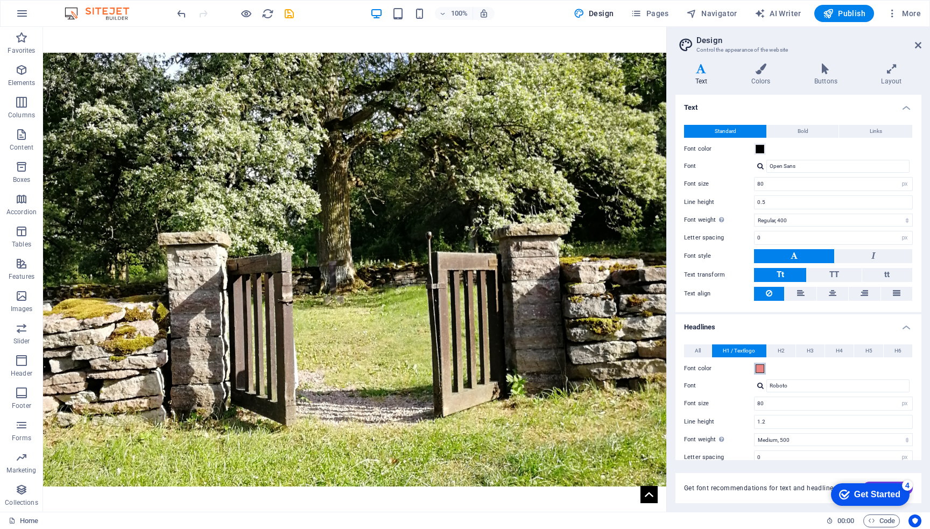
click at [760, 366] on span at bounding box center [760, 368] width 9 height 9
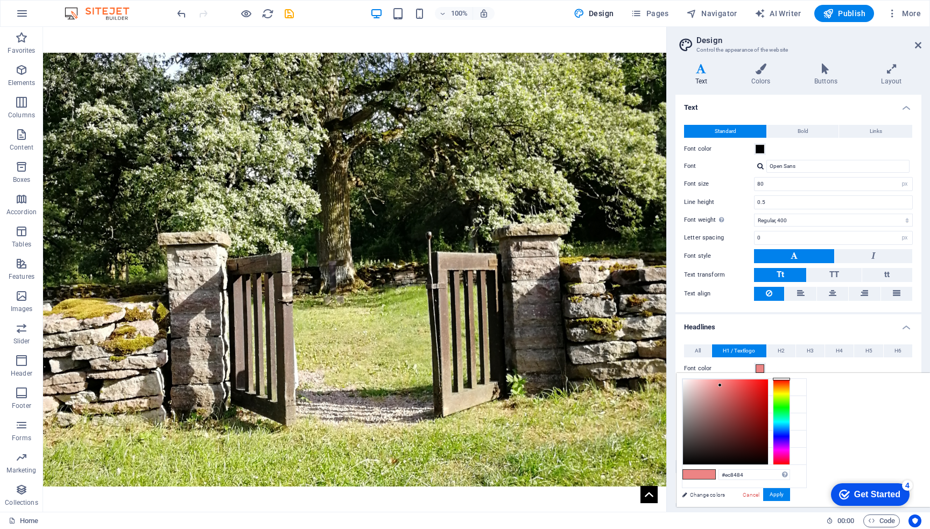
click at [760, 366] on span at bounding box center [760, 368] width 9 height 9
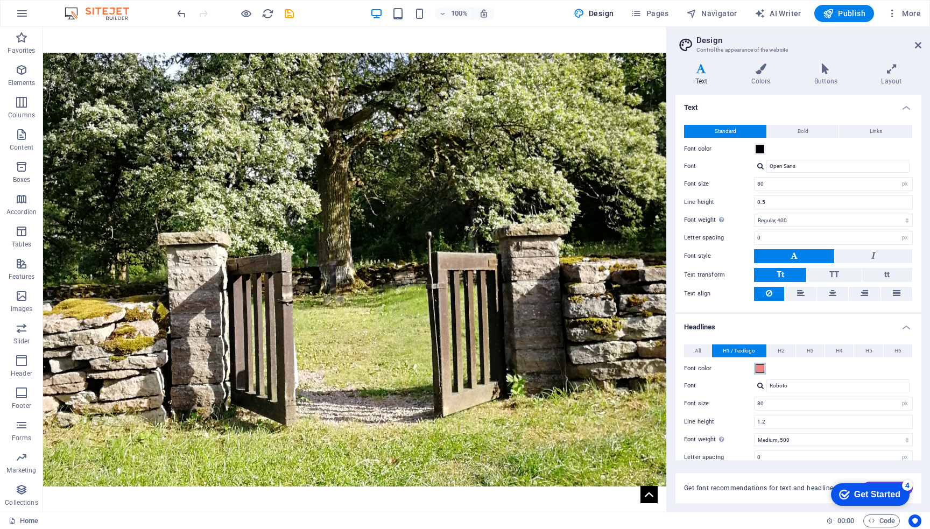
click at [760, 366] on span at bounding box center [760, 368] width 9 height 9
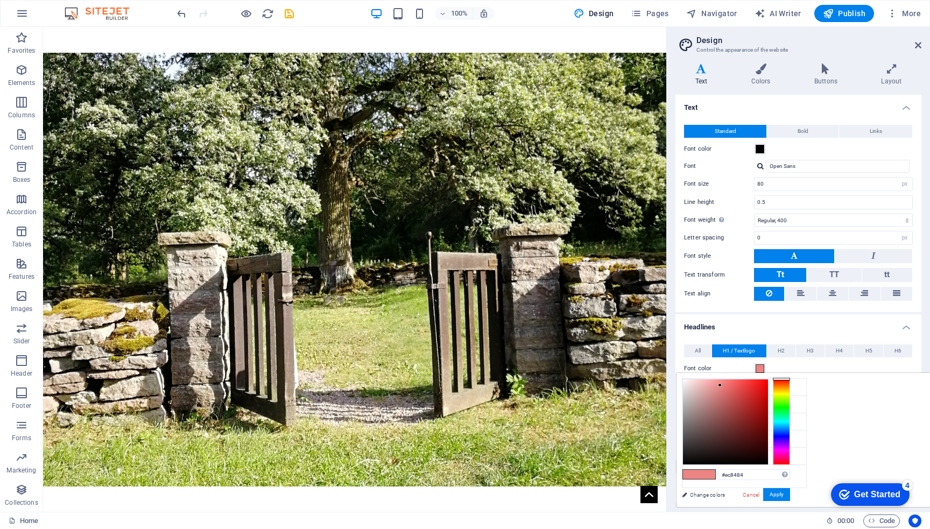
click at [760, 366] on span at bounding box center [760, 368] width 9 height 9
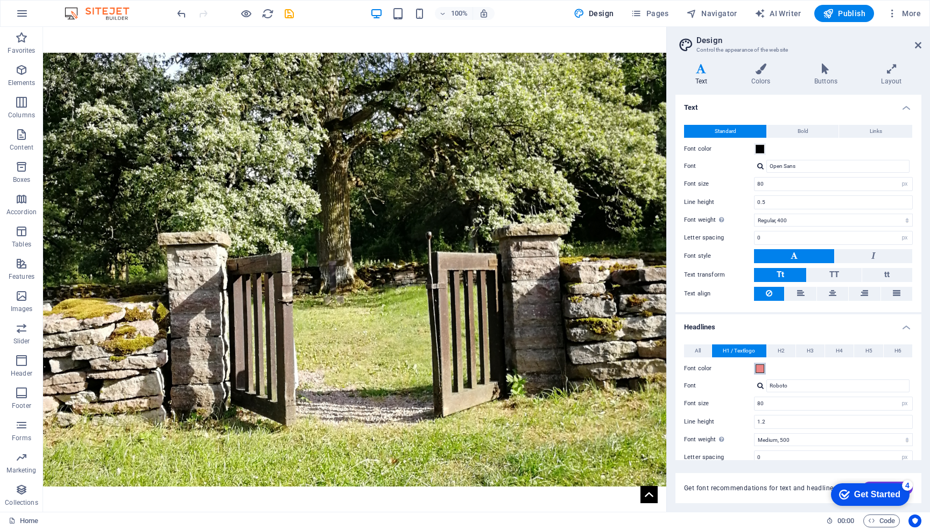
click at [760, 366] on span at bounding box center [760, 368] width 9 height 9
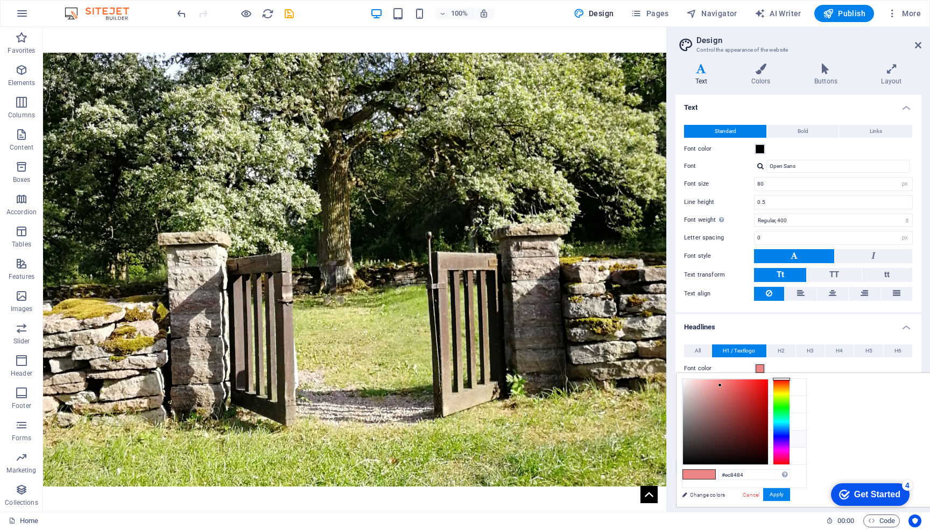
click at [692, 439] on icon at bounding box center [691, 439] width 8 height 8
click at [699, 474] on span at bounding box center [691, 474] width 16 height 9
type input "#ec8484"
click at [919, 45] on icon at bounding box center [918, 45] width 6 height 9
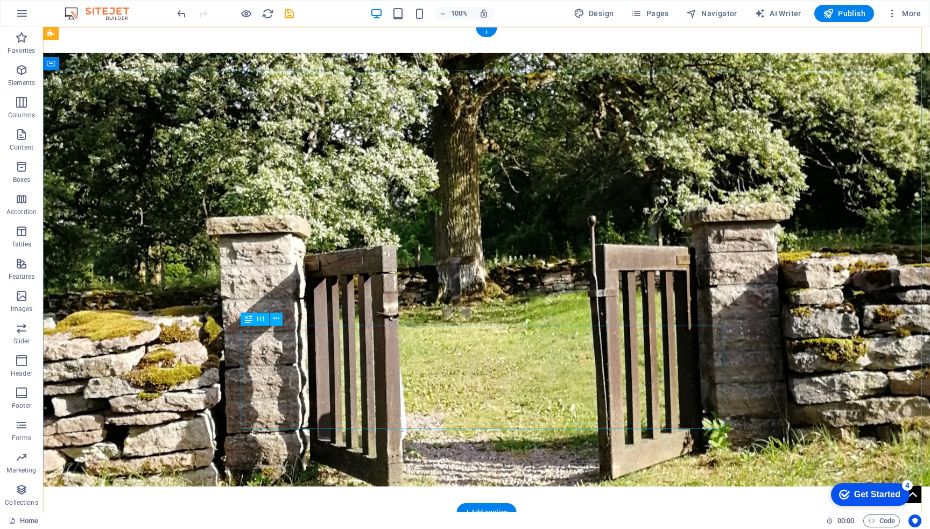
click at [279, 320] on button at bounding box center [276, 319] width 13 height 13
click at [272, 316] on button at bounding box center [276, 319] width 13 height 13
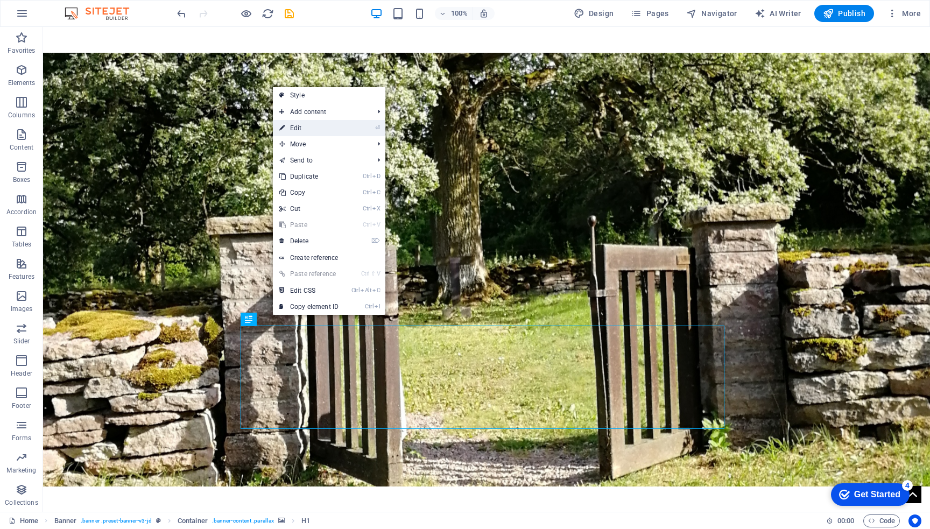
click at [347, 132] on li "⏎ Edit" at bounding box center [329, 128] width 113 height 16
click at [302, 127] on link "⏎ Edit" at bounding box center [309, 128] width 72 height 16
select select "px"
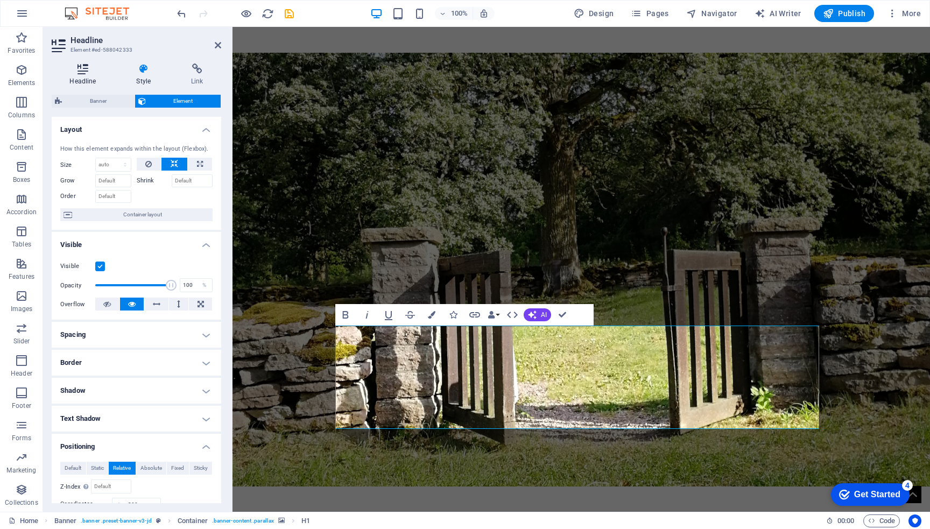
click at [84, 73] on icon at bounding box center [83, 69] width 62 height 11
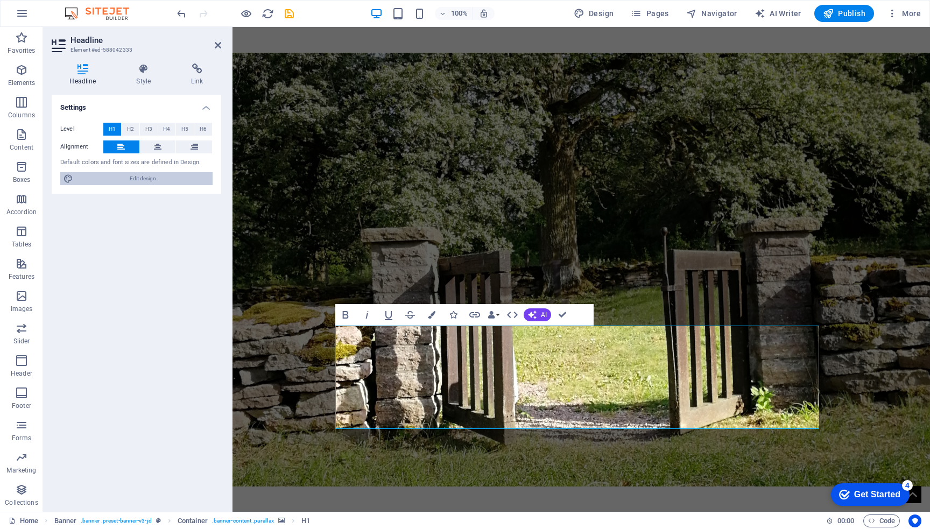
click at [115, 179] on span "Edit design" at bounding box center [142, 178] width 133 height 13
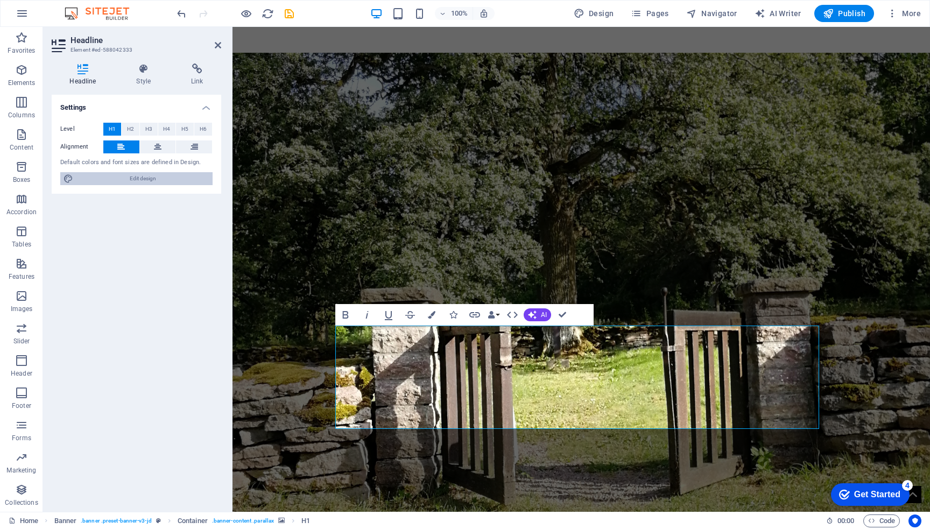
select select "px"
select select "400"
select select "px"
select select "500"
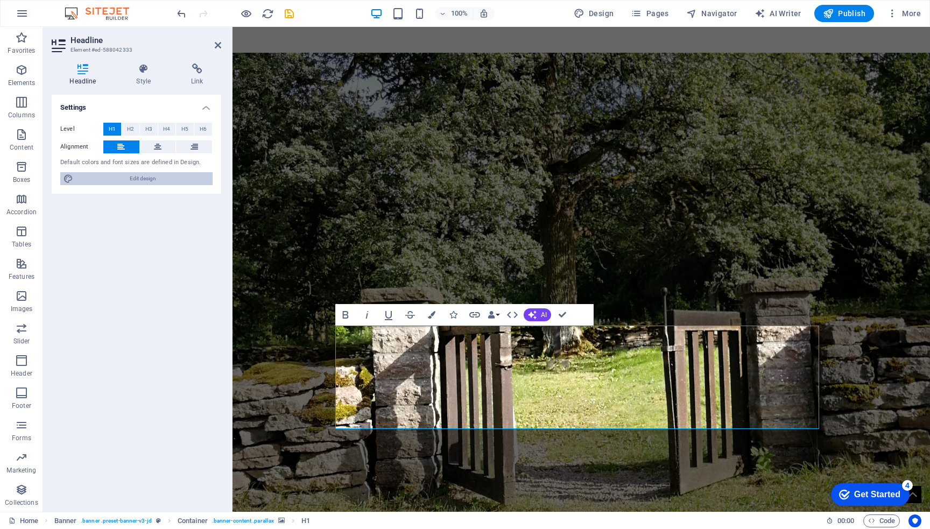
select select "px"
select select "rem"
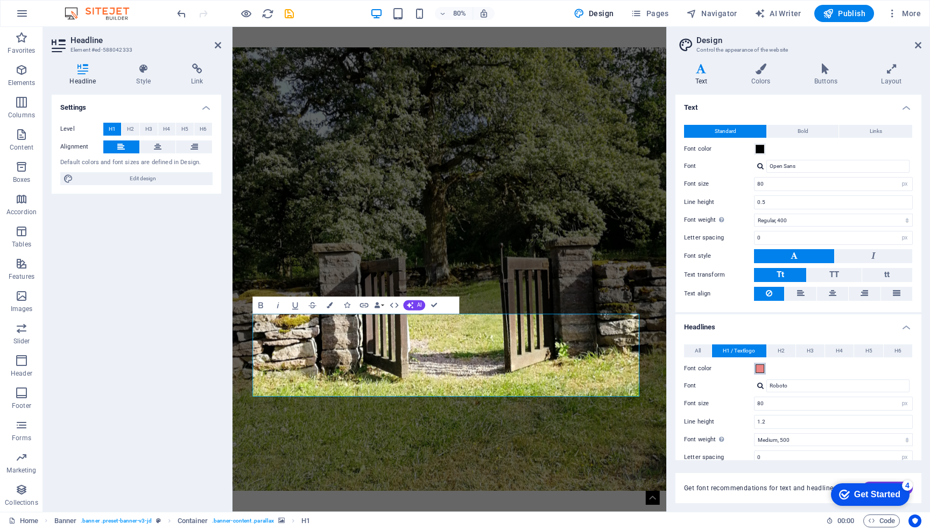
click at [761, 365] on span at bounding box center [760, 368] width 9 height 9
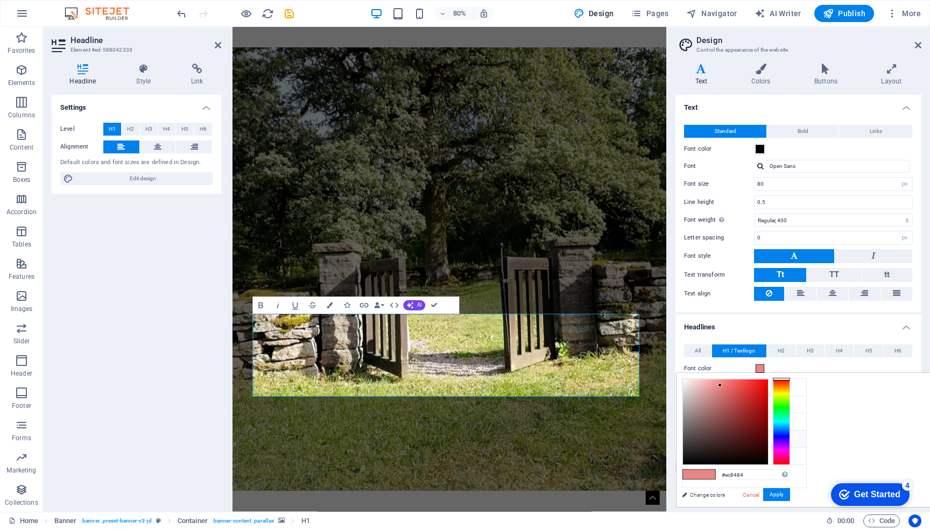
click at [691, 435] on icon at bounding box center [691, 439] width 8 height 8
click at [699, 476] on span at bounding box center [691, 474] width 16 height 9
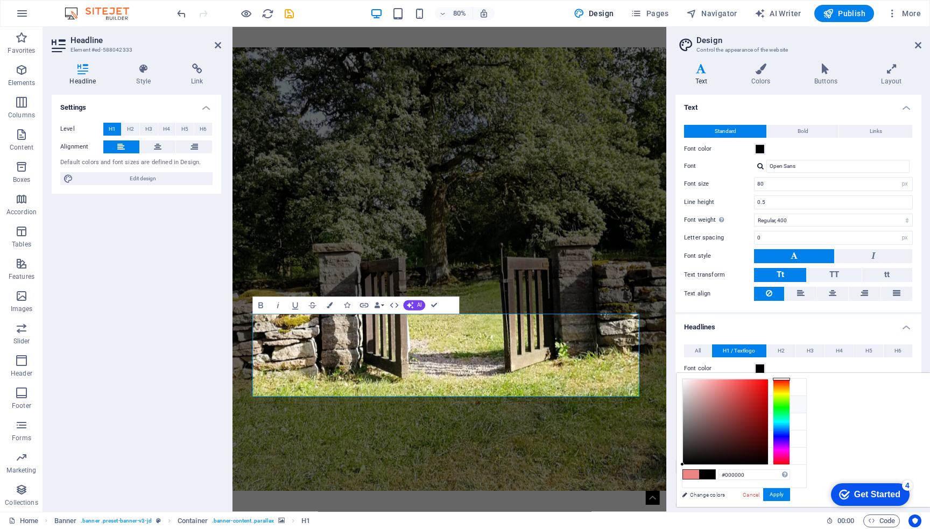
type input "#ec8484"
click at [699, 476] on span at bounding box center [691, 474] width 16 height 9
click at [759, 367] on span at bounding box center [760, 368] width 9 height 9
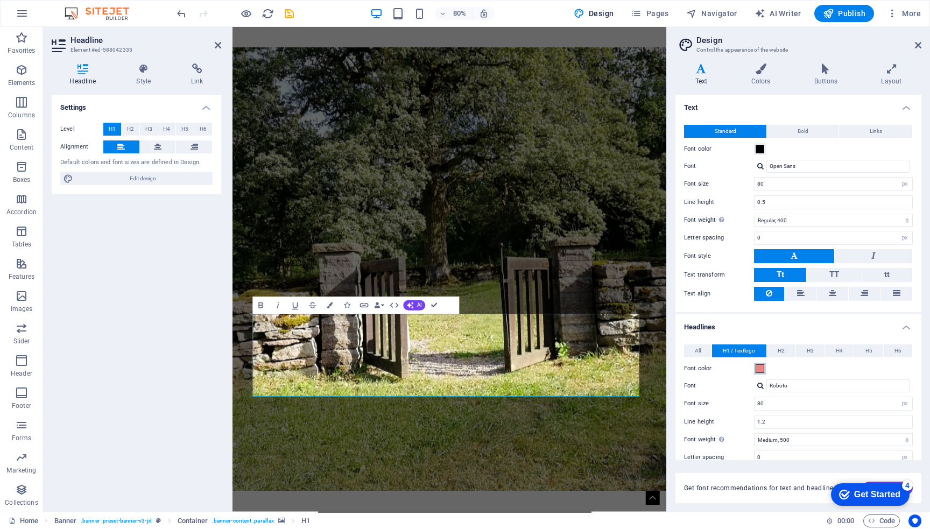
click at [759, 367] on span at bounding box center [760, 368] width 9 height 9
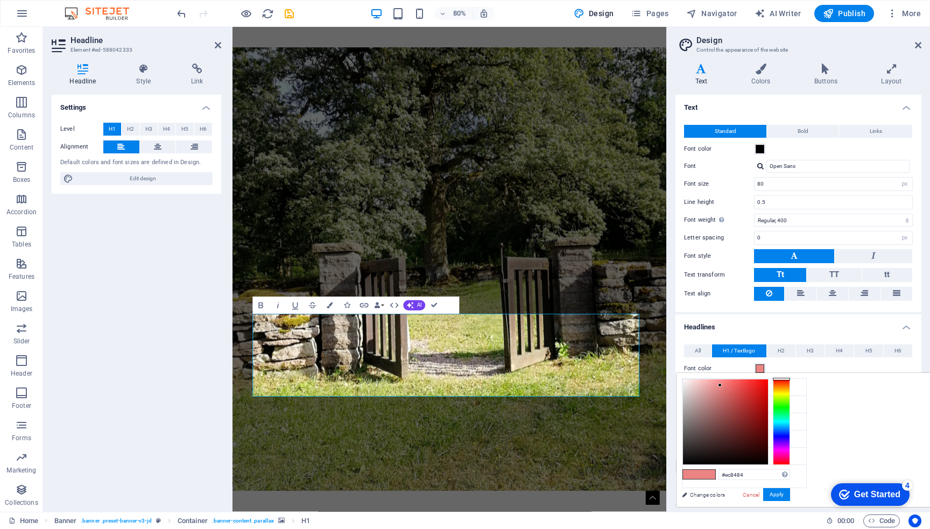
click at [759, 367] on span at bounding box center [760, 368] width 9 height 9
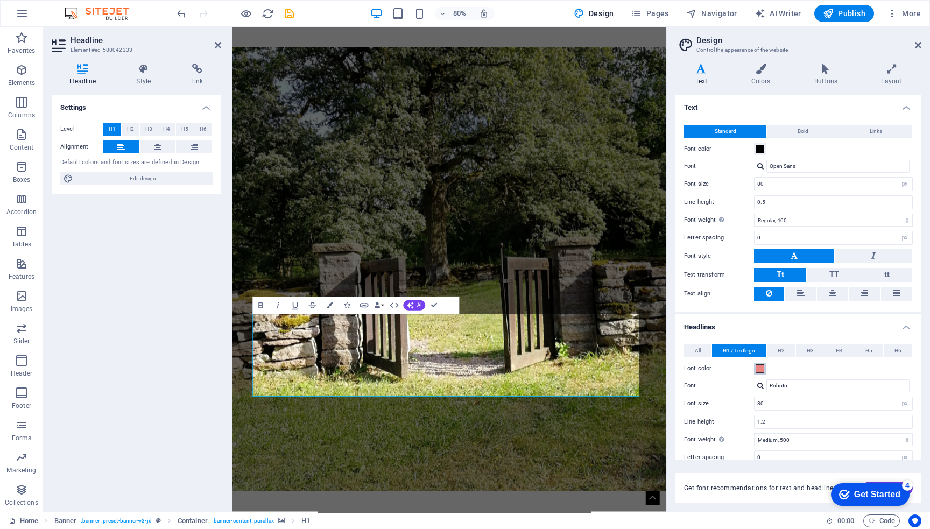
click at [759, 367] on span at bounding box center [760, 368] width 9 height 9
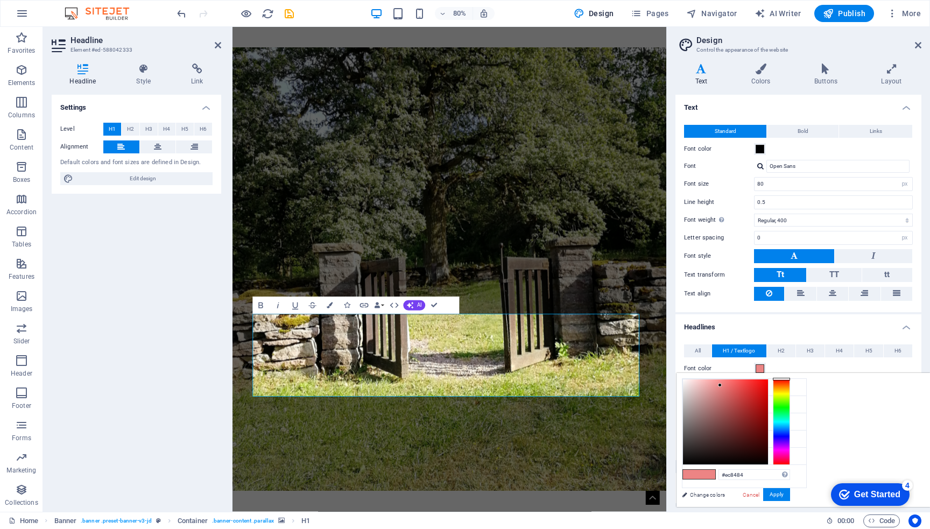
click at [759, 367] on span at bounding box center [760, 368] width 9 height 9
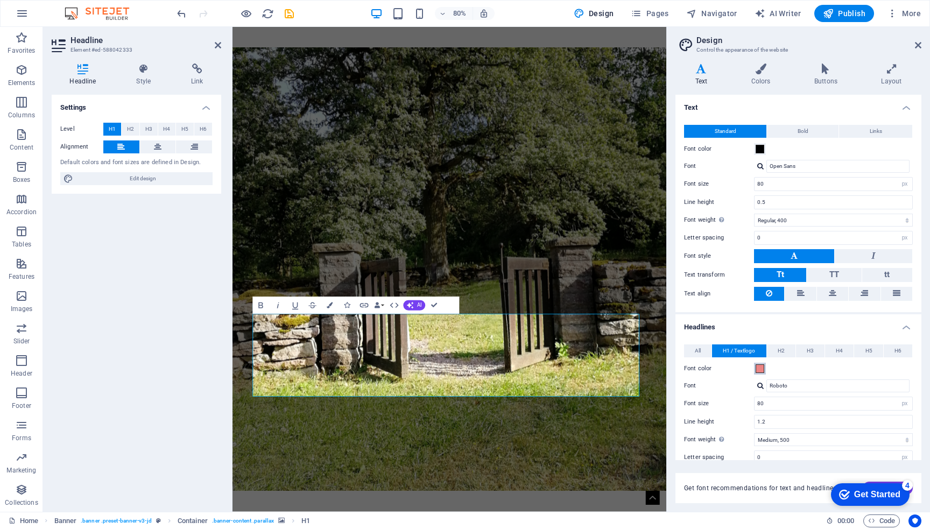
click at [759, 367] on span at bounding box center [760, 368] width 9 height 9
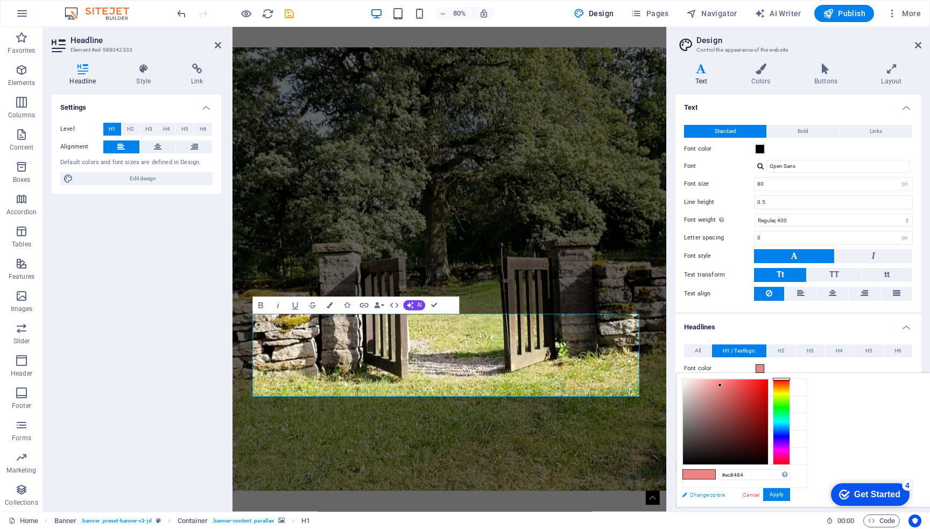
click at [713, 494] on link "Change colors" at bounding box center [739, 494] width 125 height 13
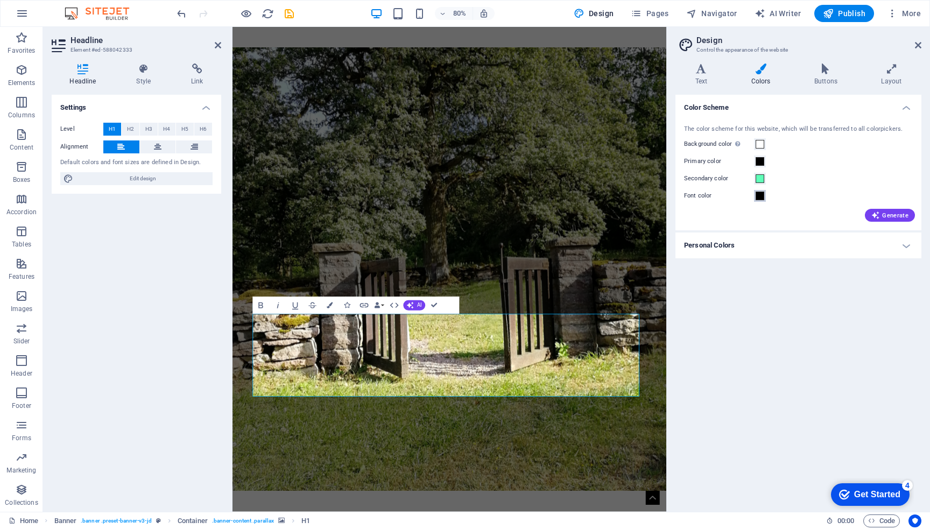
click at [760, 198] on span at bounding box center [760, 196] width 9 height 9
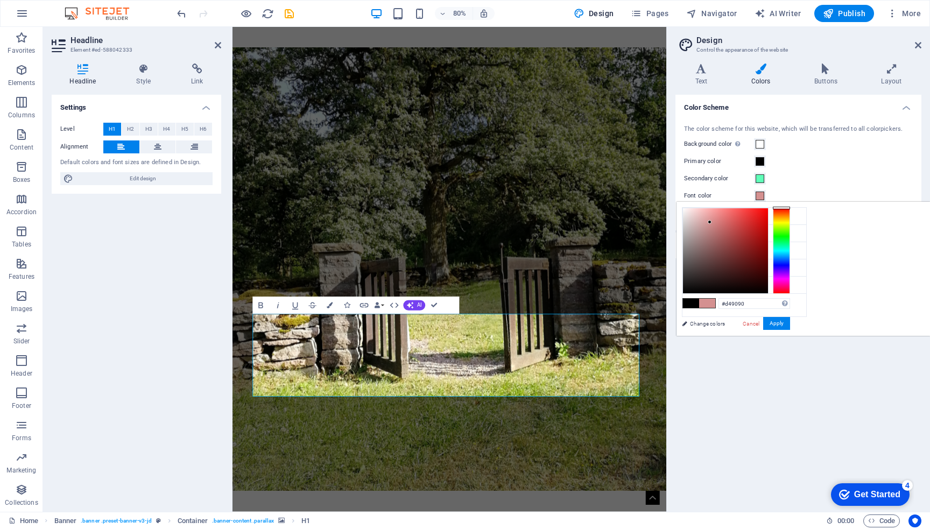
click at [768, 222] on div at bounding box center [725, 250] width 85 height 85
click at [768, 217] on div at bounding box center [725, 250] width 85 height 85
click at [768, 237] on div at bounding box center [725, 250] width 85 height 85
click at [768, 217] on div at bounding box center [725, 250] width 85 height 85
click at [768, 228] on div at bounding box center [725, 250] width 85 height 85
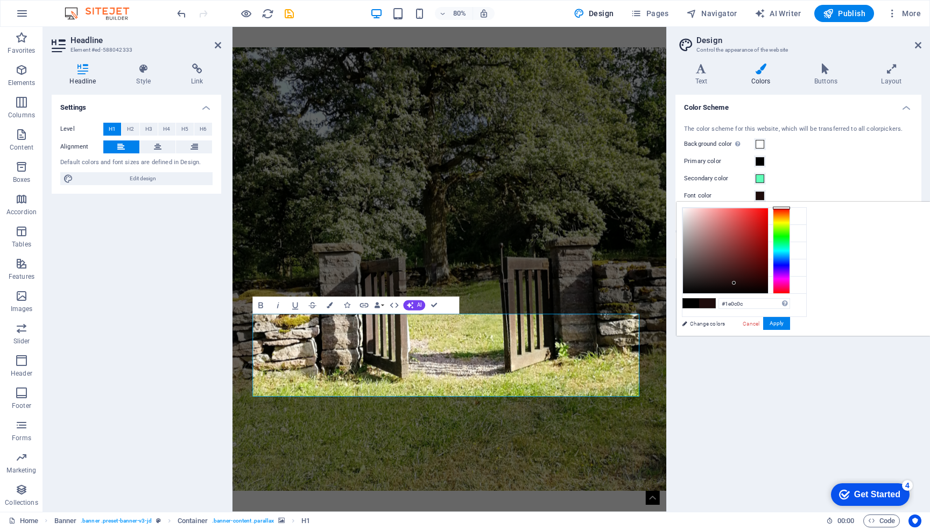
click at [768, 283] on div at bounding box center [725, 250] width 85 height 85
click at [768, 257] on div at bounding box center [725, 250] width 85 height 85
click at [768, 229] on div at bounding box center [725, 250] width 85 height 85
click at [768, 222] on div at bounding box center [725, 250] width 85 height 85
click at [768, 240] on div at bounding box center [725, 250] width 85 height 85
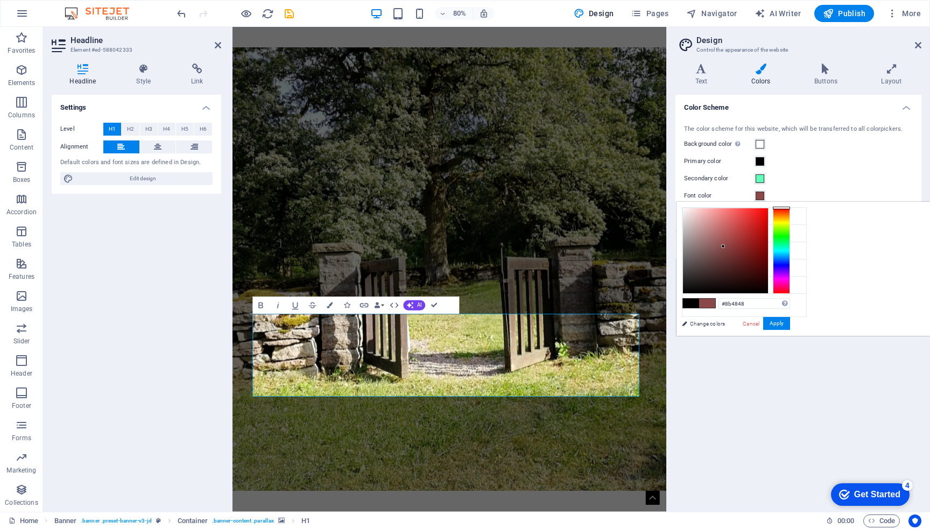
click at [768, 246] on div at bounding box center [725, 250] width 85 height 85
click at [768, 220] on div at bounding box center [725, 250] width 85 height 85
click at [768, 213] on div at bounding box center [725, 250] width 85 height 85
click at [768, 217] on div at bounding box center [725, 250] width 85 height 85
click at [768, 223] on div at bounding box center [725, 250] width 85 height 85
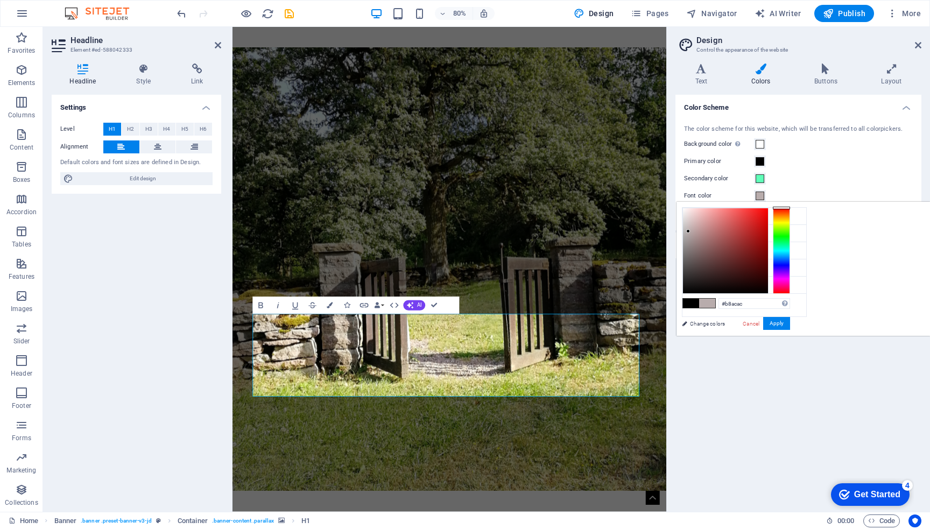
click at [768, 231] on div at bounding box center [725, 250] width 85 height 85
click at [768, 227] on div at bounding box center [725, 250] width 85 height 85
click at [768, 215] on div at bounding box center [725, 250] width 85 height 85
click at [768, 265] on div at bounding box center [725, 250] width 85 height 85
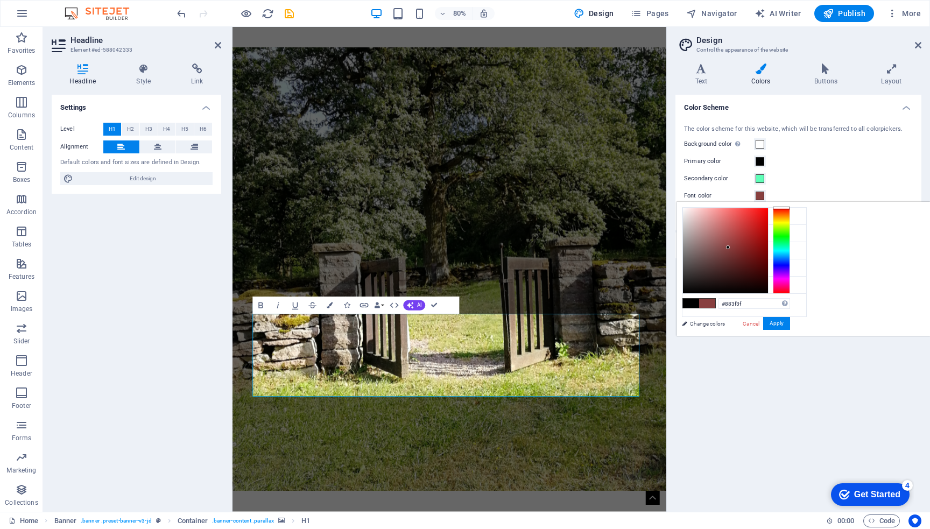
click at [768, 247] on div at bounding box center [725, 250] width 85 height 85
click at [768, 220] on div at bounding box center [725, 250] width 85 height 85
click at [768, 238] on div at bounding box center [725, 250] width 85 height 85
click at [768, 230] on div at bounding box center [725, 250] width 85 height 85
click at [768, 220] on div at bounding box center [725, 250] width 85 height 85
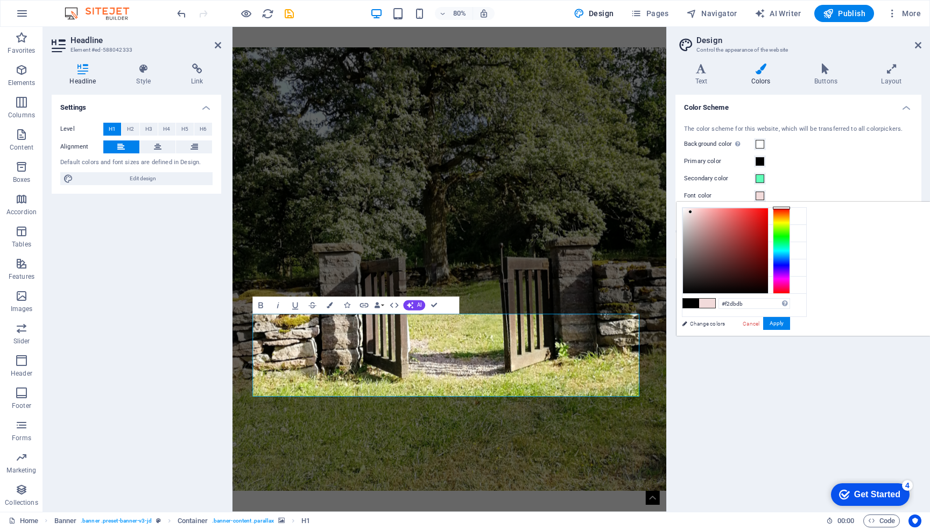
click at [768, 212] on div at bounding box center [725, 250] width 85 height 85
click at [768, 208] on div at bounding box center [725, 250] width 85 height 85
click at [768, 215] on div at bounding box center [725, 250] width 85 height 85
click at [768, 236] on div at bounding box center [725, 250] width 85 height 85
click at [768, 223] on div at bounding box center [725, 250] width 85 height 85
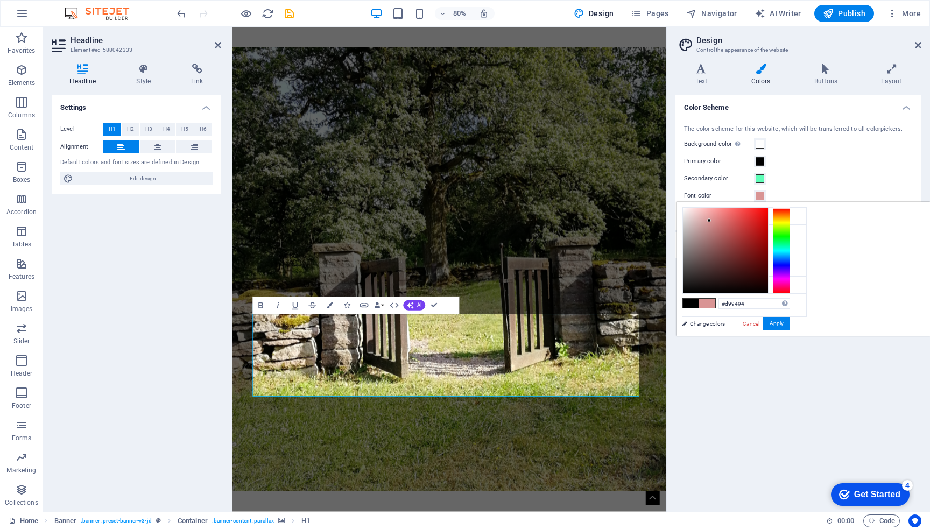
click at [768, 220] on div at bounding box center [725, 250] width 85 height 85
click at [768, 222] on div at bounding box center [725, 250] width 85 height 85
type input "#ea9494"
click at [768, 214] on div at bounding box center [725, 250] width 85 height 85
click at [768, 220] on div at bounding box center [725, 250] width 85 height 85
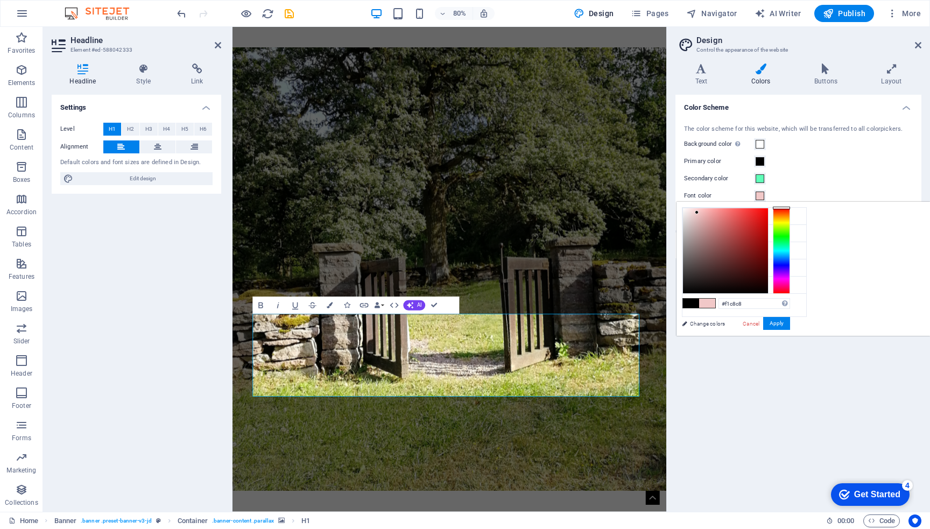
click at [768, 212] on div at bounding box center [725, 250] width 85 height 85
click at [768, 217] on div at bounding box center [725, 250] width 85 height 85
click at [768, 212] on div at bounding box center [725, 250] width 85 height 85
click at [768, 216] on div at bounding box center [725, 250] width 85 height 85
type input "#e28e8e"
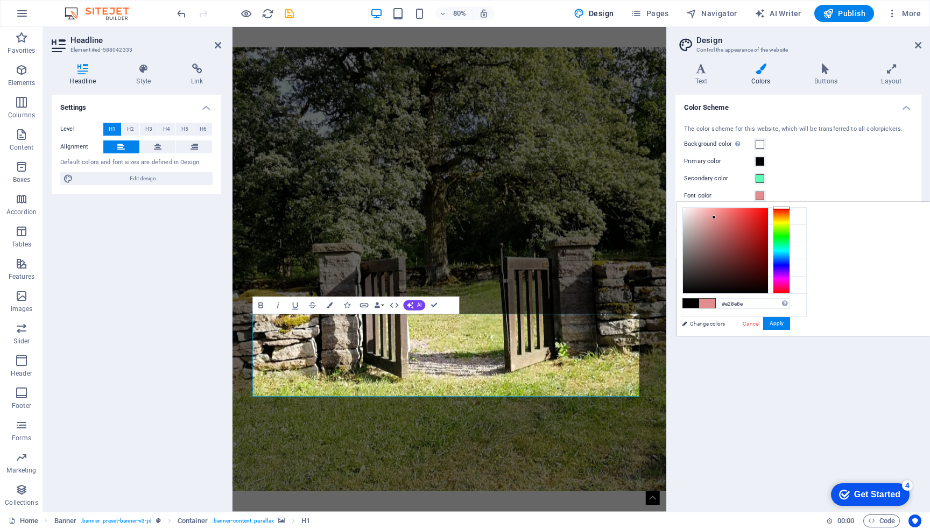
click at [768, 217] on div at bounding box center [725, 250] width 85 height 85
click at [790, 321] on button "Apply" at bounding box center [776, 323] width 27 height 13
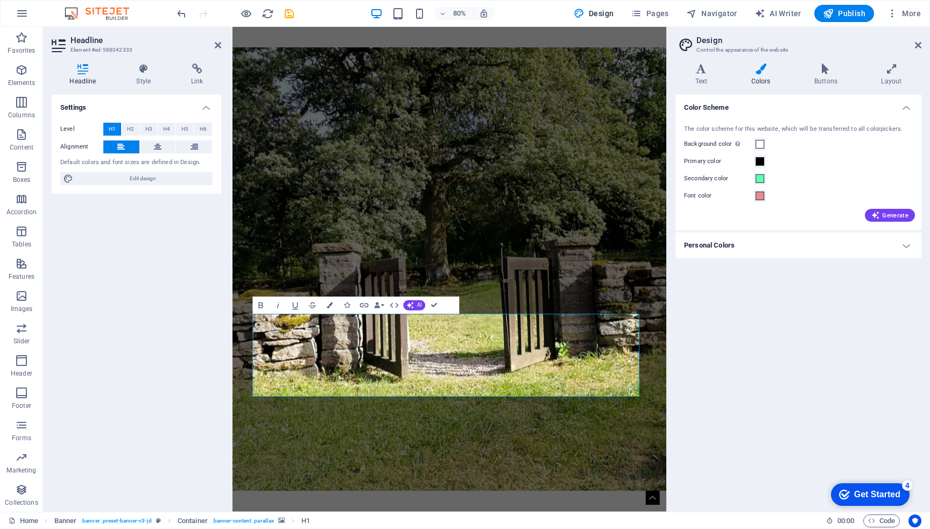
click at [834, 314] on div "Color Scheme The color scheme for this website, which will be transferred to al…" at bounding box center [799, 299] width 246 height 409
click at [916, 43] on icon at bounding box center [918, 45] width 6 height 9
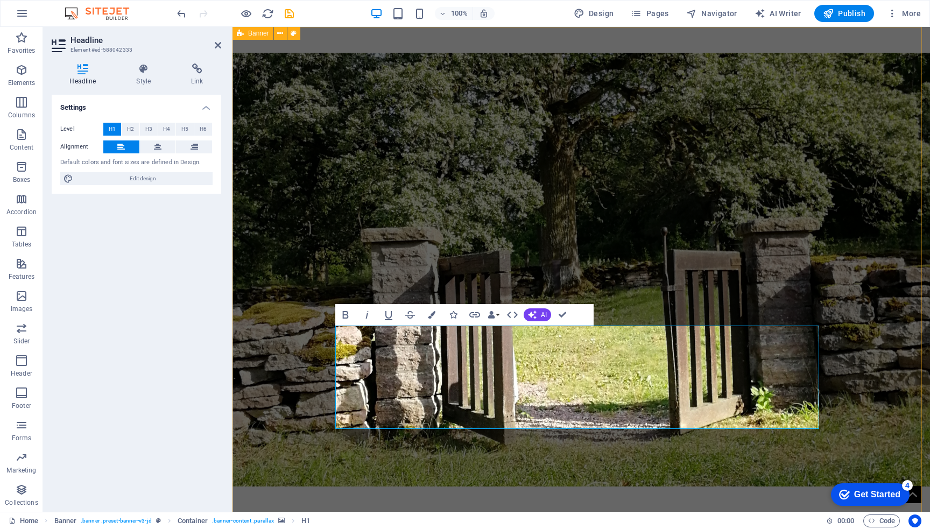
click at [624, 149] on figure at bounding box center [582, 270] width 698 height 434
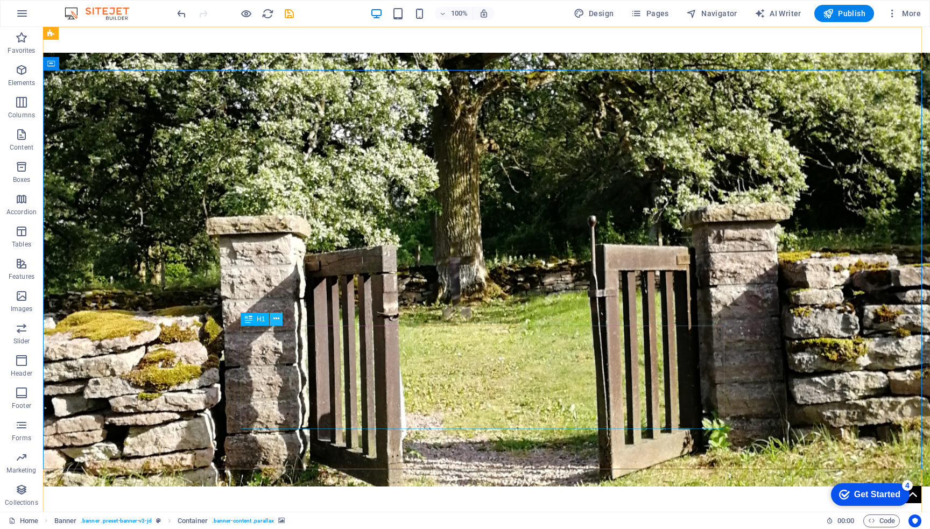
click at [279, 324] on icon at bounding box center [276, 318] width 6 height 11
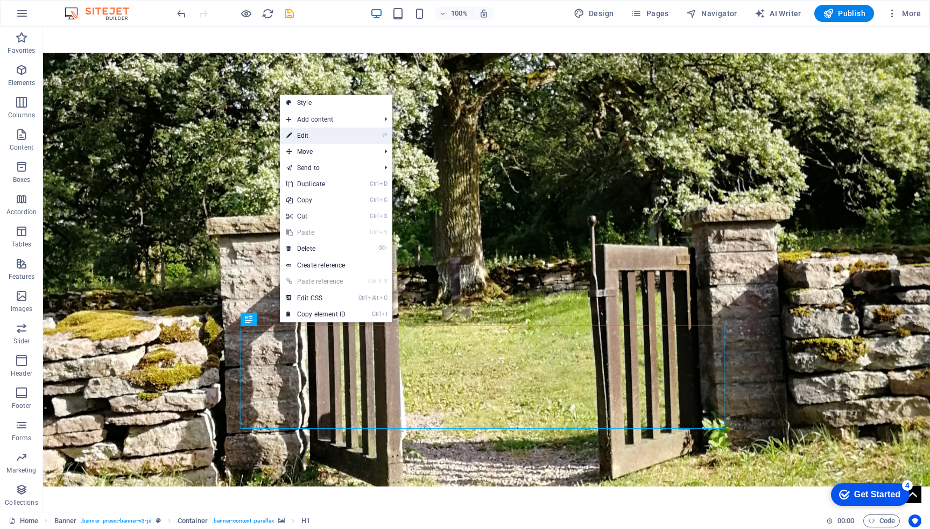
click at [311, 135] on link "⏎ Edit" at bounding box center [316, 136] width 72 height 16
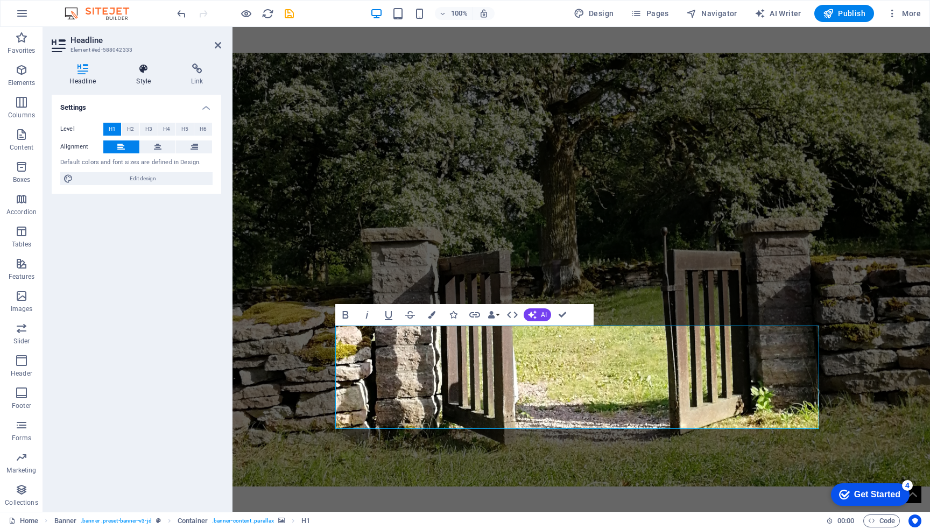
click at [142, 69] on icon at bounding box center [143, 69] width 51 height 11
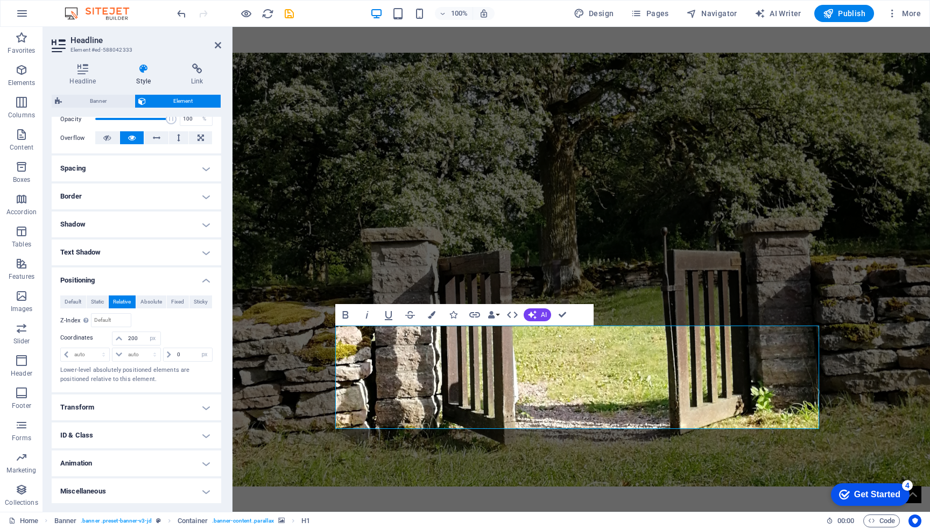
scroll to position [166, 0]
click at [182, 354] on input "0" at bounding box center [193, 355] width 38 height 13
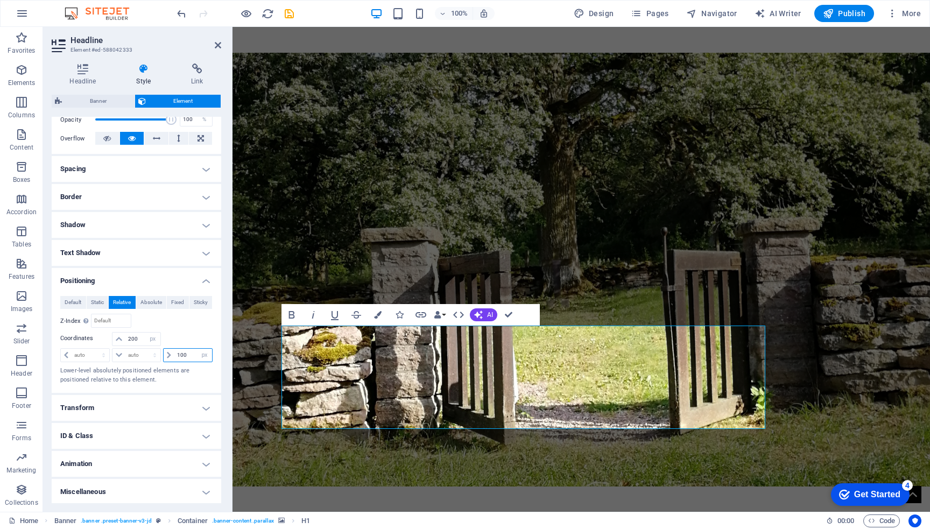
type input "100"
click at [198, 328] on div "Default Static Relative Absolute Fixed Sticky Z-Index Sets the order of the ele…" at bounding box center [136, 340] width 152 height 88
click at [82, 68] on icon at bounding box center [83, 69] width 62 height 11
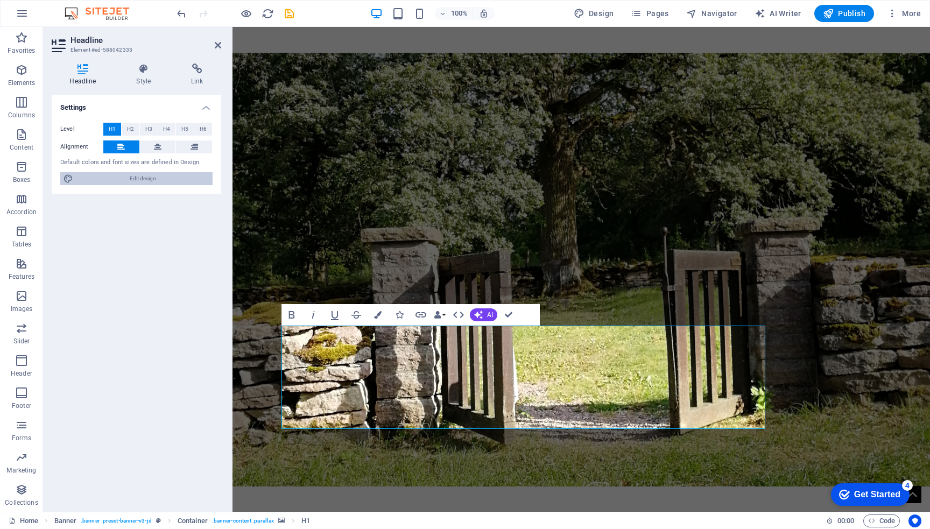
click at [128, 181] on span "Edit design" at bounding box center [142, 178] width 133 height 13
select select "px"
select select "400"
select select "px"
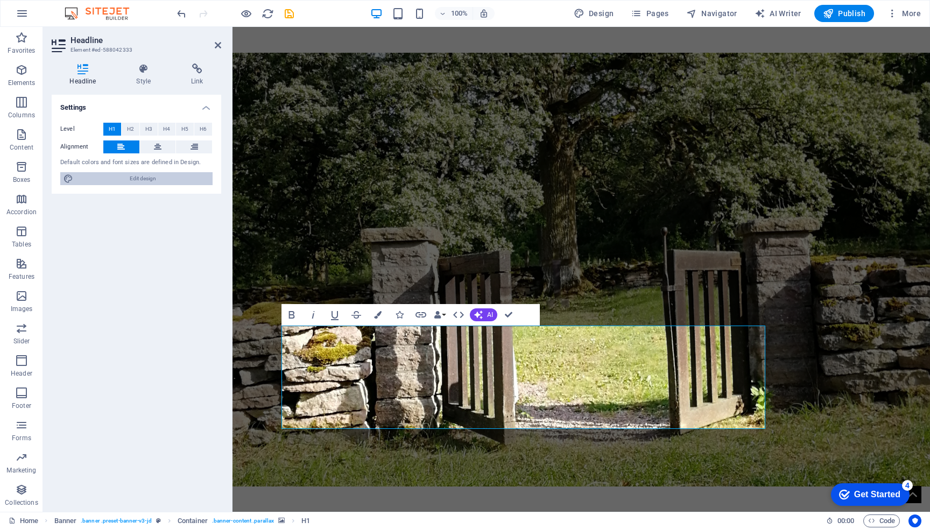
select select "500"
select select "px"
select select "rem"
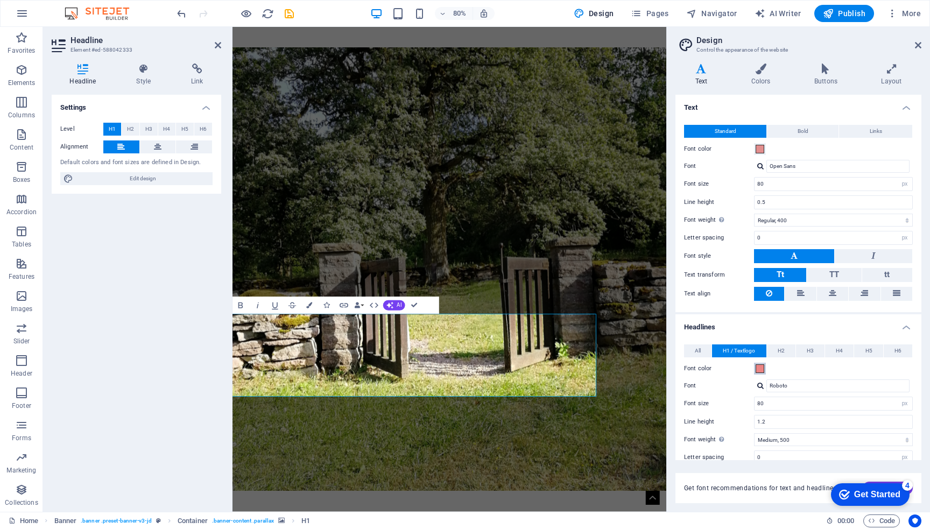
click at [758, 367] on span at bounding box center [760, 368] width 9 height 9
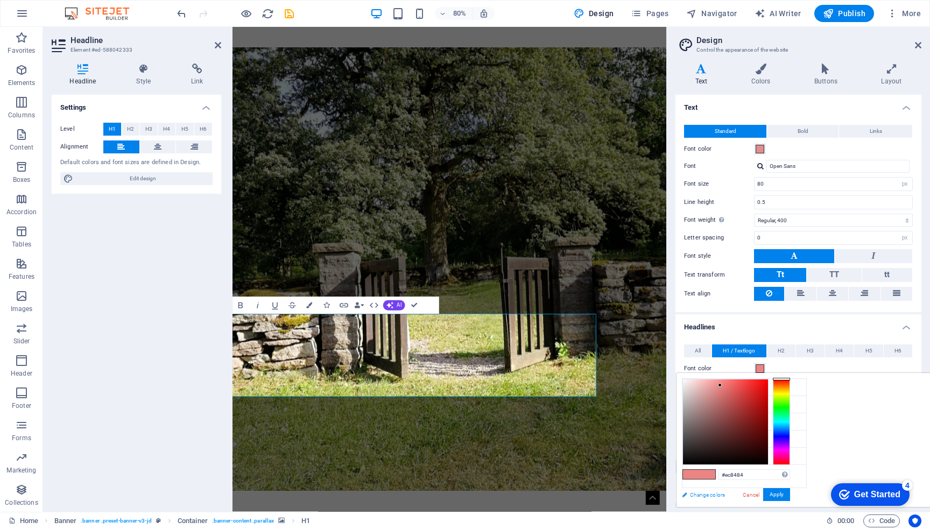
click at [710, 494] on link "Change colors" at bounding box center [739, 494] width 125 height 13
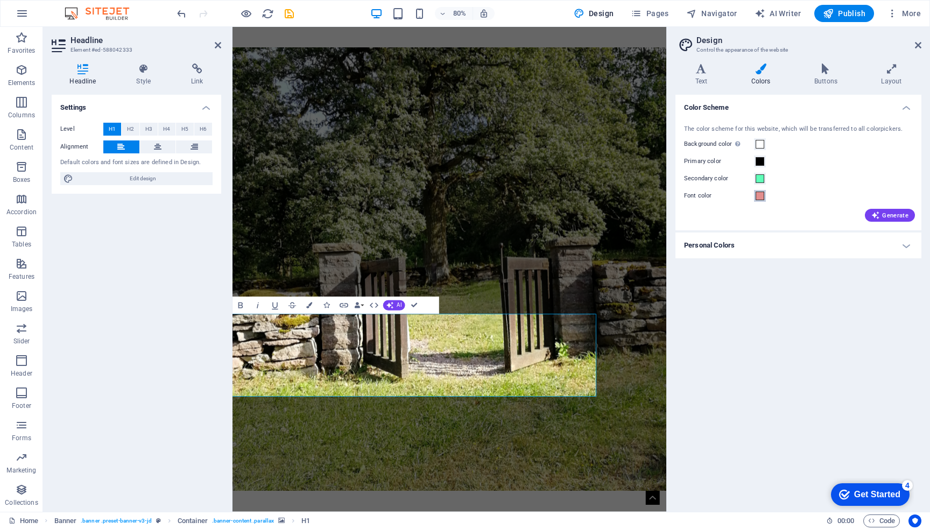
click at [759, 193] on span at bounding box center [760, 196] width 9 height 9
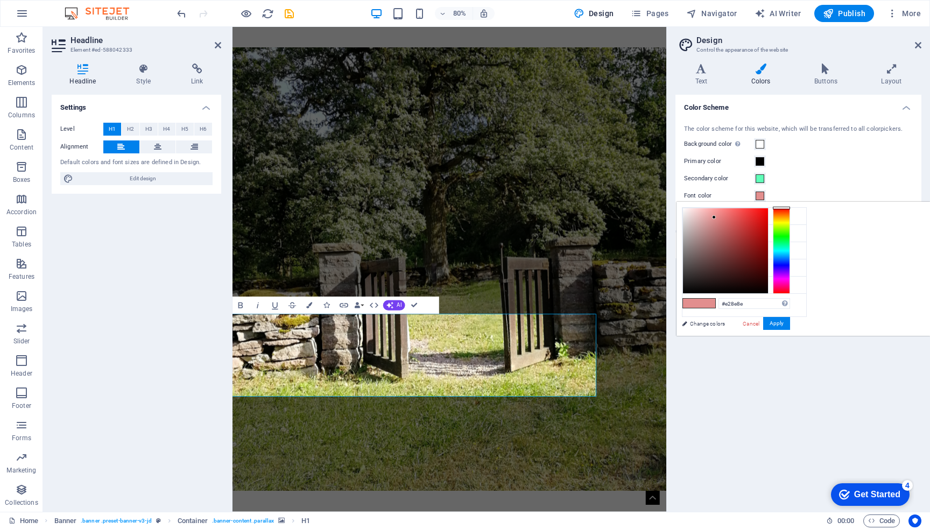
type input "#e53333"
click at [749, 216] on div at bounding box center [725, 250] width 85 height 85
click at [774, 325] on button "Apply" at bounding box center [776, 323] width 27 height 13
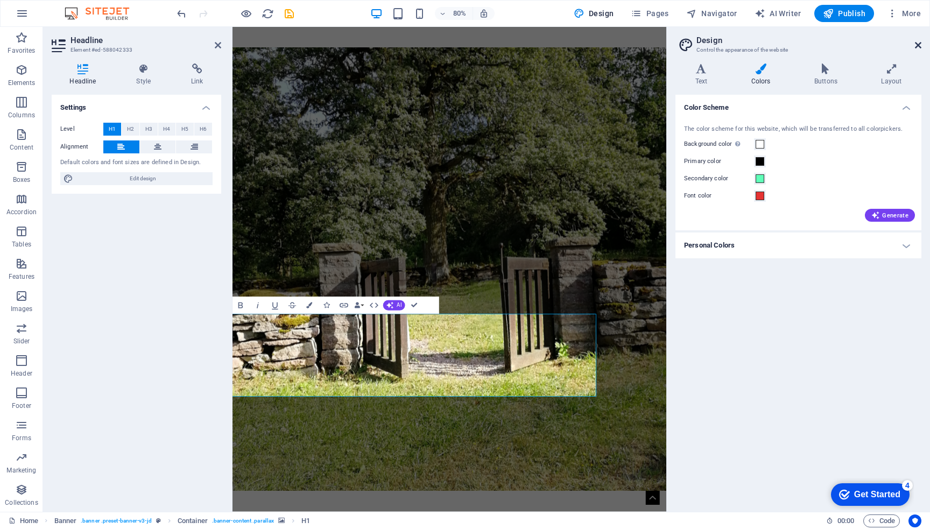
click at [915, 43] on icon at bounding box center [918, 45] width 6 height 9
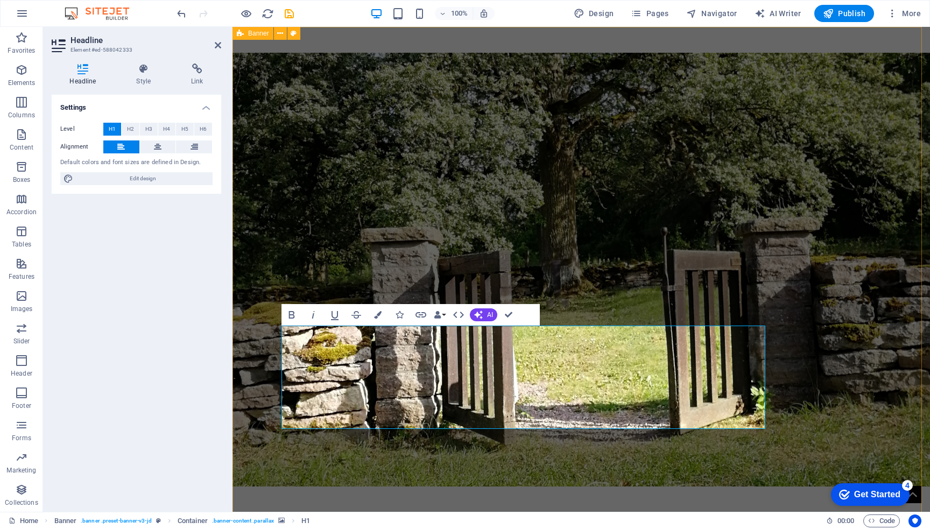
click at [391, 142] on figure at bounding box center [582, 270] width 698 height 434
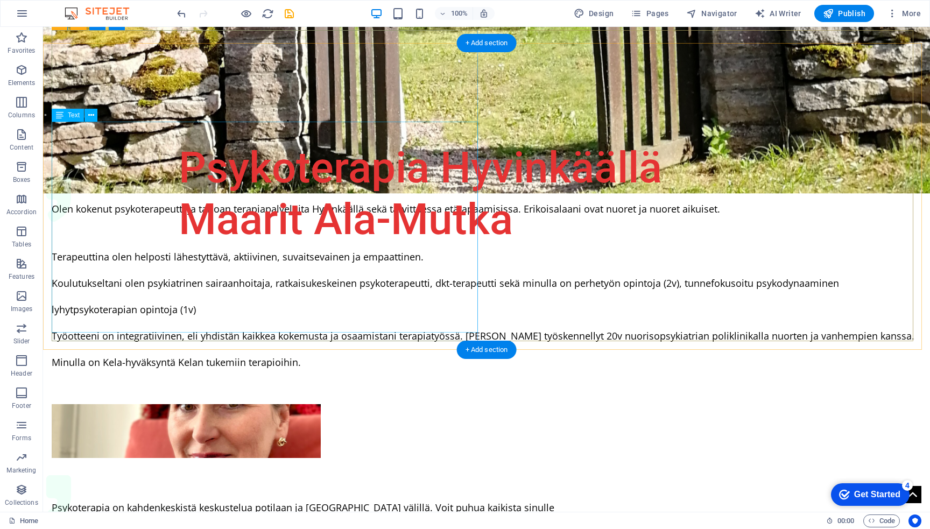
scroll to position [469, 0]
click at [166, 186] on div "Olen kokenut psykoterapeutti ja tarjoan terapiapalveluita Hyvinkäällä sekä tarv…" at bounding box center [487, 210] width 870 height 48
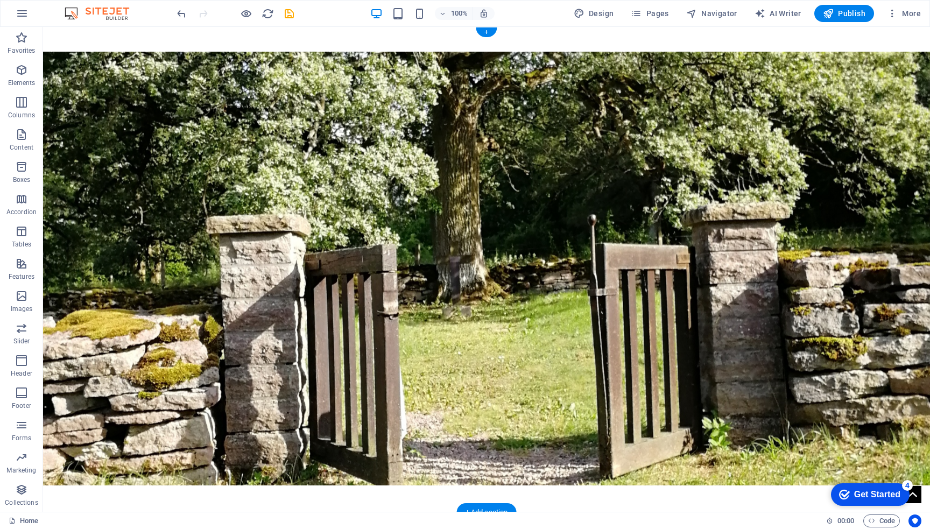
scroll to position [0, 0]
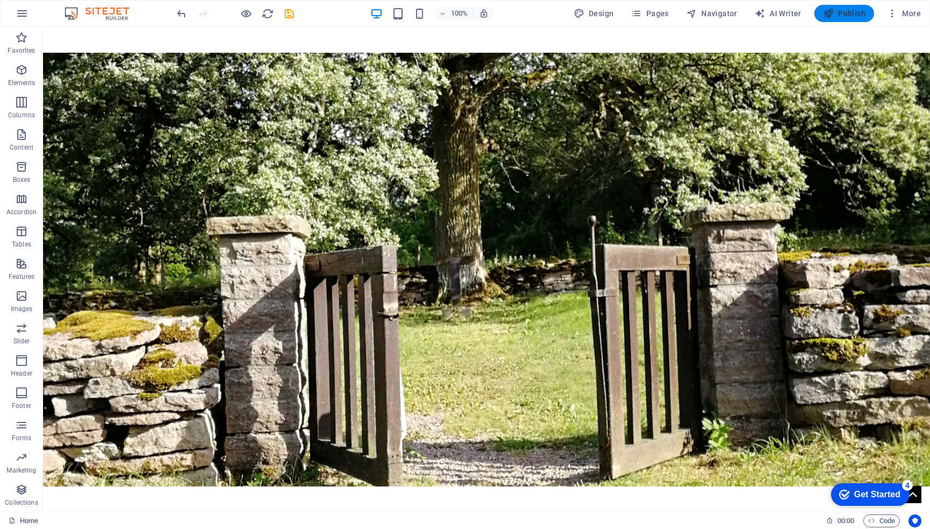
click at [846, 18] on span "Publish" at bounding box center [844, 13] width 43 height 11
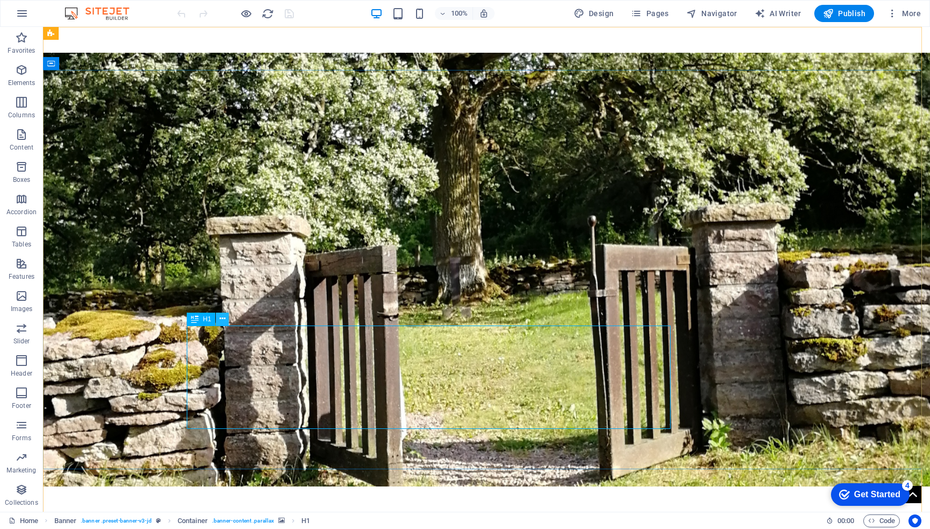
click at [223, 320] on icon at bounding box center [223, 318] width 6 height 11
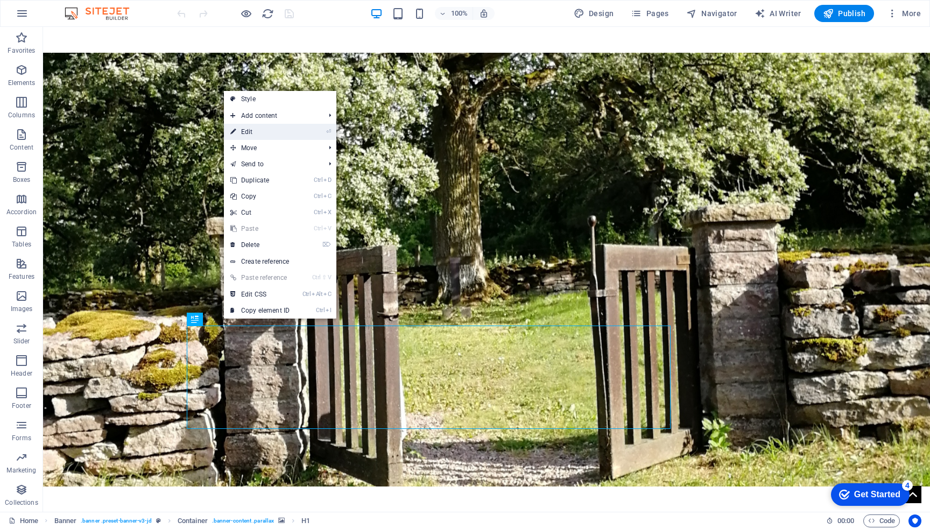
click at [266, 133] on link "⏎ Edit" at bounding box center [260, 132] width 72 height 16
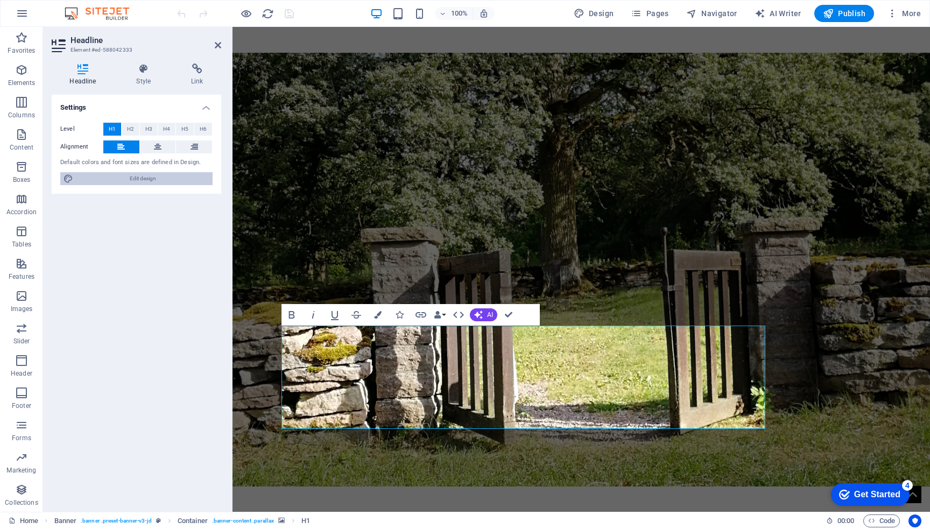
drag, startPoint x: 135, startPoint y: 178, endPoint x: 351, endPoint y: 304, distance: 249.7
click at [135, 178] on span "Edit design" at bounding box center [142, 178] width 133 height 13
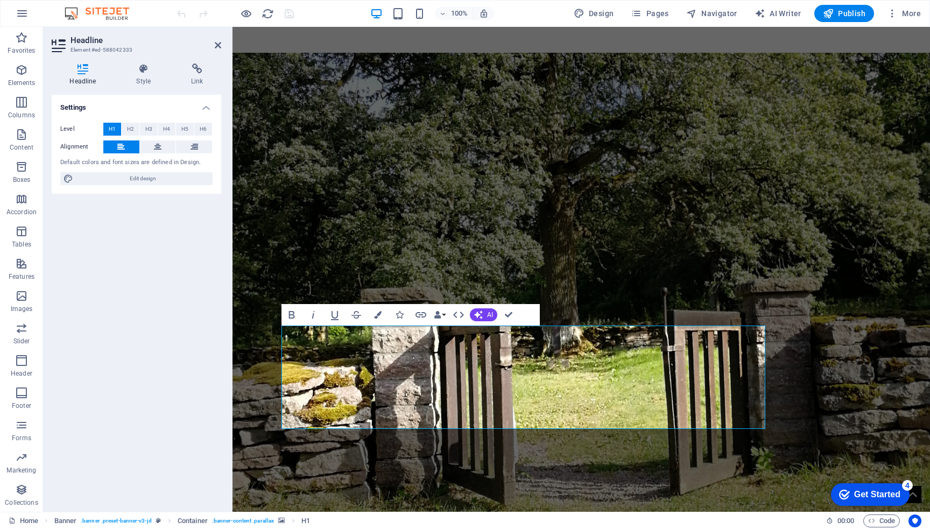
select select "px"
select select "400"
select select "px"
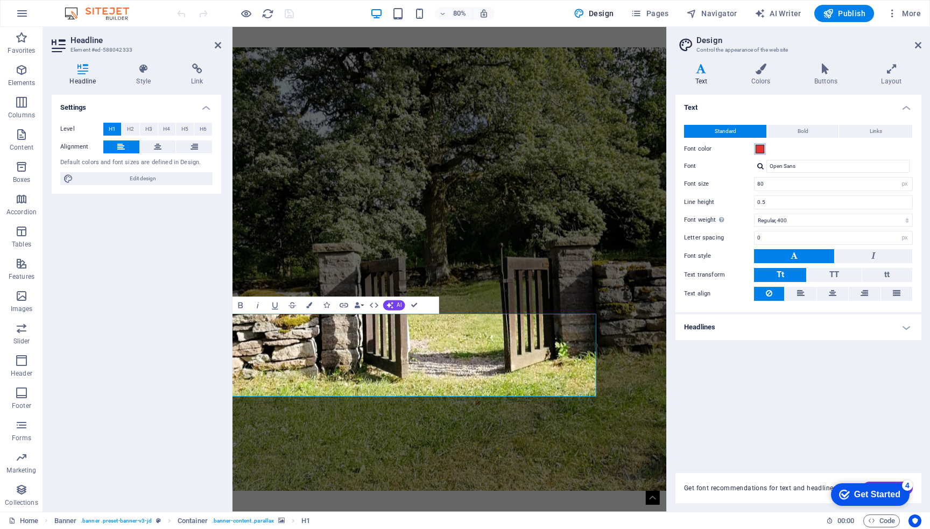
click at [763, 149] on span at bounding box center [760, 149] width 9 height 9
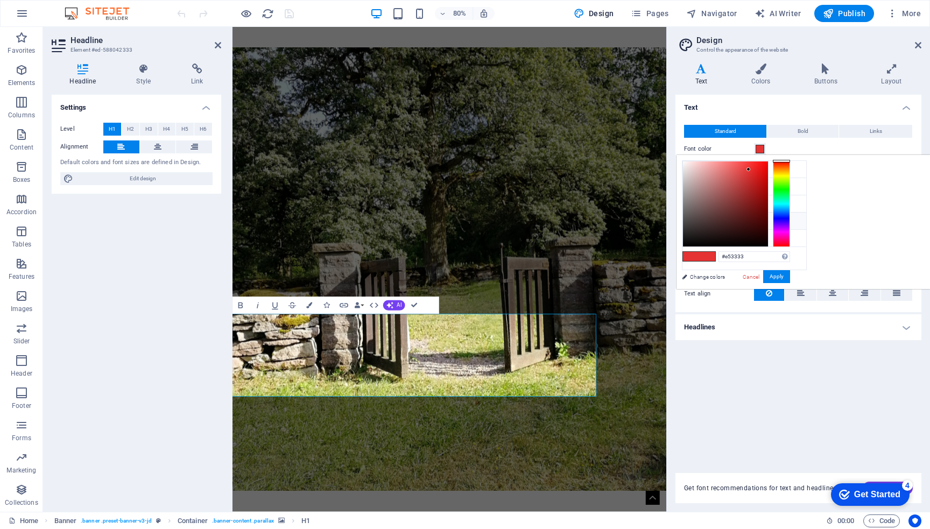
click at [791, 362] on div "Text Standard Bold Links Font color Font Open Sans Font size 80 rem px Line hei…" at bounding box center [799, 278] width 246 height 366
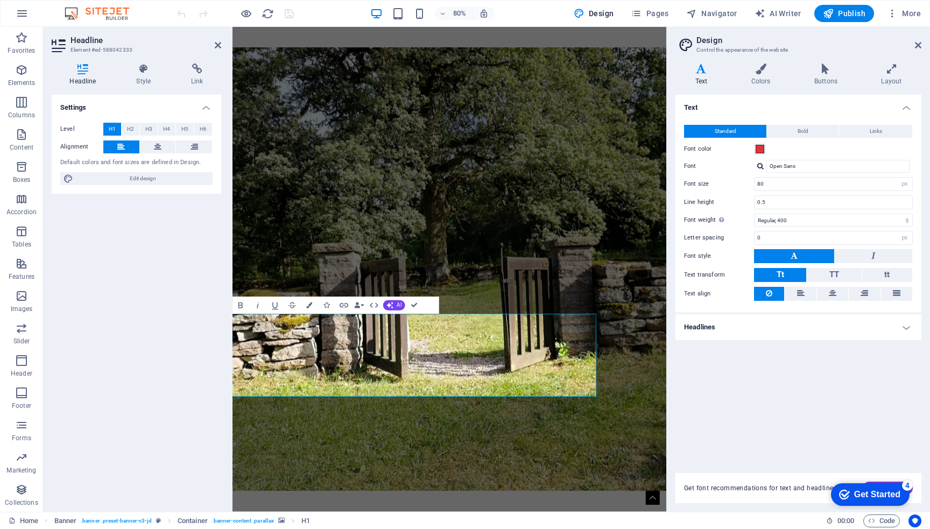
click at [821, 329] on h4 "Headlines" at bounding box center [799, 327] width 246 height 26
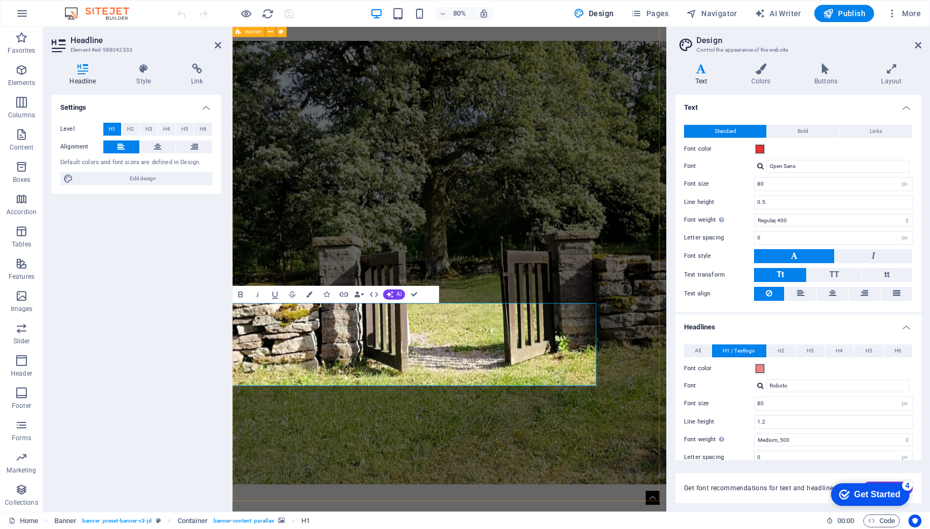
scroll to position [11, 0]
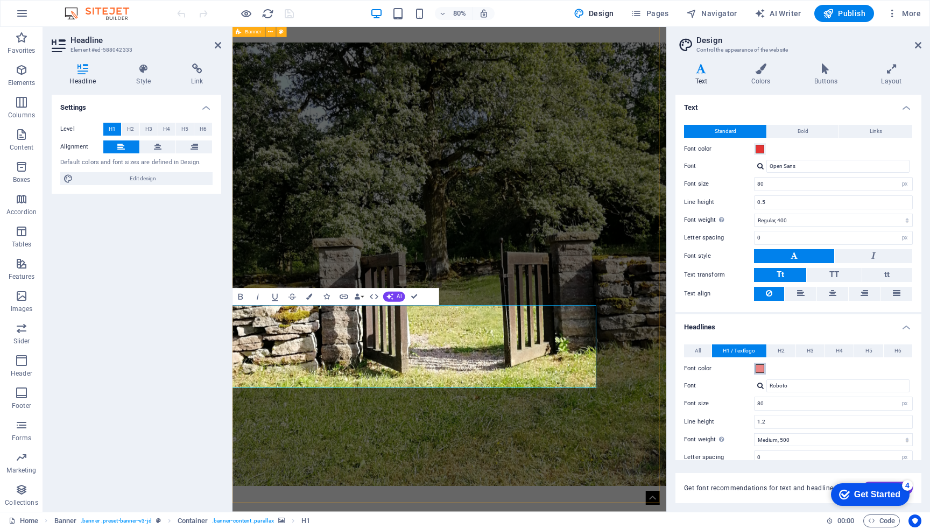
click at [759, 366] on span at bounding box center [760, 368] width 9 height 9
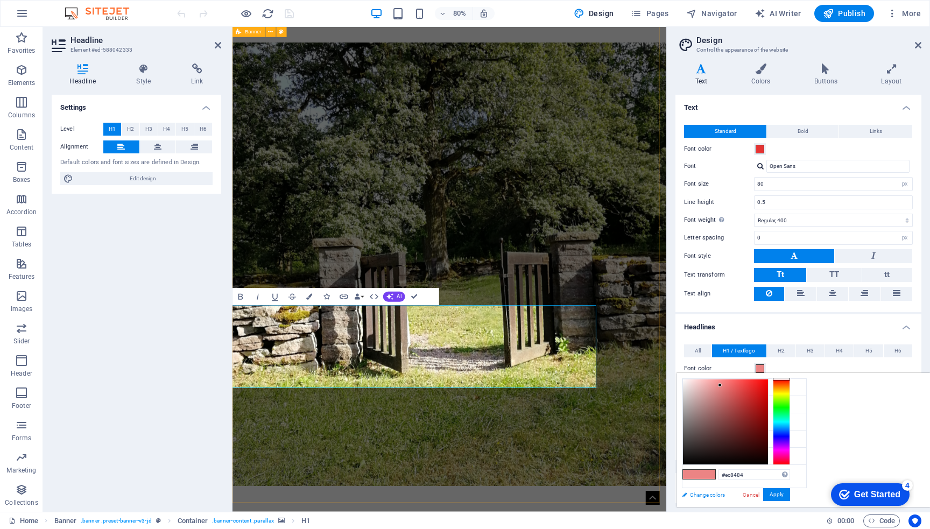
click at [714, 496] on link "Change colors" at bounding box center [739, 494] width 125 height 13
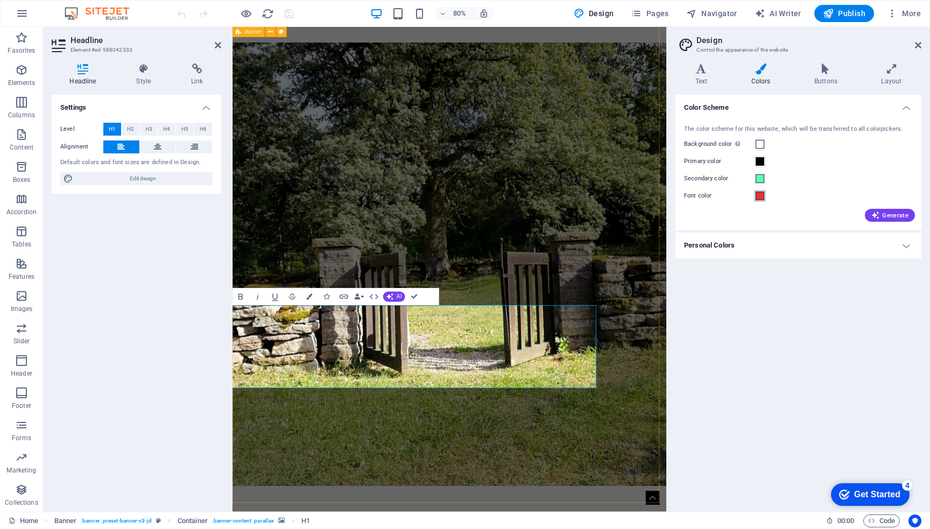
click at [759, 198] on span at bounding box center [760, 196] width 9 height 9
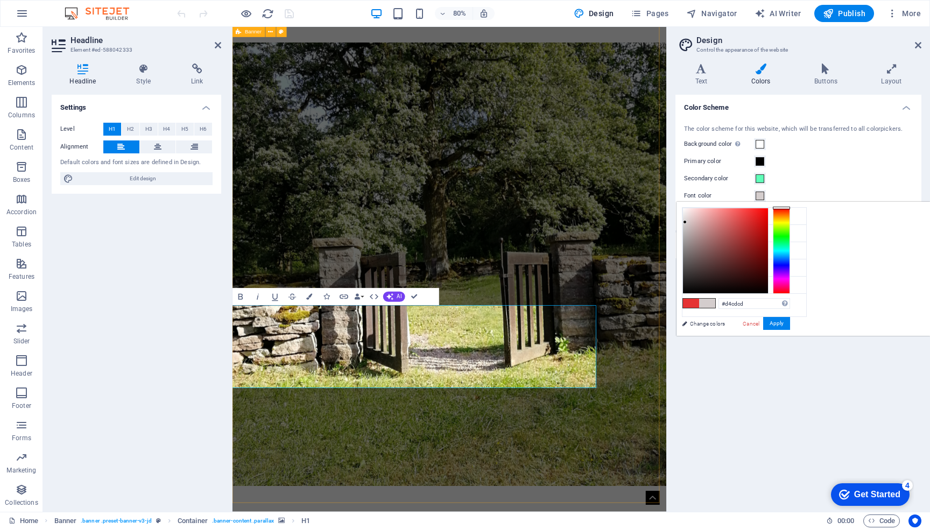
click at [768, 222] on div at bounding box center [725, 250] width 85 height 85
click at [768, 233] on div at bounding box center [725, 250] width 85 height 85
type input "#efebeb"
click at [768, 213] on div at bounding box center [725, 250] width 85 height 85
click at [790, 320] on button "Apply" at bounding box center [776, 323] width 27 height 13
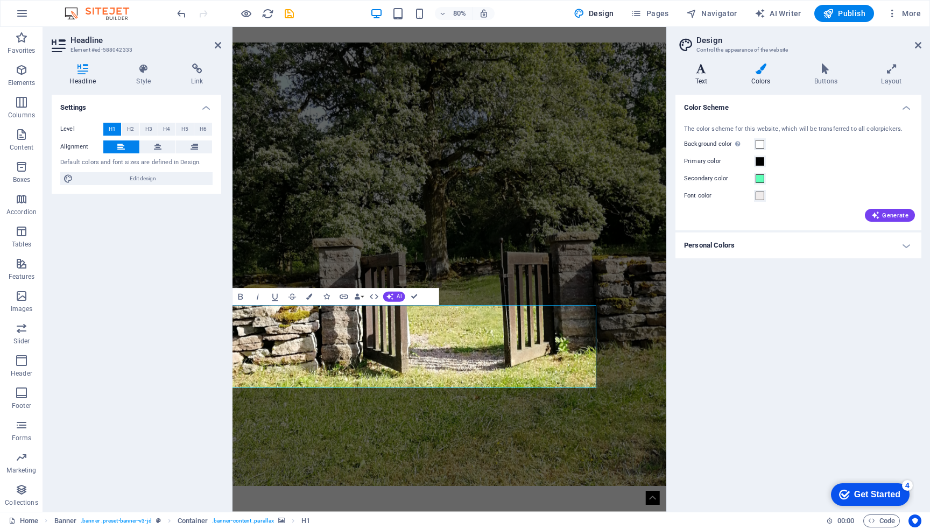
click at [697, 75] on h4 "Text" at bounding box center [704, 75] width 56 height 23
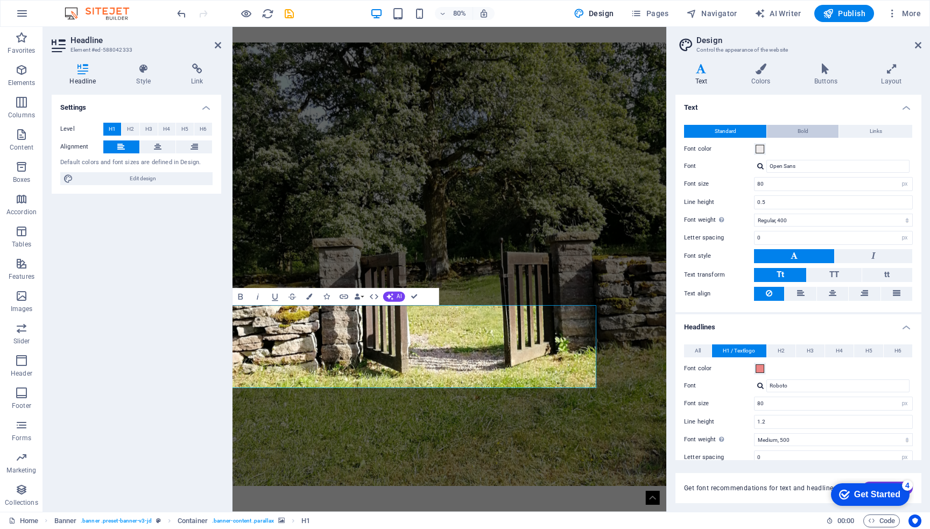
click at [804, 131] on span "Bold" at bounding box center [803, 131] width 11 height 13
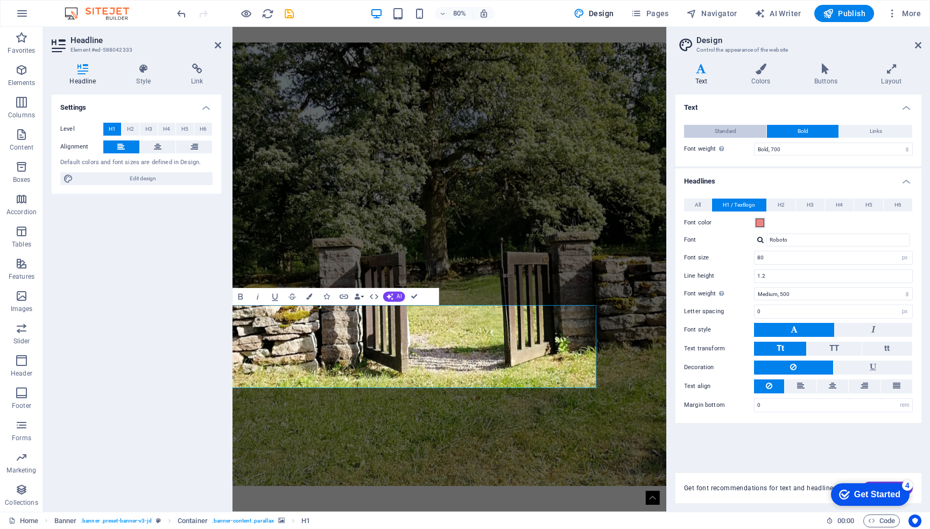
click at [727, 131] on span "Standard" at bounding box center [726, 131] width 22 height 13
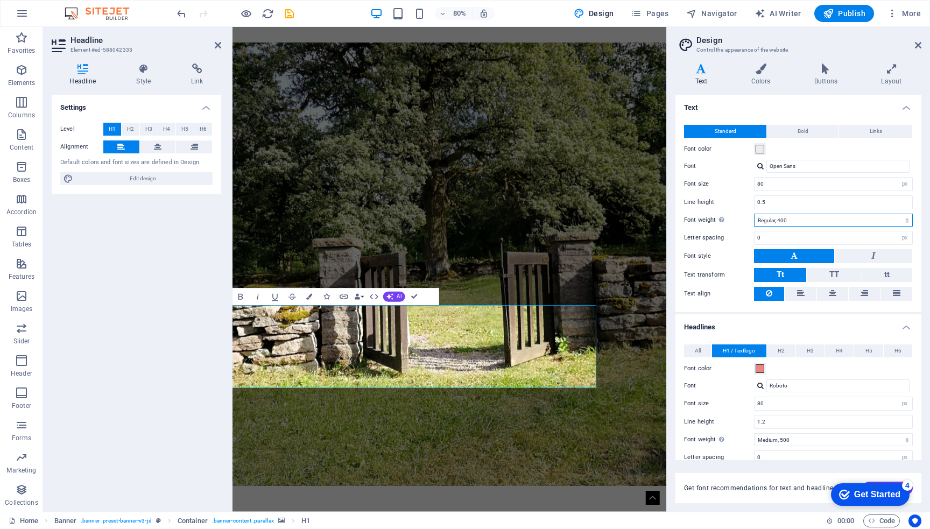
click at [813, 214] on select "Thin, 100 Extra-light, 200 Light, 300 Regular, 400 Medium, 500 Semi-bold, 600 B…" at bounding box center [833, 220] width 159 height 13
click at [754, 214] on select "Thin, 100 Extra-light, 200 Light, 300 Regular, 400 Medium, 500 Semi-bold, 600 B…" at bounding box center [833, 220] width 159 height 13
click at [833, 221] on select "Thin, 100 Extra-light, 200 Light, 300 Regular, 400 Medium, 500 Semi-bold, 600 B…" at bounding box center [833, 220] width 159 height 13
click at [754, 214] on select "Thin, 100 Extra-light, 200 Light, 300 Regular, 400 Medium, 500 Semi-bold, 600 B…" at bounding box center [833, 220] width 159 height 13
click at [801, 221] on select "Thin, 100 Extra-light, 200 Light, 300 Regular, 400 Medium, 500 Semi-bold, 600 B…" at bounding box center [833, 220] width 159 height 13
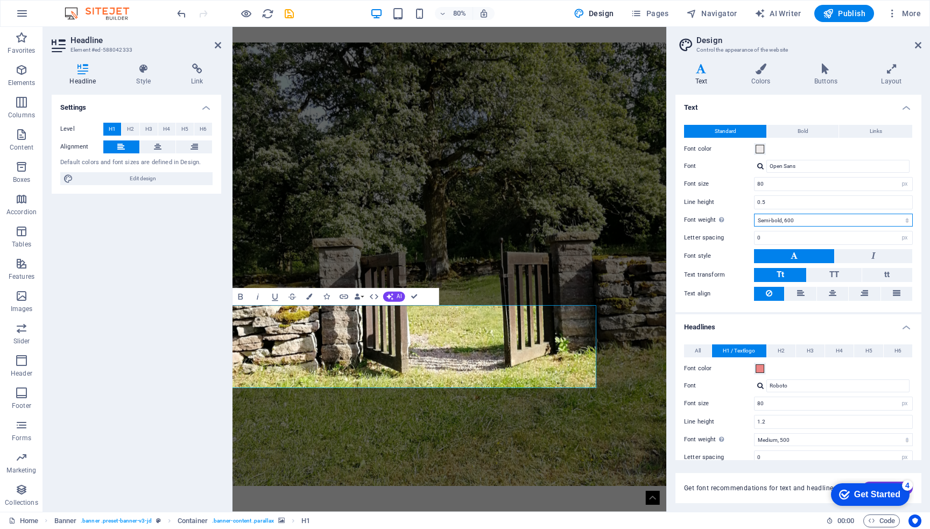
select select "500"
click at [754, 214] on select "Thin, 100 Extra-light, 200 Light, 300 Regular, 400 Medium, 500 Semi-bold, 600 B…" at bounding box center [833, 220] width 159 height 13
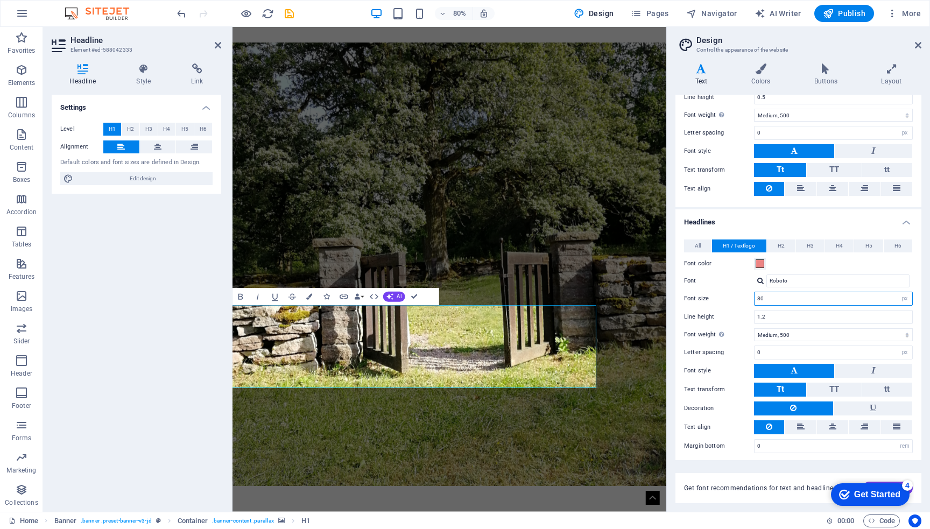
click at [832, 297] on input "80" at bounding box center [834, 298] width 158 height 13
click at [832, 331] on select "Thin, 100 Extra-light, 200 Light, 300 Regular, 400 Medium, 500 Semi-bold, 600 B…" at bounding box center [833, 334] width 159 height 13
select select "600"
click at [754, 328] on select "Thin, 100 Extra-light, 200 Light, 300 Regular, 400 Medium, 500 Semi-bold, 600 B…" at bounding box center [833, 334] width 159 height 13
click at [919, 46] on icon at bounding box center [918, 45] width 6 height 9
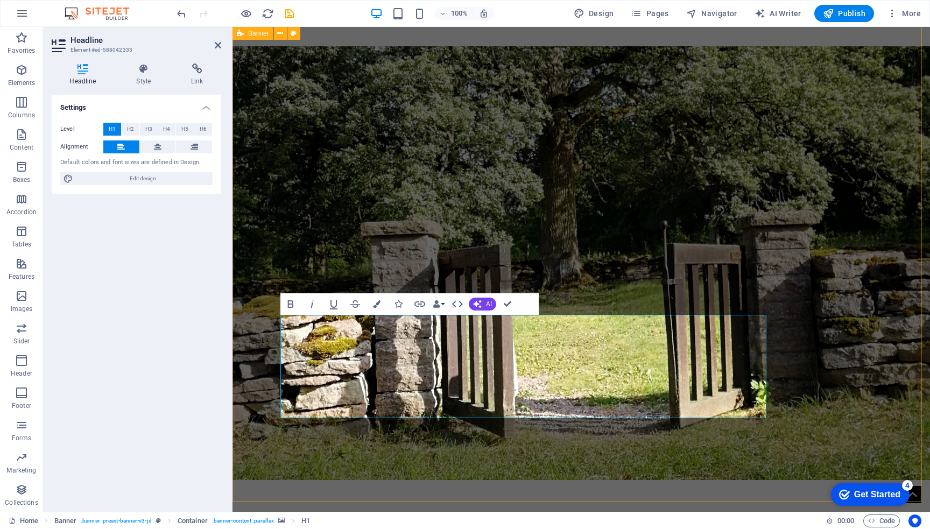
click at [742, 195] on figure at bounding box center [582, 263] width 698 height 434
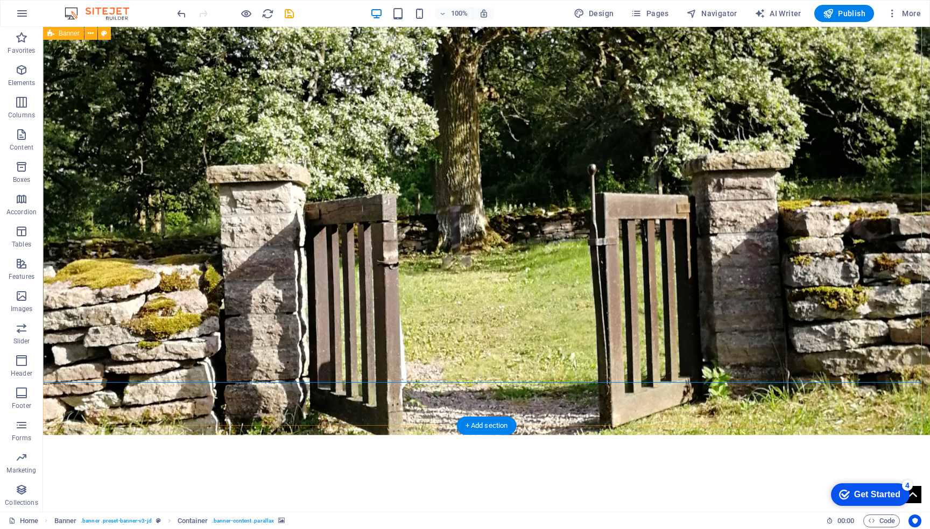
scroll to position [0, 0]
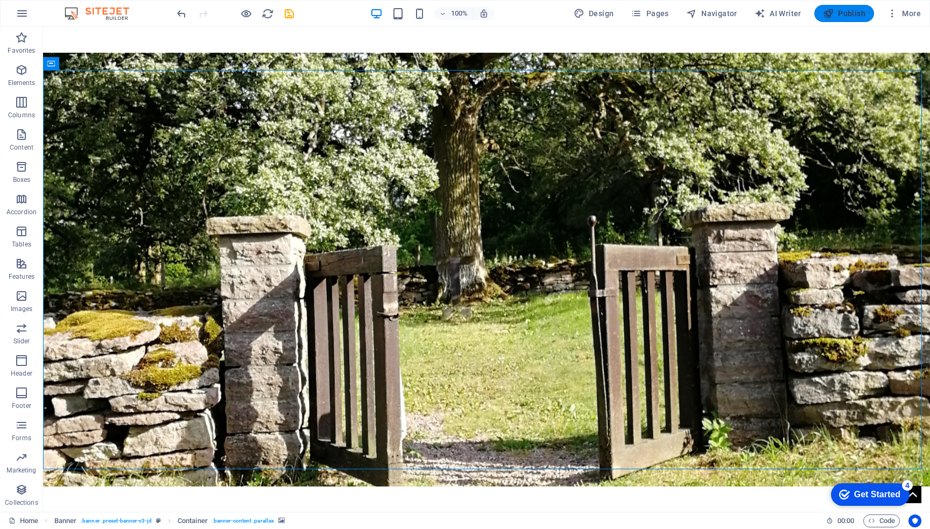
click at [842, 8] on span "Publish" at bounding box center [844, 13] width 43 height 11
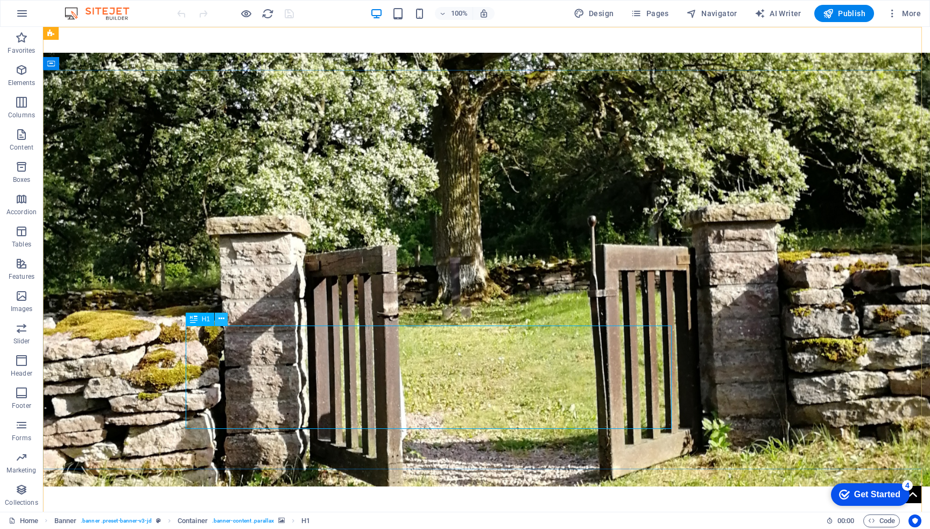
click at [219, 320] on icon at bounding box center [222, 318] width 6 height 11
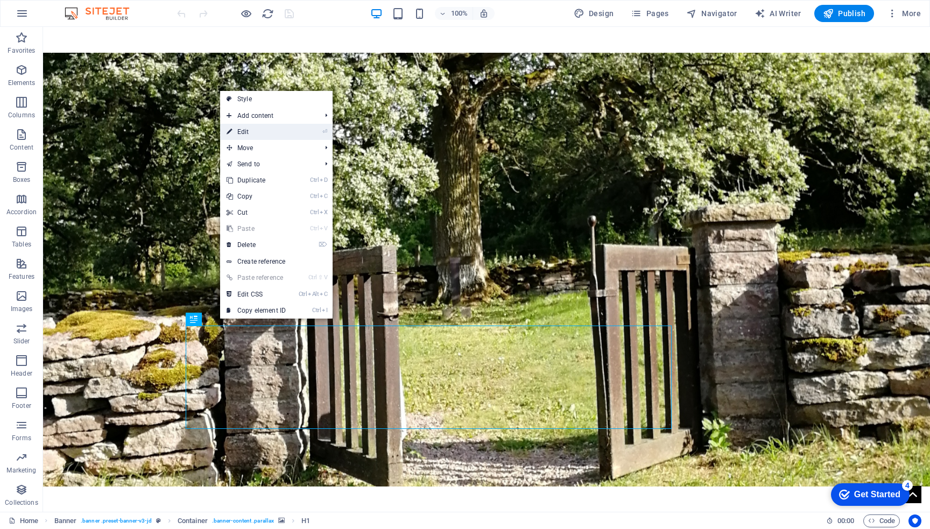
click at [257, 130] on link "⏎ Edit" at bounding box center [256, 132] width 72 height 16
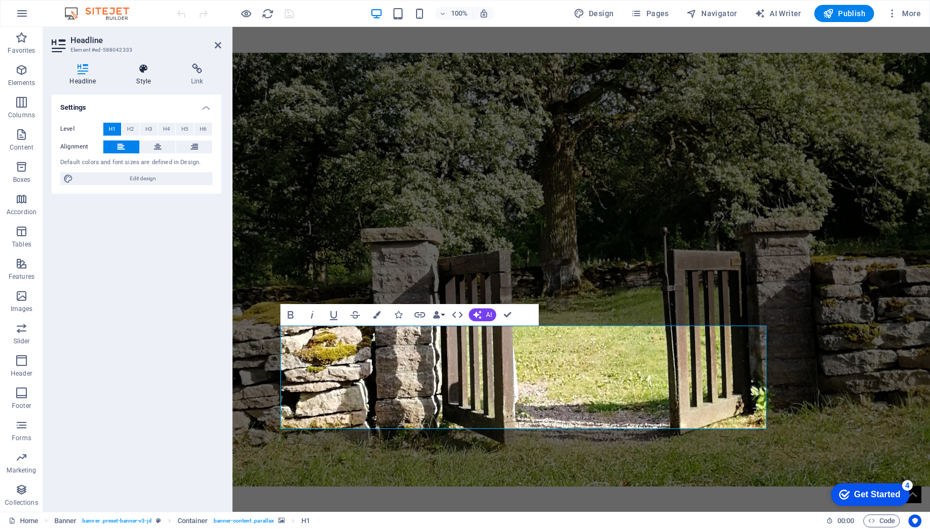
click at [143, 73] on icon at bounding box center [143, 69] width 51 height 11
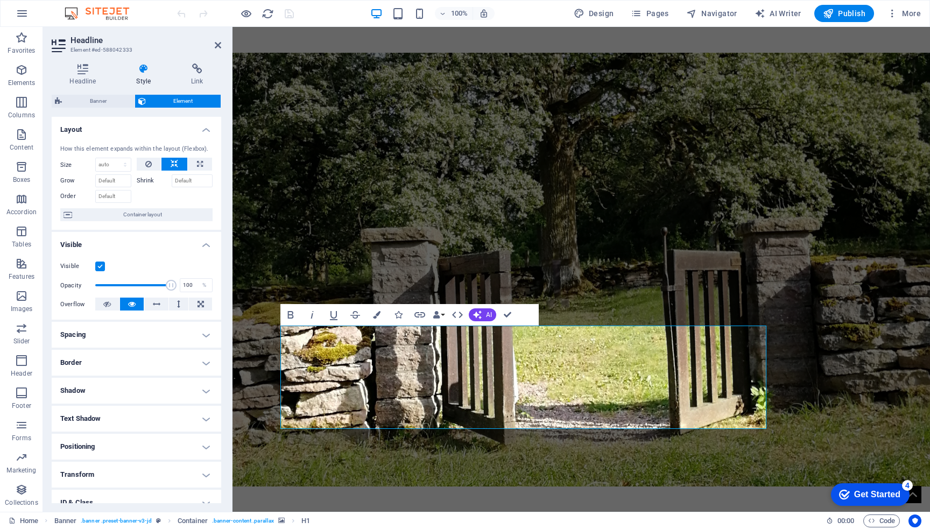
click at [158, 447] on h4 "Positioning" at bounding box center [137, 447] width 170 height 26
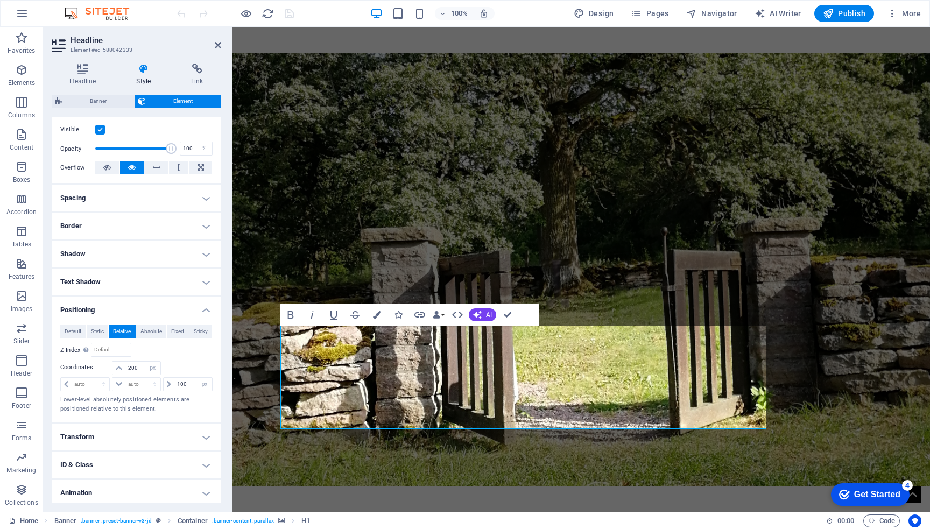
scroll to position [137, 0]
click at [188, 382] on input "100" at bounding box center [193, 384] width 38 height 13
type input "1"
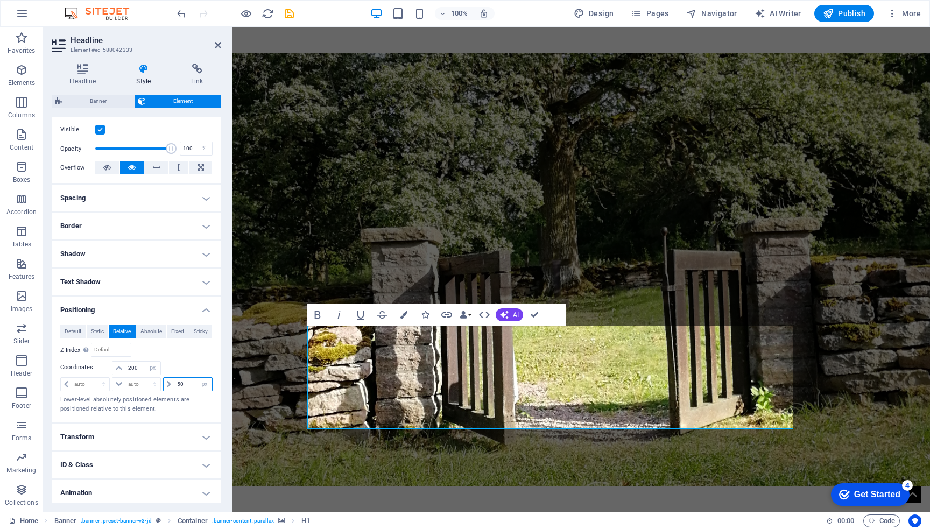
type input "5"
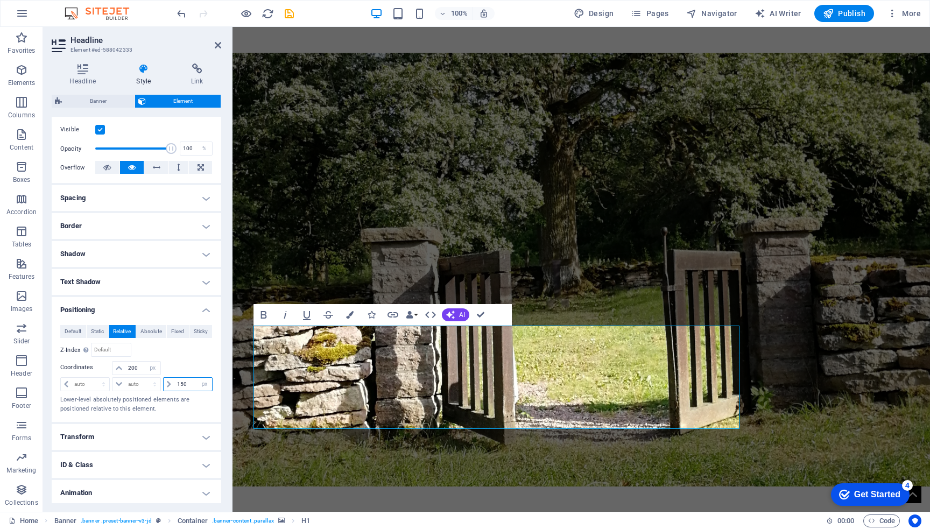
type input "150"
click at [199, 363] on div at bounding box center [187, 368] width 51 height 15
click at [841, 17] on span "Publish" at bounding box center [844, 13] width 43 height 11
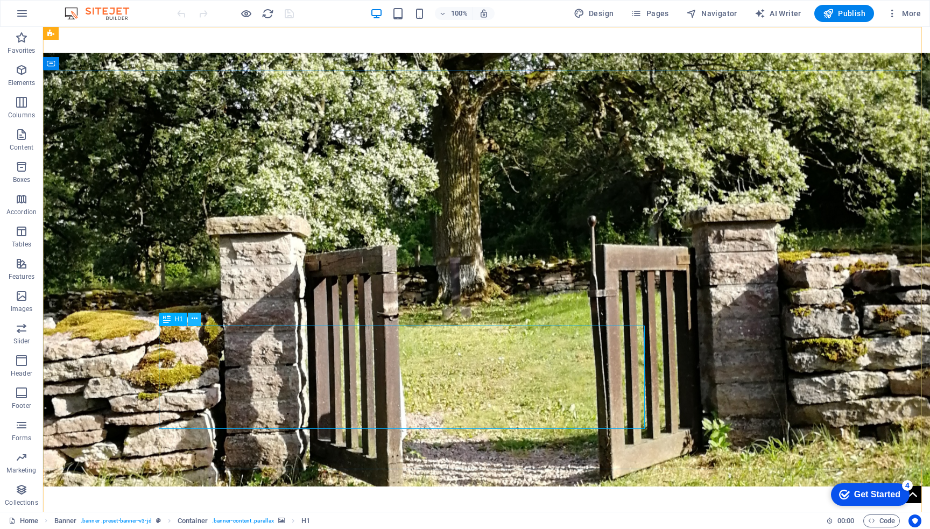
click at [195, 319] on icon at bounding box center [195, 318] width 6 height 11
click at [200, 319] on button at bounding box center [194, 319] width 13 height 13
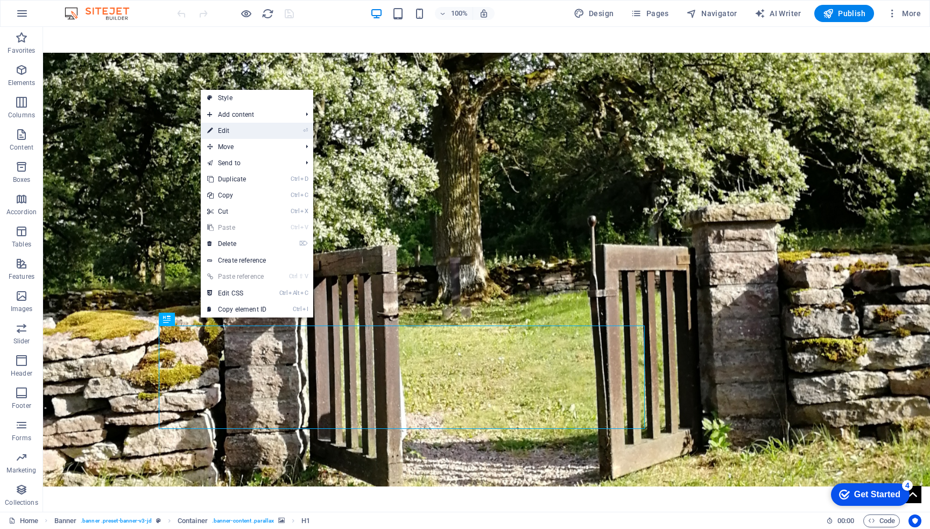
click at [243, 125] on link "⏎ Edit" at bounding box center [237, 131] width 72 height 16
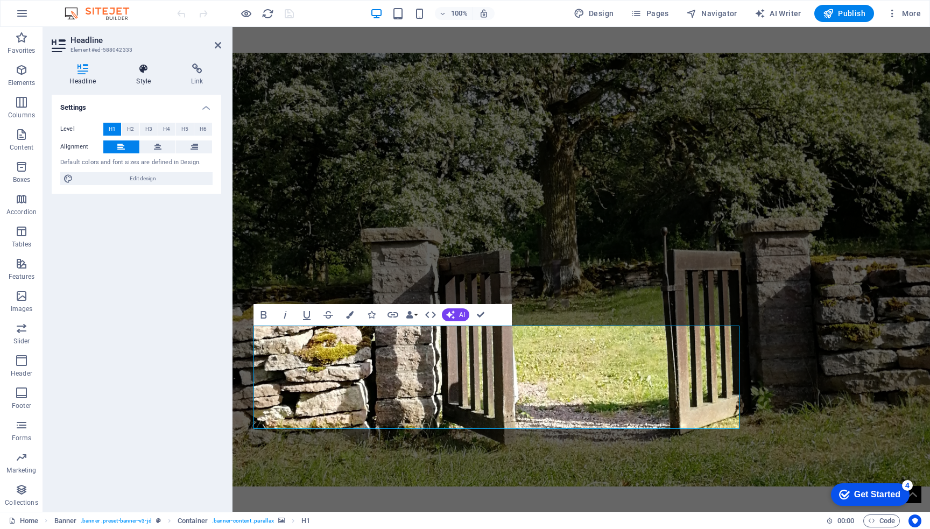
click at [145, 64] on icon at bounding box center [143, 69] width 51 height 11
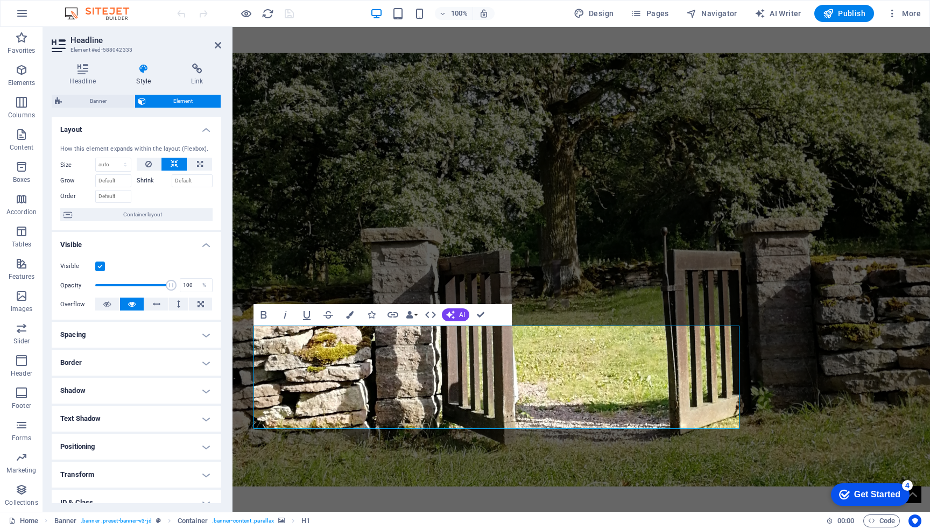
click at [194, 445] on h4 "Positioning" at bounding box center [137, 447] width 170 height 26
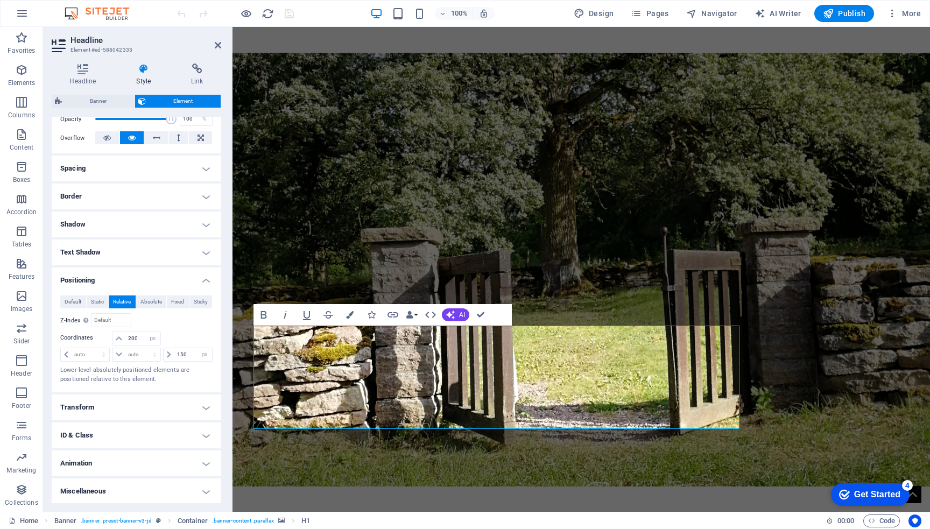
scroll to position [166, 0]
click at [104, 304] on button "Static" at bounding box center [98, 302] width 22 height 13
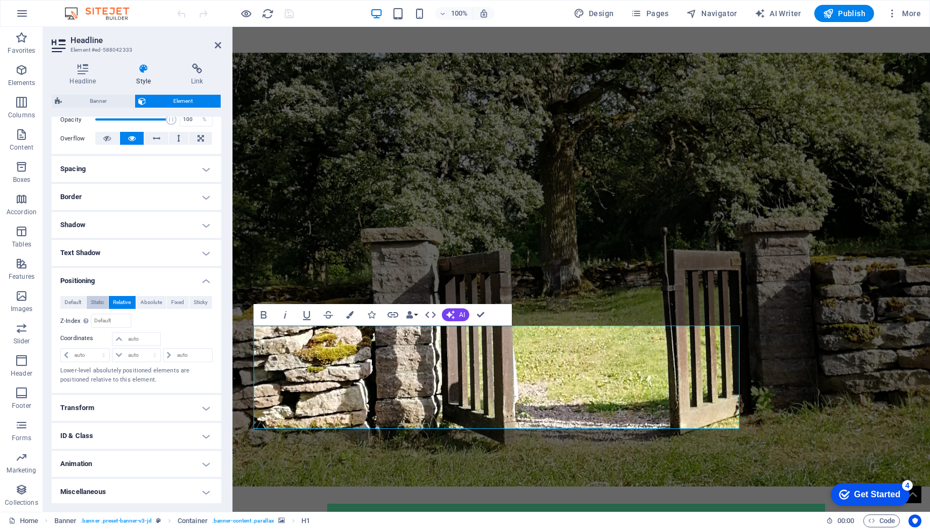
scroll to position [106, 0]
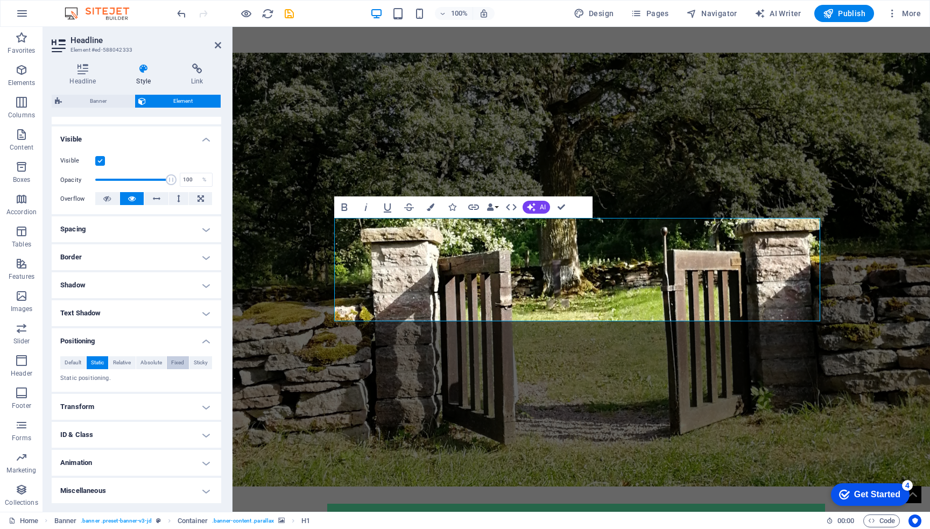
click at [173, 363] on span "Fixed" at bounding box center [177, 362] width 13 height 13
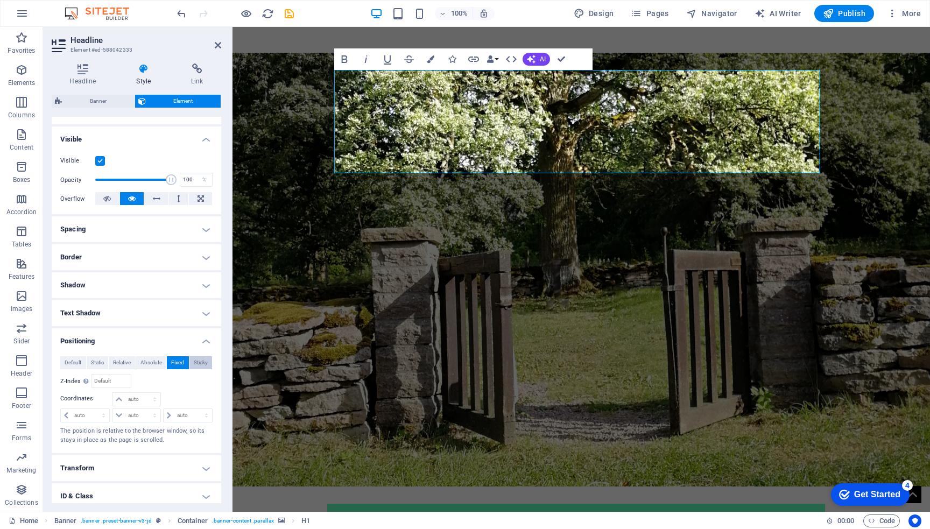
click at [200, 363] on span "Sticky" at bounding box center [201, 362] width 14 height 13
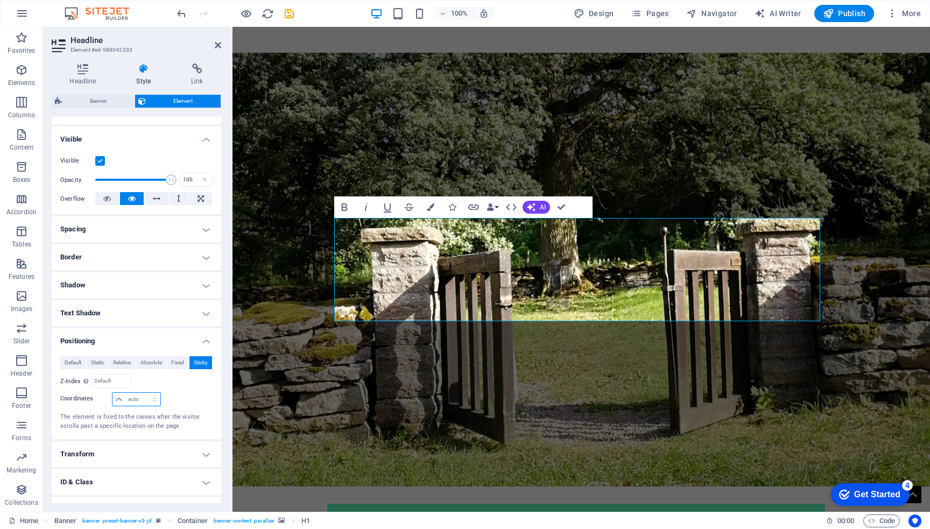
click at [138, 397] on select "auto px rem % em" at bounding box center [136, 399] width 47 height 13
select select "px"
click at [144, 393] on select "auto px rem % em" at bounding box center [136, 399] width 47 height 13
click at [198, 401] on div at bounding box center [187, 399] width 51 height 15
click at [139, 396] on input "100" at bounding box center [142, 399] width 34 height 13
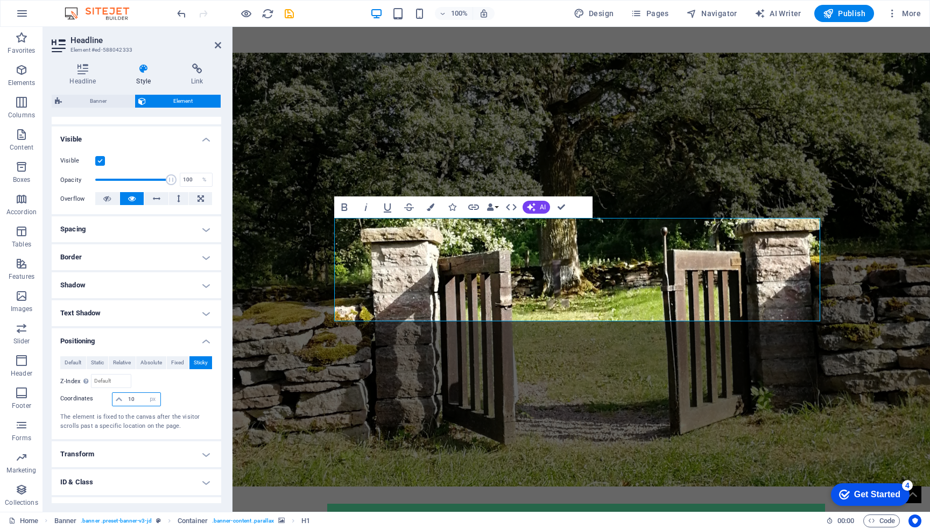
type input "1"
type input "500"
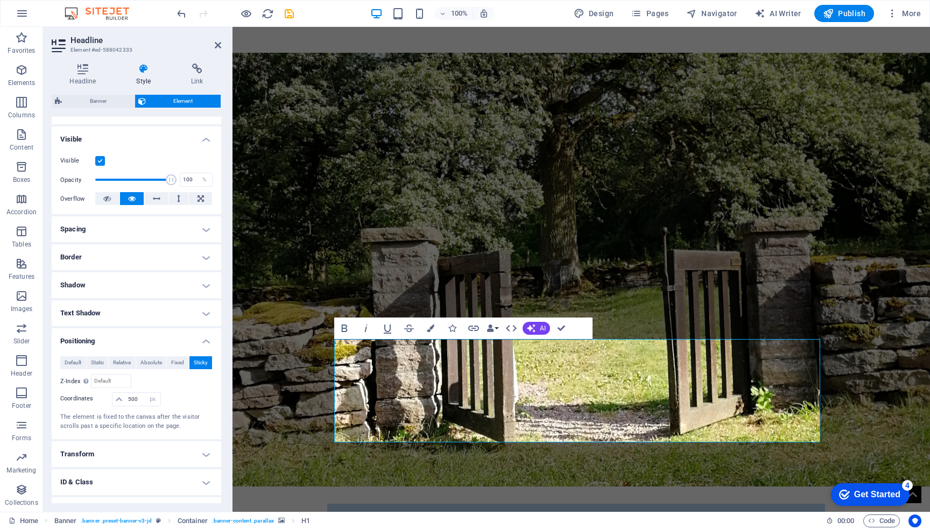
click at [310, 276] on figure at bounding box center [582, 270] width 698 height 434
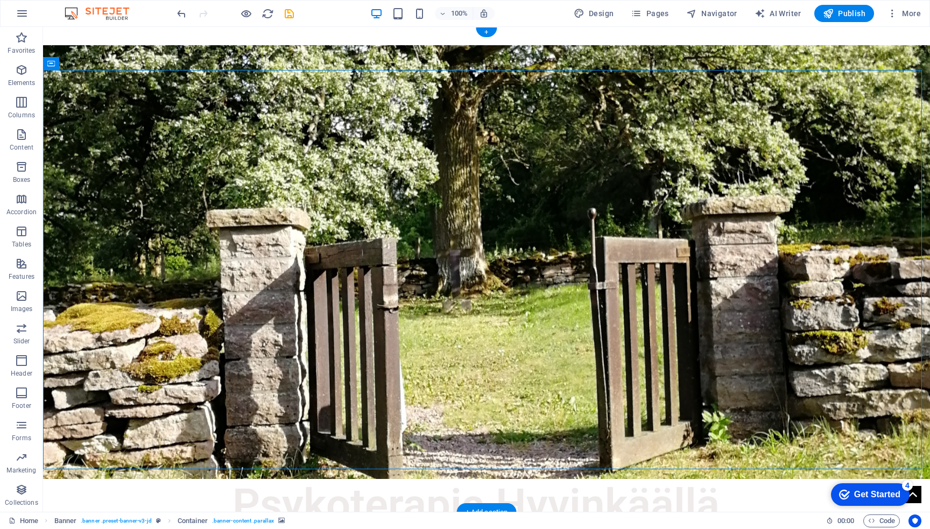
scroll to position [0, 0]
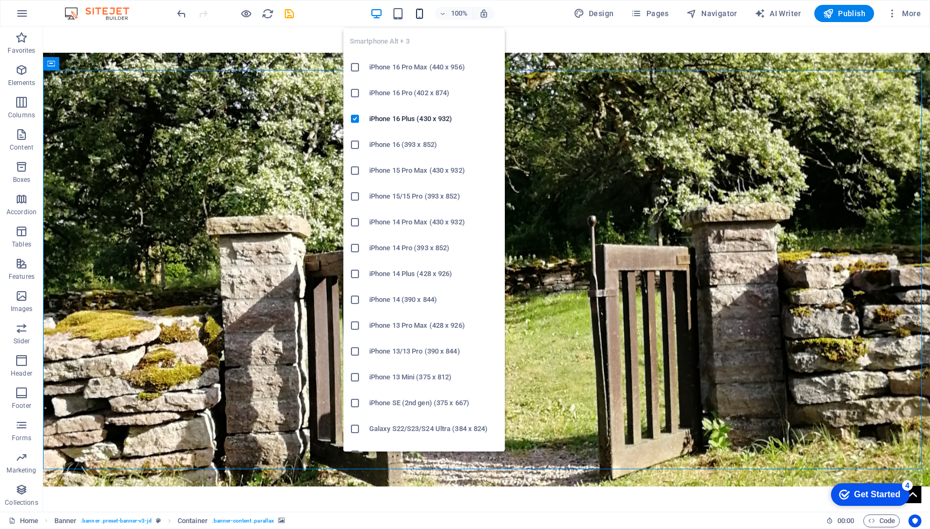
click at [420, 12] on icon "button" at bounding box center [419, 14] width 12 height 12
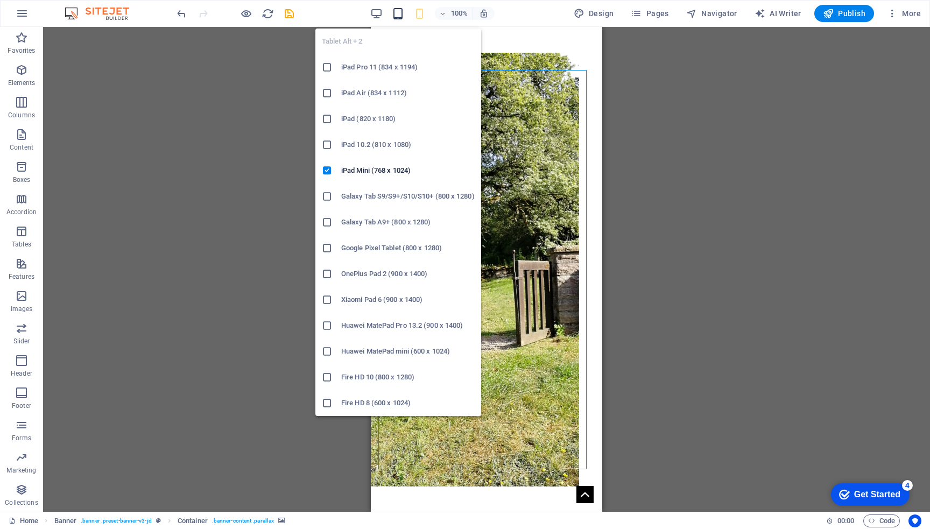
click at [402, 11] on icon "button" at bounding box center [398, 14] width 12 height 12
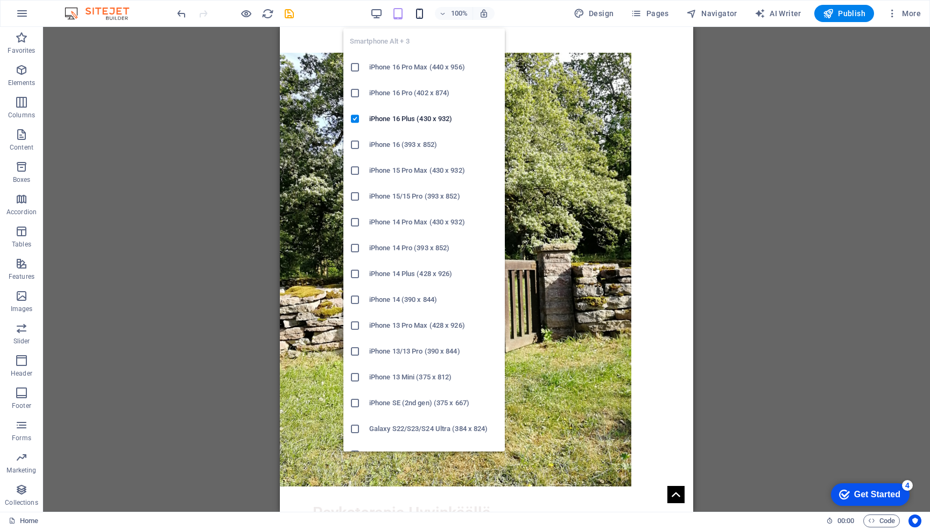
click at [419, 10] on icon "button" at bounding box center [419, 14] width 12 height 12
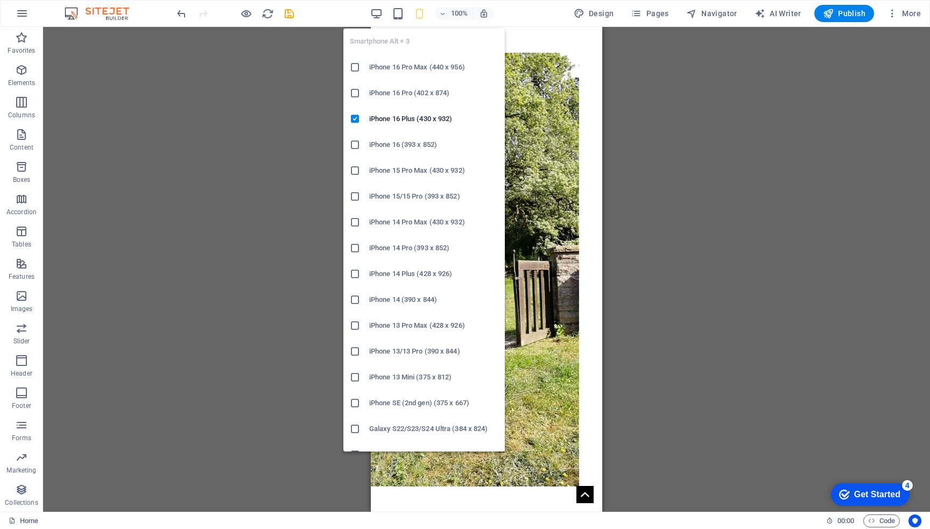
click at [381, 294] on h6 "iPhone 14 (390 x 844)" at bounding box center [433, 299] width 129 height 13
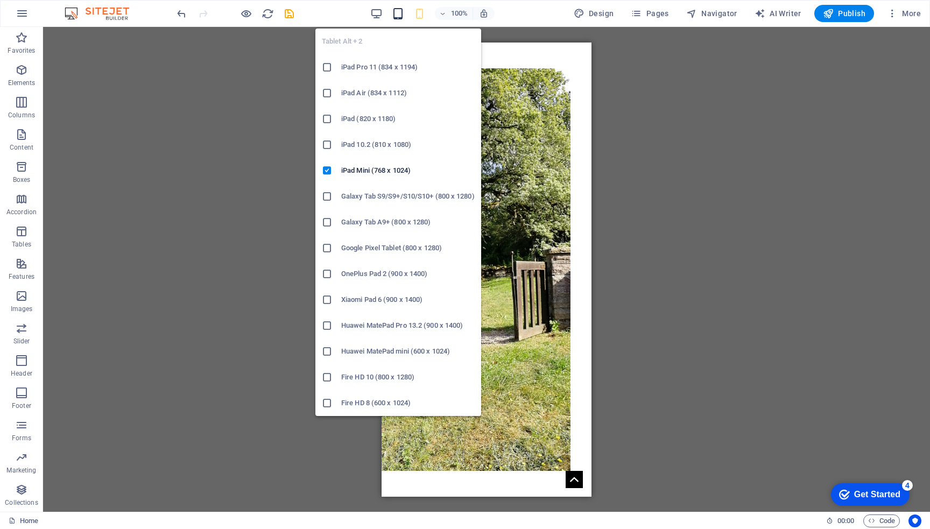
click at [401, 12] on icon "button" at bounding box center [398, 14] width 12 height 12
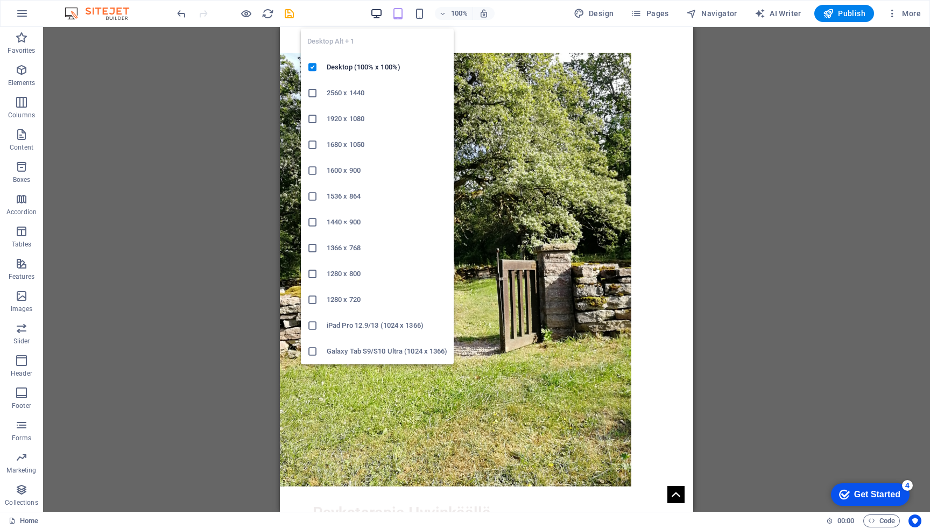
click at [380, 8] on icon "button" at bounding box center [376, 14] width 12 height 12
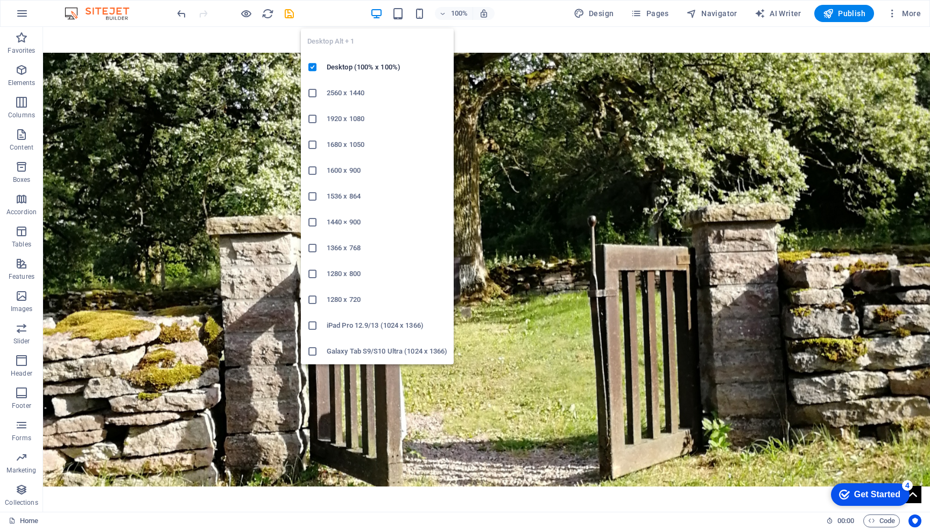
click at [355, 268] on h6 "1280 x 800" at bounding box center [387, 274] width 121 height 13
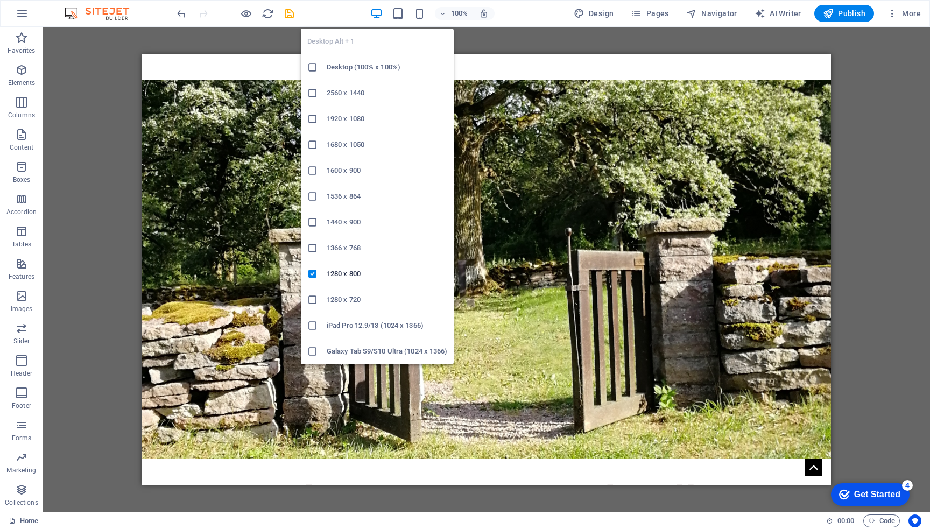
click at [343, 67] on h6 "Desktop (100% x 100%)" at bounding box center [387, 67] width 121 height 13
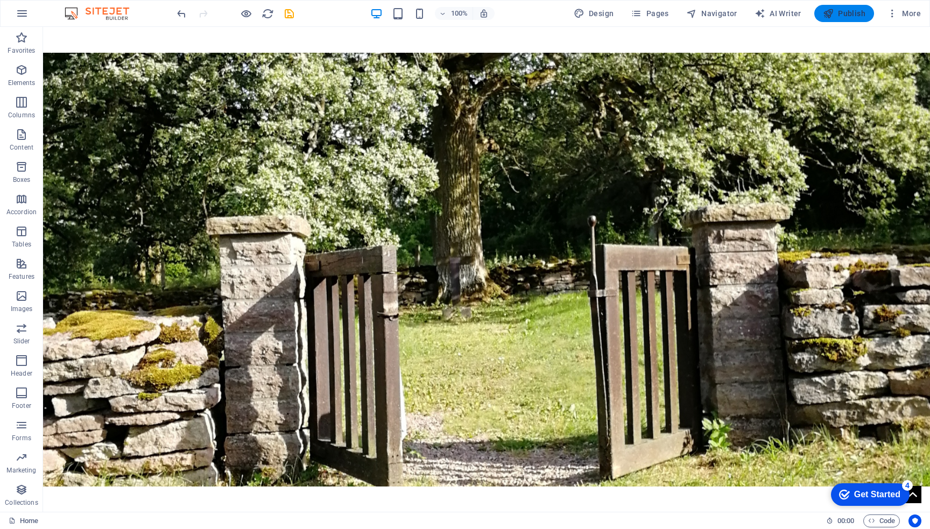
click at [861, 9] on span "Publish" at bounding box center [844, 13] width 43 height 11
